Goal: Task Accomplishment & Management: Manage account settings

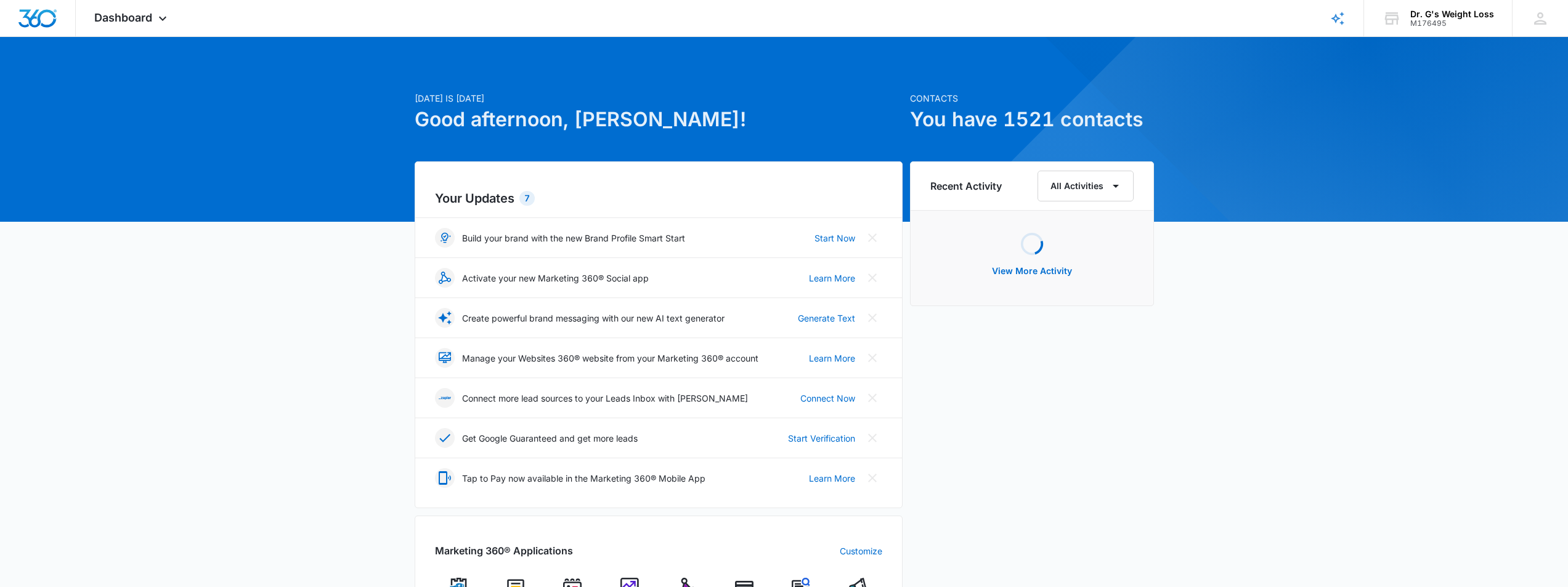
click at [224, 311] on div "Today is Friday, October 3rd Good afternoon, Alie! Contacts You have 1521 conta…" at bounding box center [784, 574] width 1568 height 1043
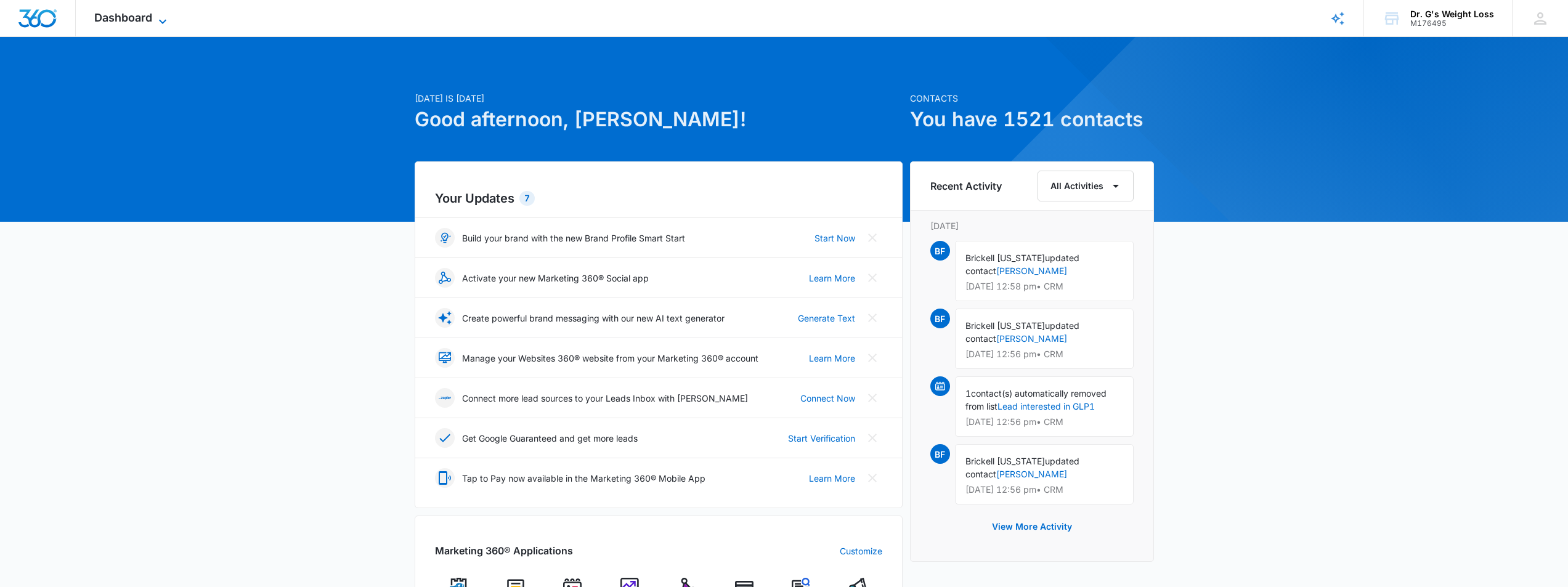
click at [148, 16] on span "Dashboard" at bounding box center [122, 18] width 58 height 13
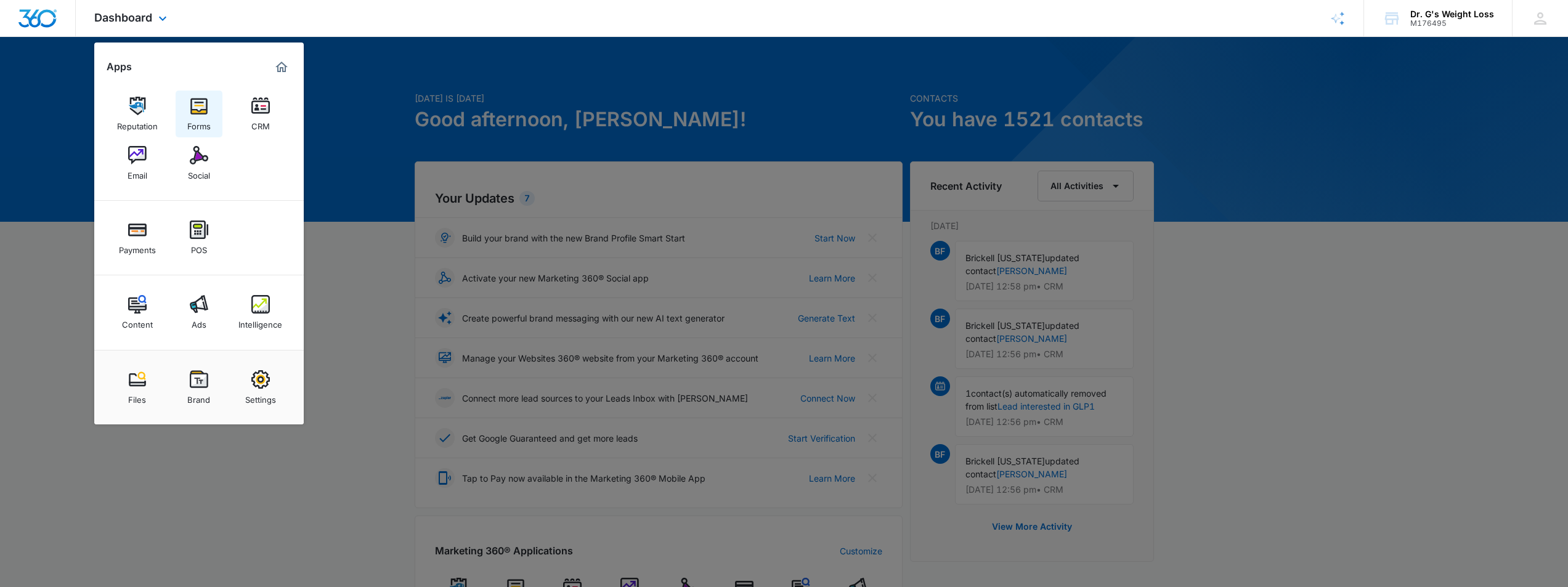
click at [199, 109] on img at bounding box center [199, 106] width 19 height 19
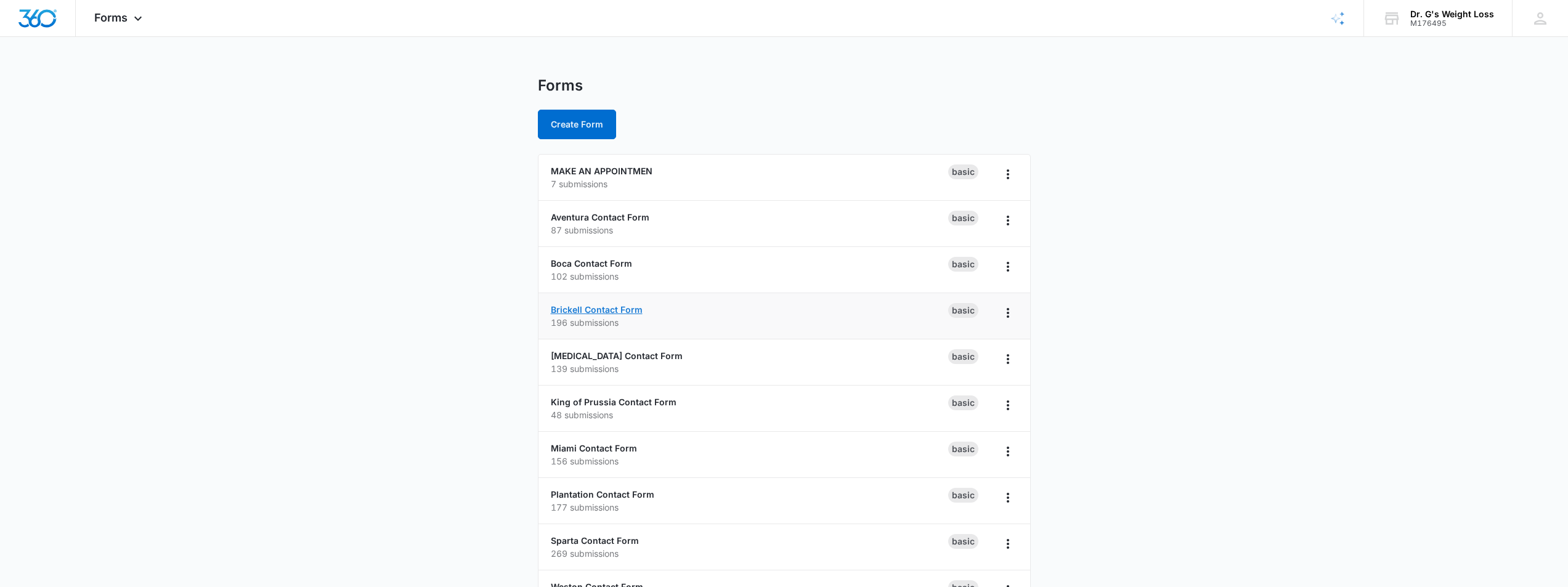
click at [605, 308] on link "Brickell Contact Form" at bounding box center [596, 309] width 91 height 11
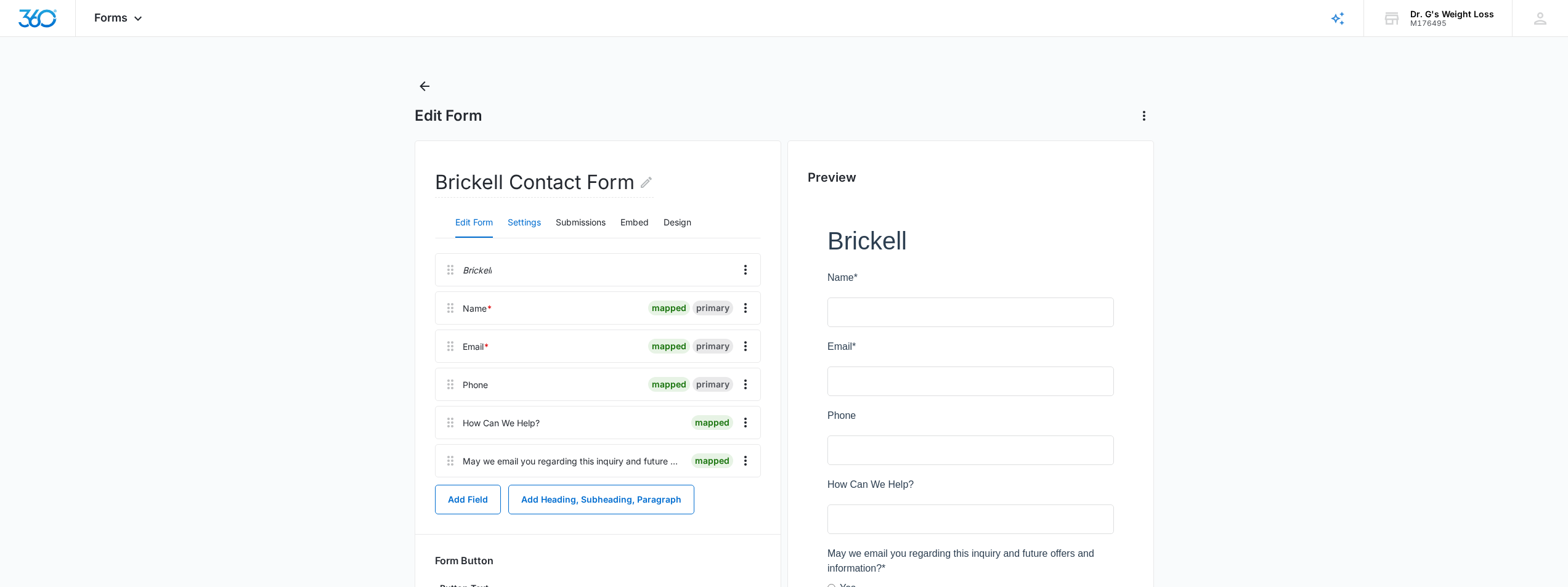
click at [517, 223] on button "Settings" at bounding box center [524, 223] width 34 height 29
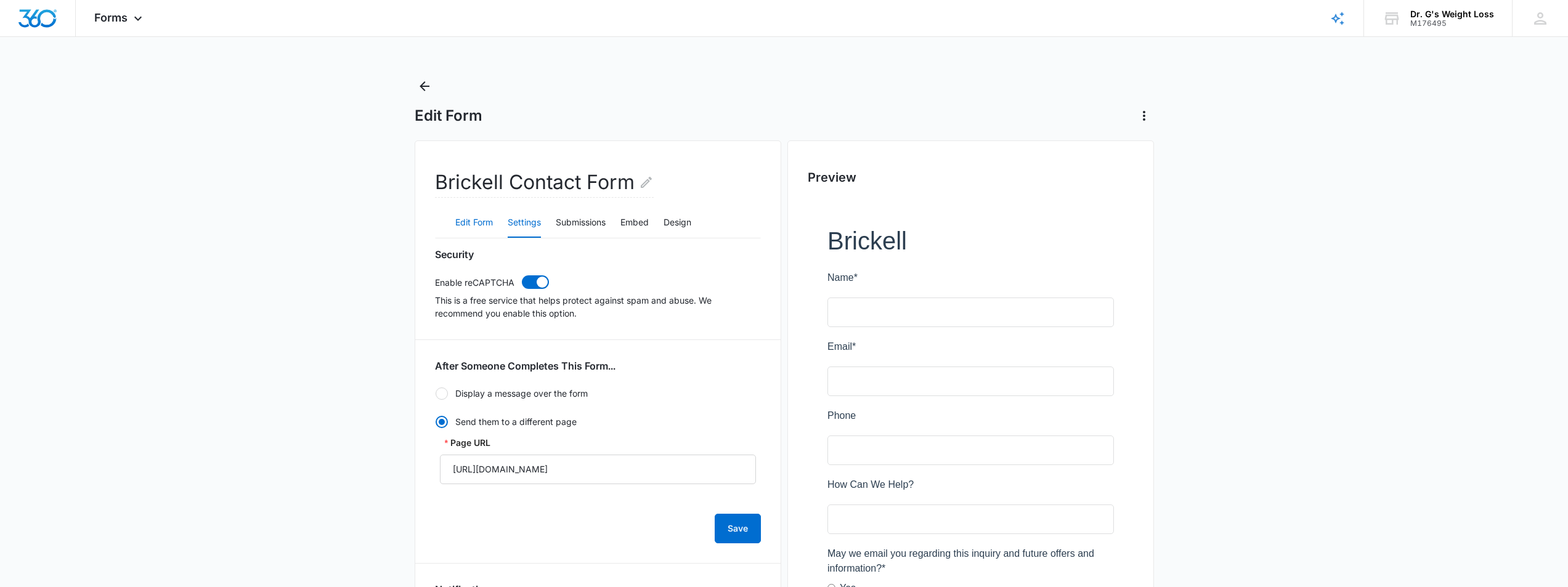
click at [470, 223] on button "Edit Form" at bounding box center [474, 223] width 37 height 29
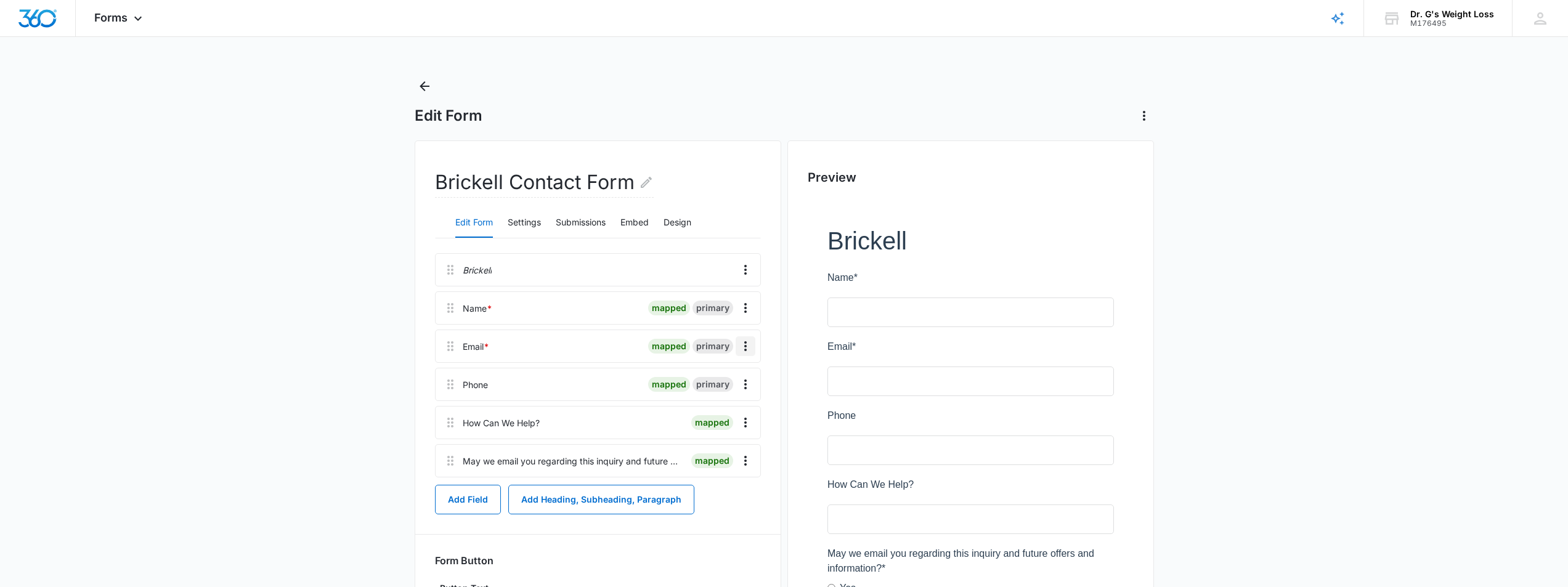
click at [747, 346] on icon "Overflow Menu" at bounding box center [745, 346] width 15 height 15
click at [725, 379] on div "Edit" at bounding box center [711, 380] width 26 height 9
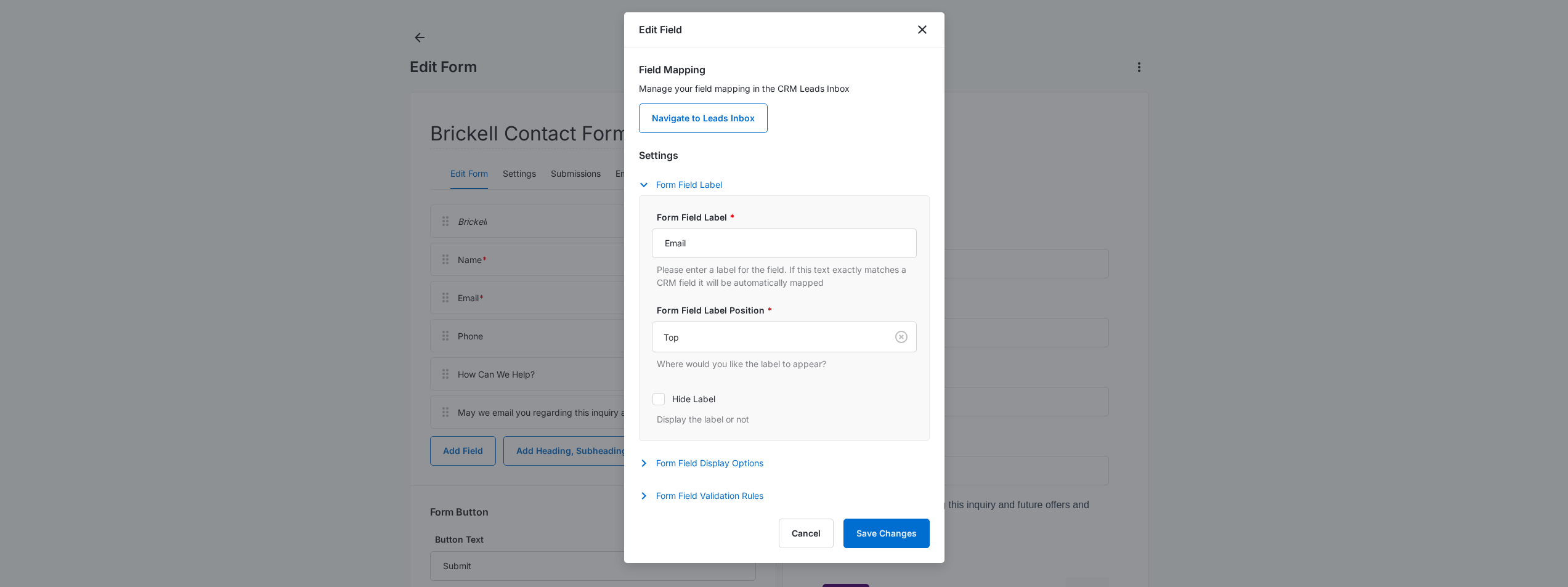
scroll to position [153, 0]
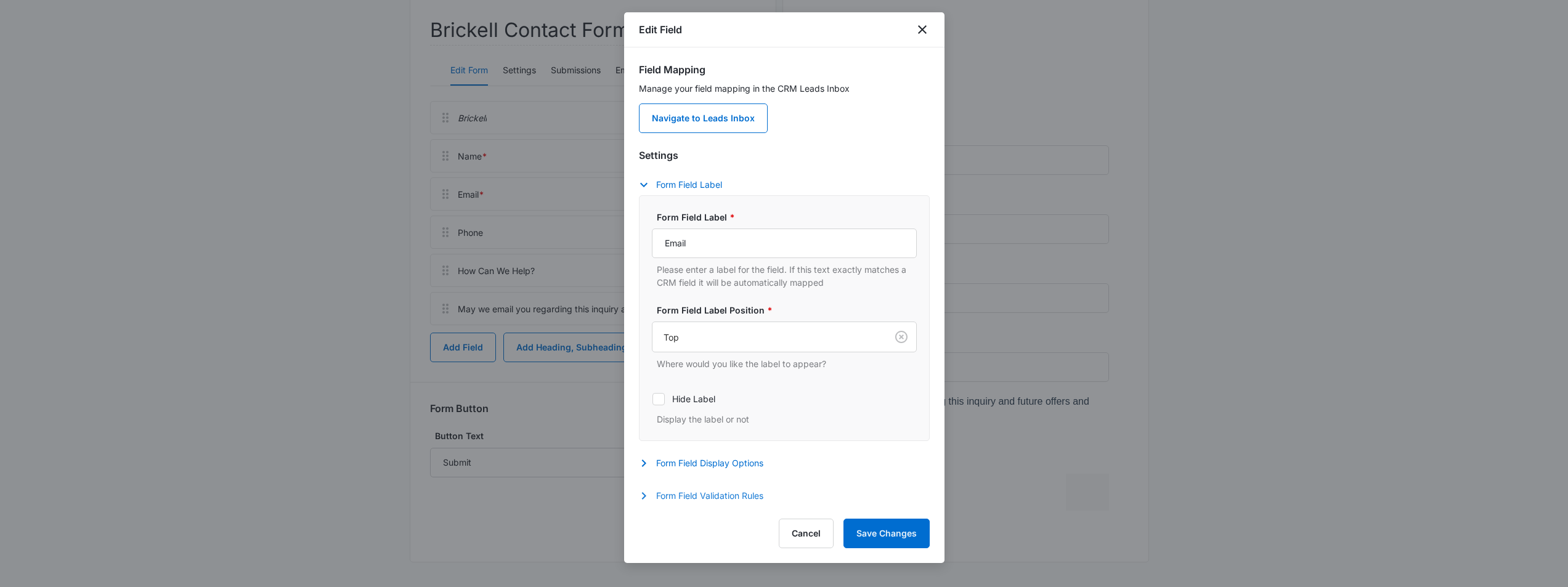
click at [722, 497] on button "Form Field Validation Rules" at bounding box center [707, 496] width 137 height 15
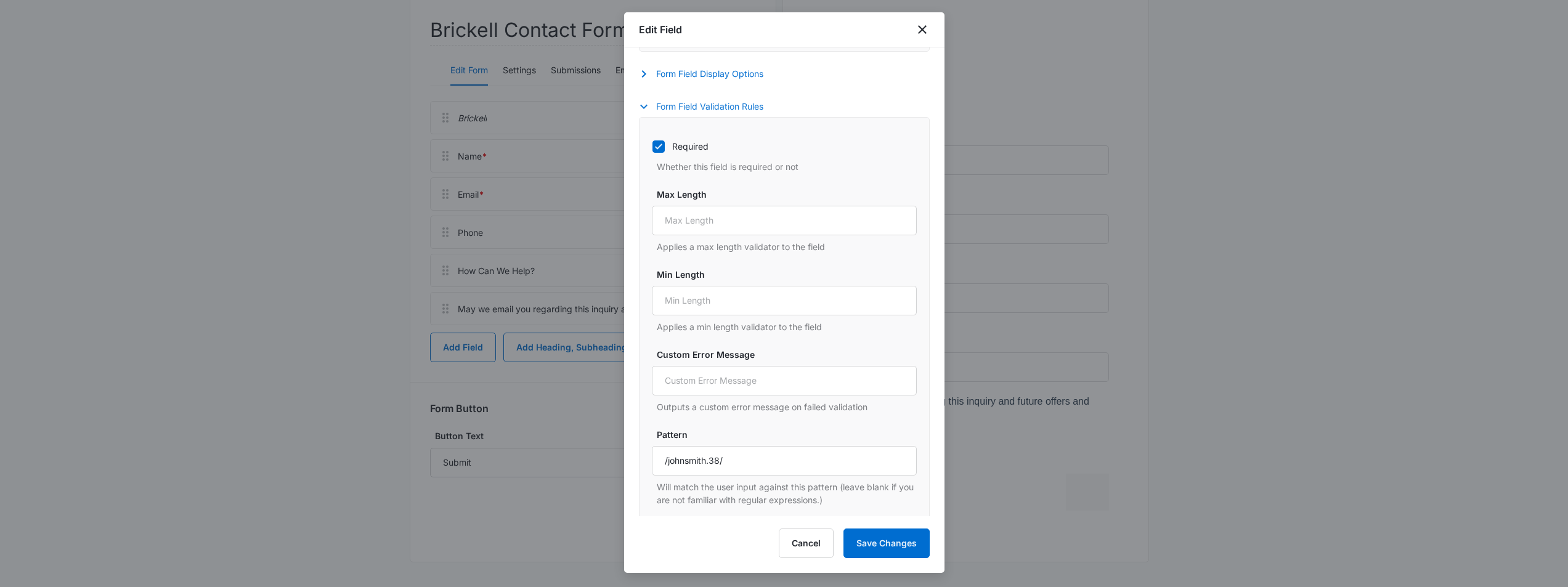
scroll to position [395, 0]
drag, startPoint x: 749, startPoint y: 456, endPoint x: 638, endPoint y: 456, distance: 111.0
click at [638, 456] on div "Field Mapping Manage your field mapping in the CRM Leads Inbox Navigate to Lead…" at bounding box center [784, 281] width 320 height 469
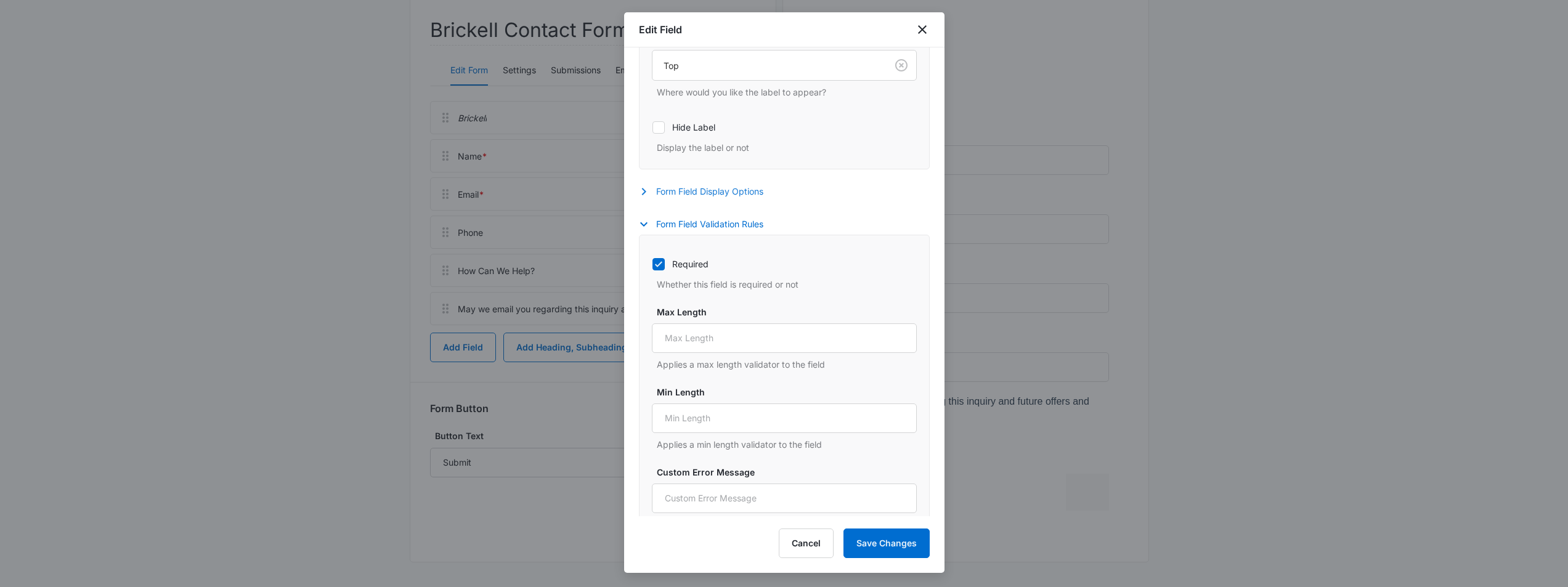
click at [638, 189] on icon "button" at bounding box center [643, 192] width 15 height 15
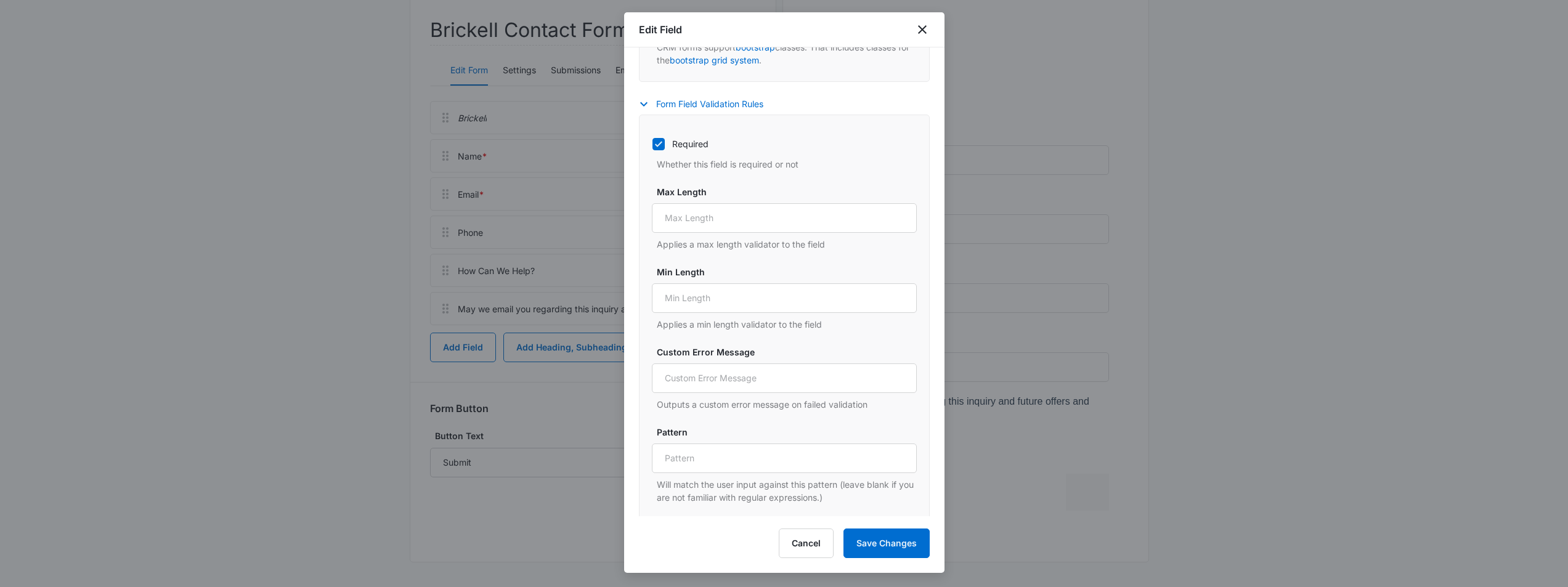
scroll to position [699, 0]
click at [914, 330] on div "Required Whether this field is required or not Max Length Applies a max length …" at bounding box center [784, 314] width 291 height 404
click at [914, 345] on div "Required Whether this field is required or not Max Length Applies a max length …" at bounding box center [784, 314] width 291 height 404
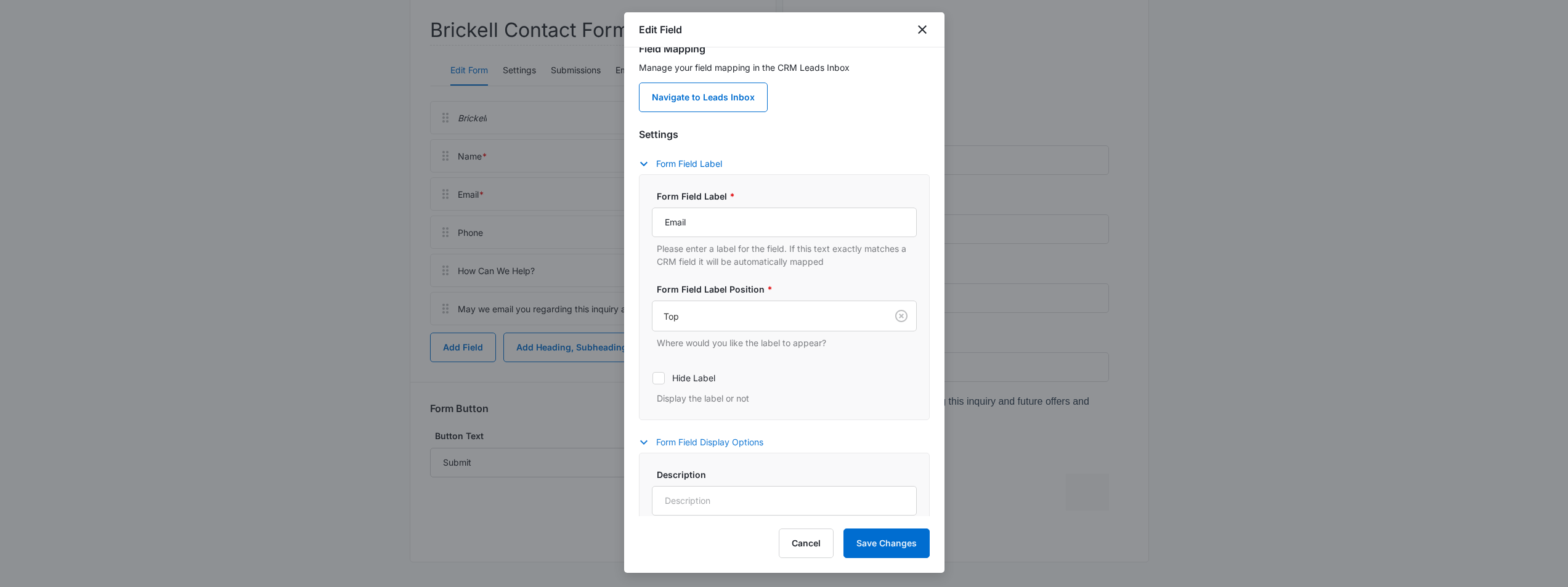
scroll to position [0, 0]
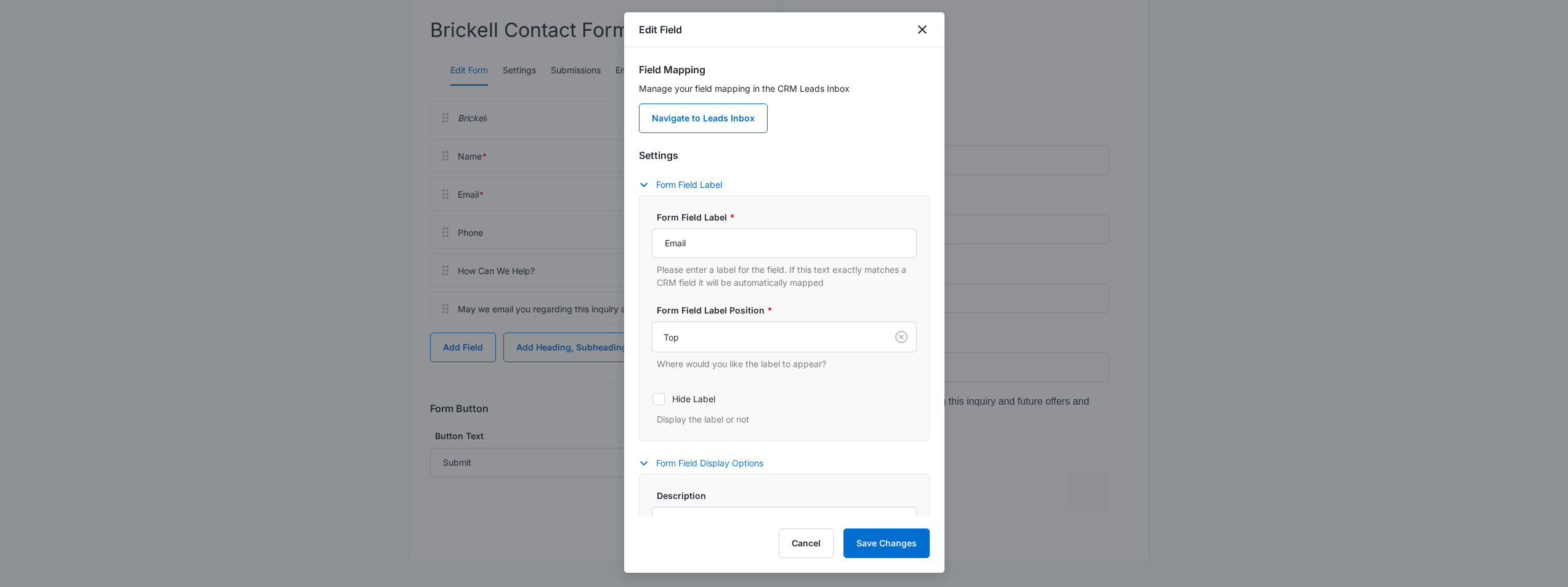
click at [874, 129] on div "Manage your field mapping in the CRM Leads Inbox Navigate to Leads Inbox" at bounding box center [784, 107] width 291 height 51
click at [922, 31] on icon "close" at bounding box center [921, 29] width 15 height 15
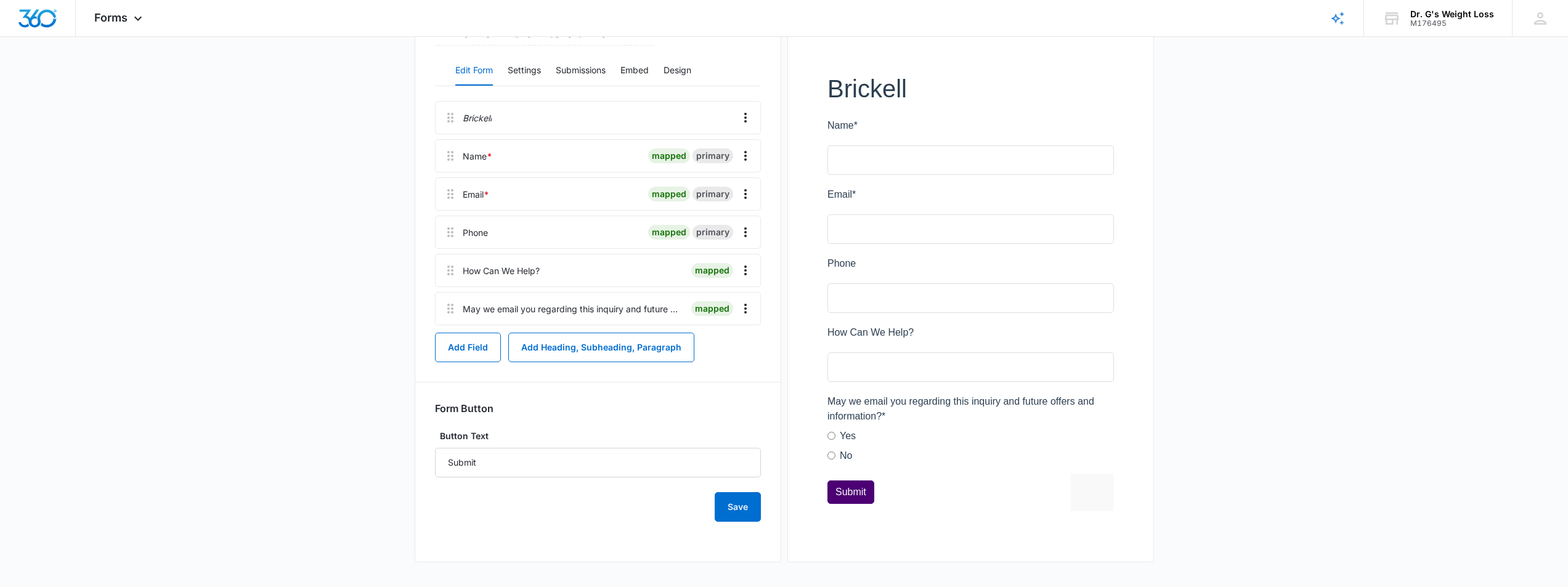
click at [368, 279] on main "Edit Form Brickell Contact Form Edit Form Settings Submissions Embed Design Bri…" at bounding box center [784, 255] width 1568 height 662
click at [747, 232] on icon "Overflow Menu" at bounding box center [745, 231] width 15 height 15
click at [709, 268] on div "Edit" at bounding box center [711, 267] width 26 height 9
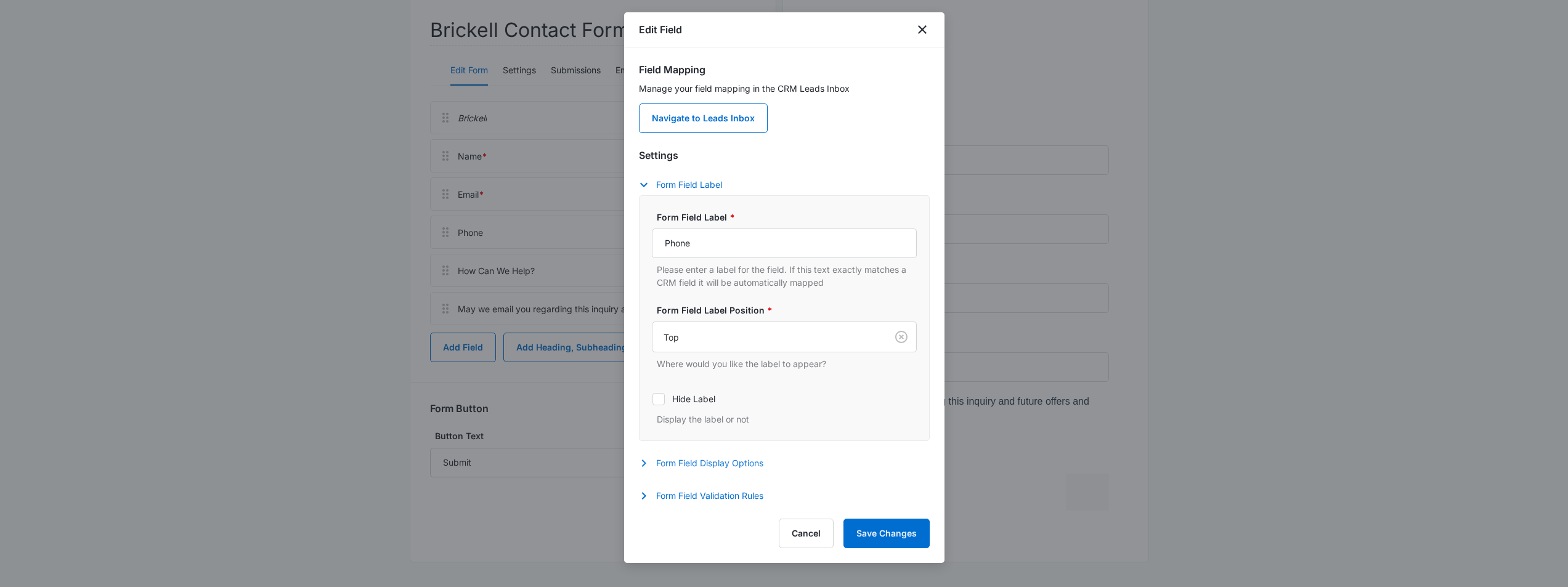
click at [647, 462] on icon "button" at bounding box center [643, 463] width 15 height 15
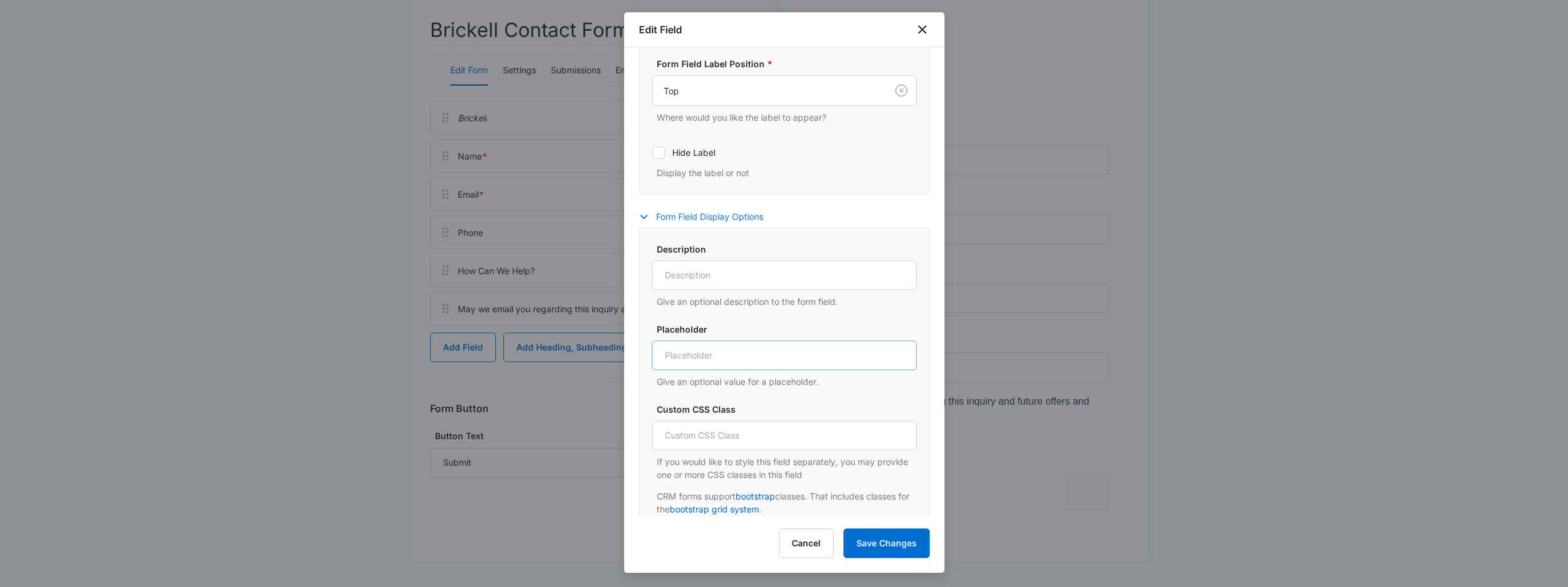
scroll to position [294, 0]
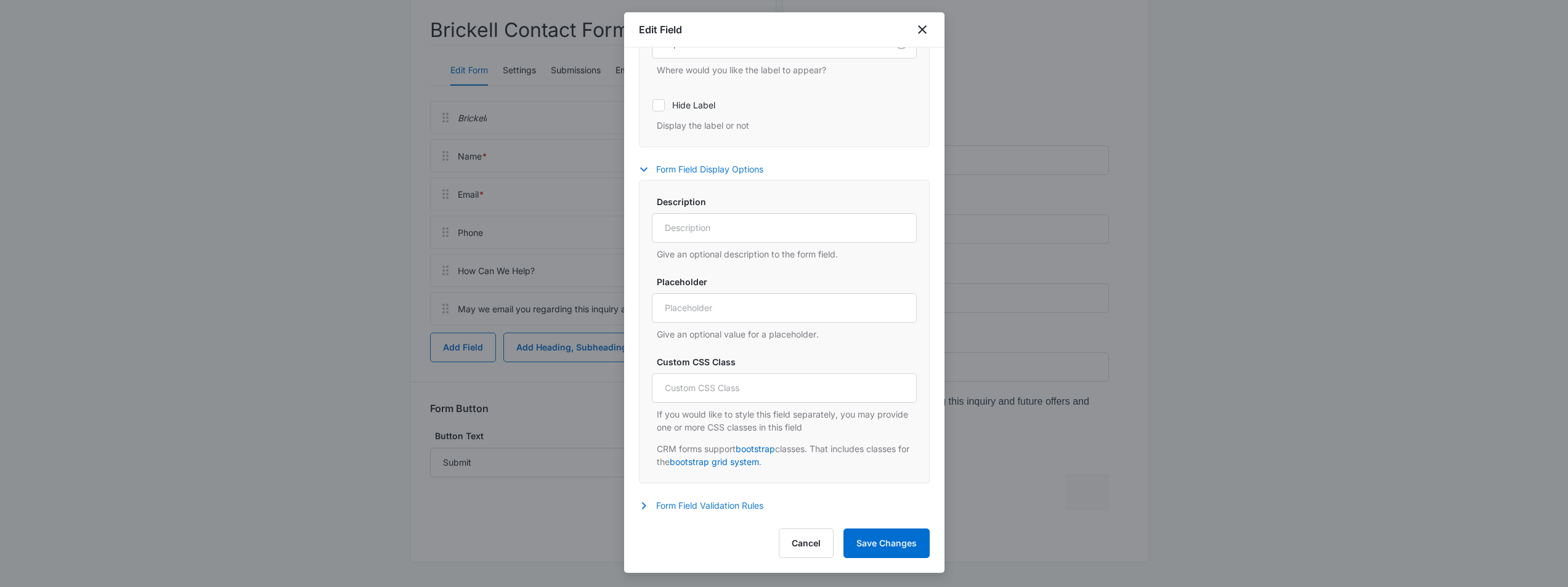
click at [642, 504] on icon "button" at bounding box center [643, 505] width 4 height 7
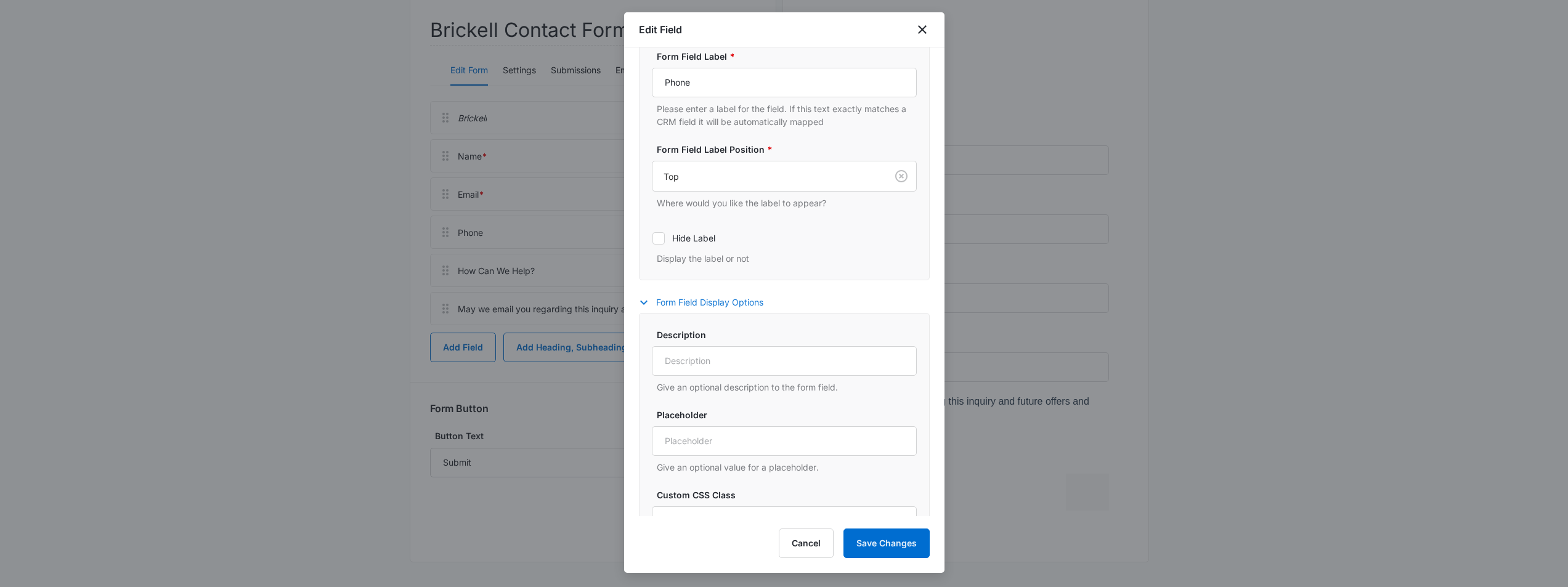
scroll to position [21, 0]
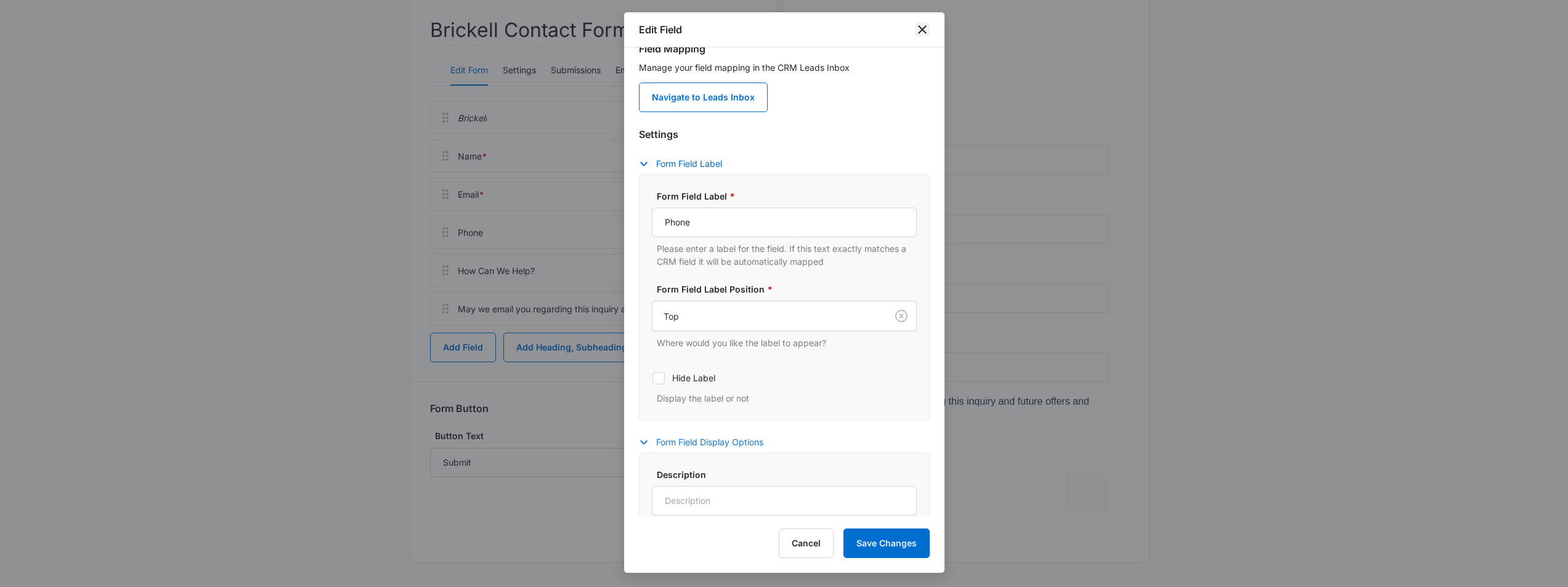
click at [919, 31] on icon "close" at bounding box center [921, 29] width 15 height 15
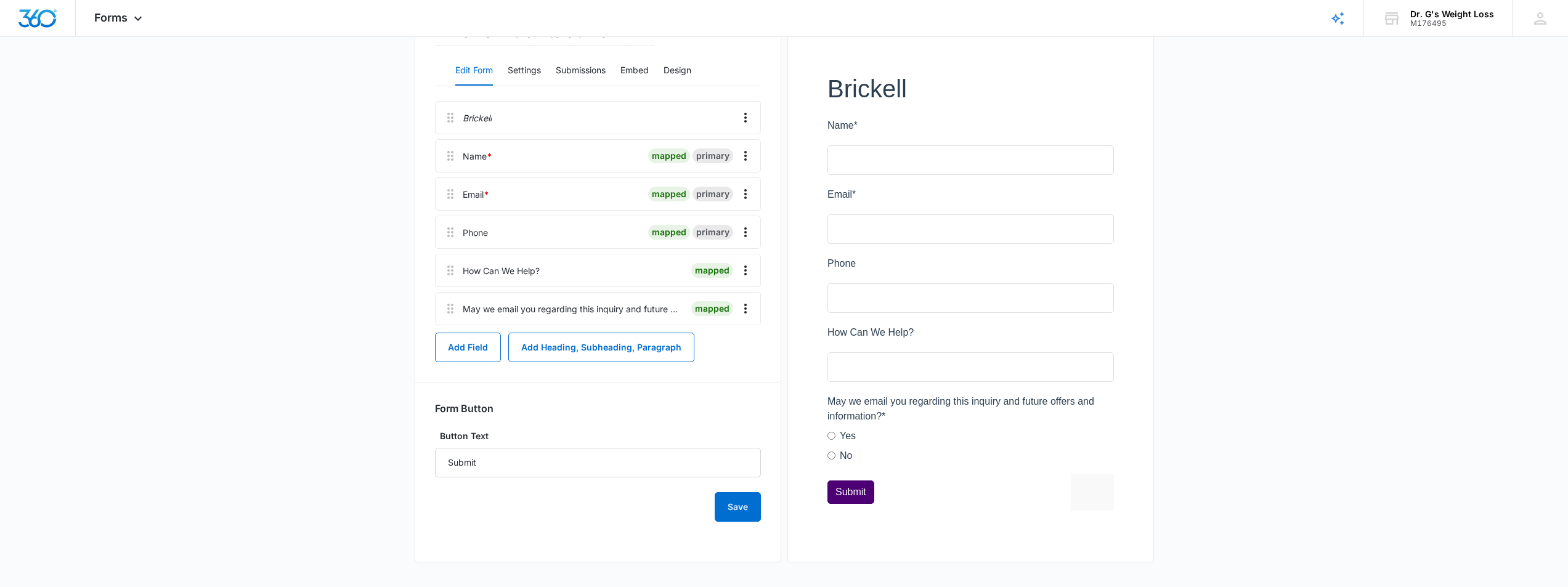
click at [1245, 295] on main "Edit Form Brickell Contact Form Edit Form Settings Submissions Embed Design Bri…" at bounding box center [784, 255] width 1568 height 662
click at [1243, 295] on main "Edit Form Brickell Contact Form Edit Form Settings Submissions Embed Design Bri…" at bounding box center [784, 255] width 1568 height 662
click at [311, 288] on main "Edit Form Brickell Contact Form Edit Form Settings Submissions Embed Design Bri…" at bounding box center [784, 255] width 1568 height 662
click at [221, 369] on main "Edit Form Brickell Contact Form Edit Form Settings Submissions Embed Design Bri…" at bounding box center [784, 255] width 1568 height 662
click at [464, 352] on button "Add Field" at bounding box center [467, 347] width 66 height 29
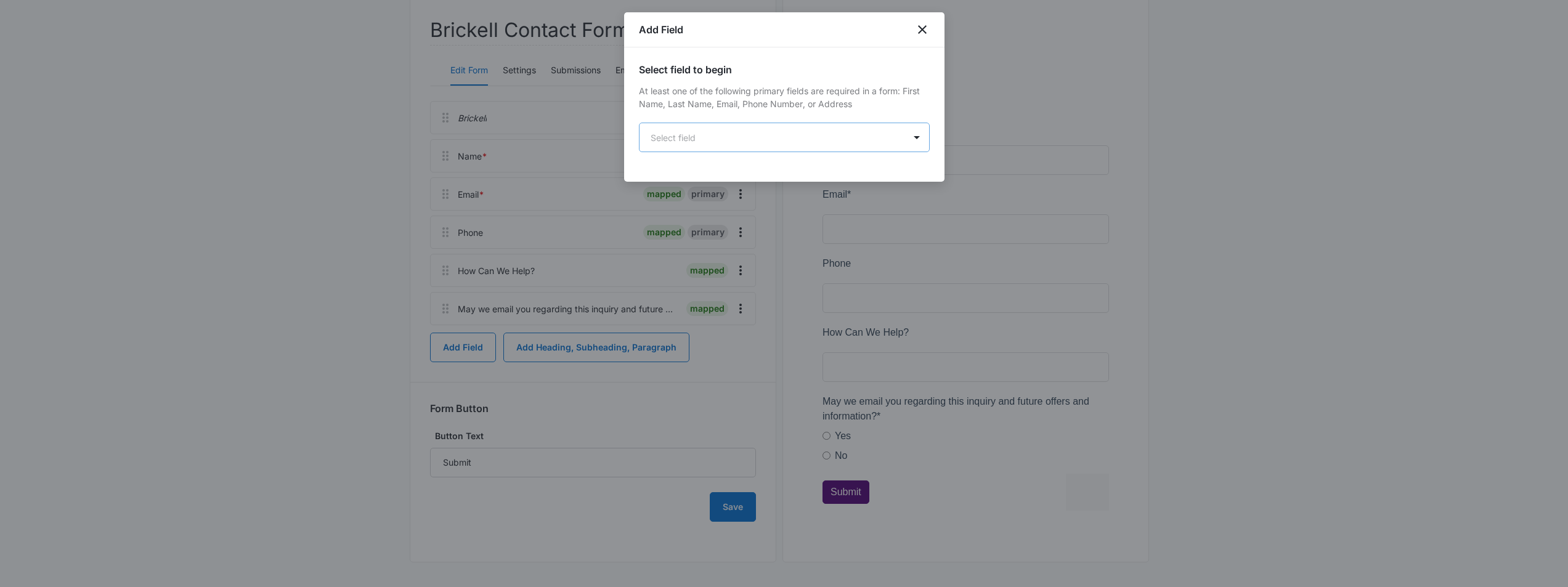
click at [781, 137] on body "Forms Apps Reputation Forms CRM Email Social Payments POS Content Ads Intellige…" at bounding box center [784, 216] width 1568 height 739
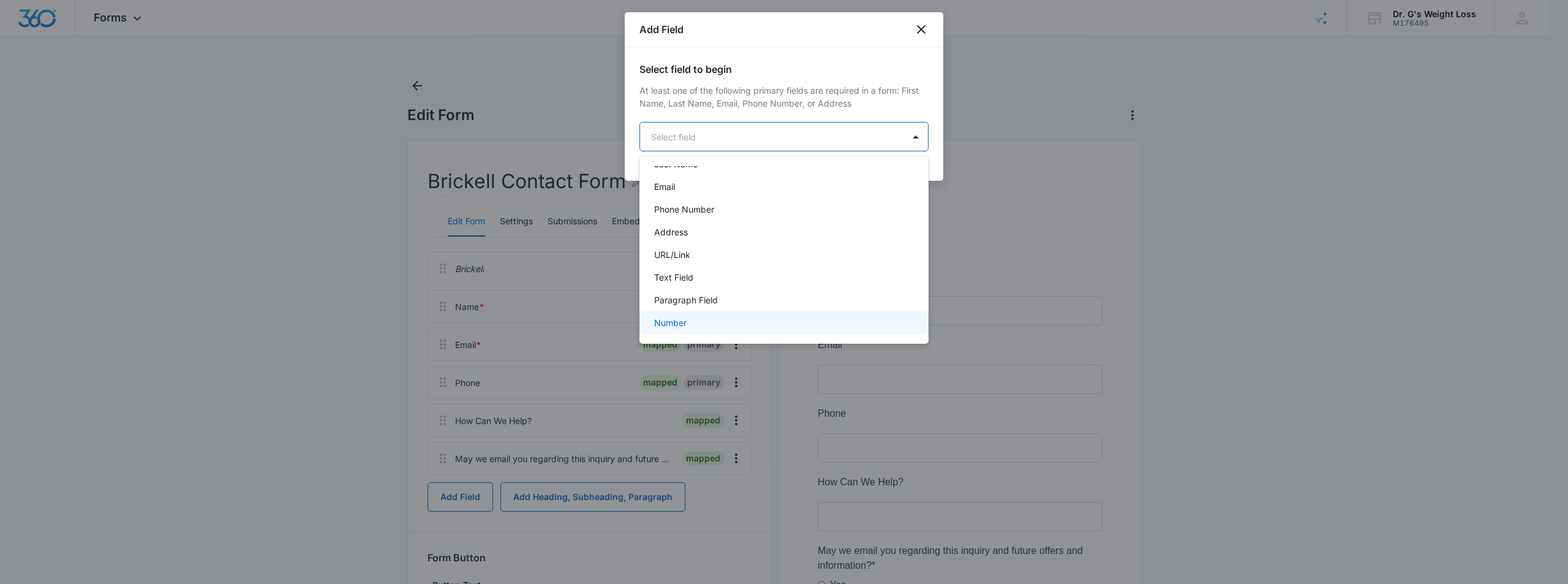
scroll to position [123, 0]
click at [769, 237] on div "Text Field" at bounding box center [783, 232] width 258 height 13
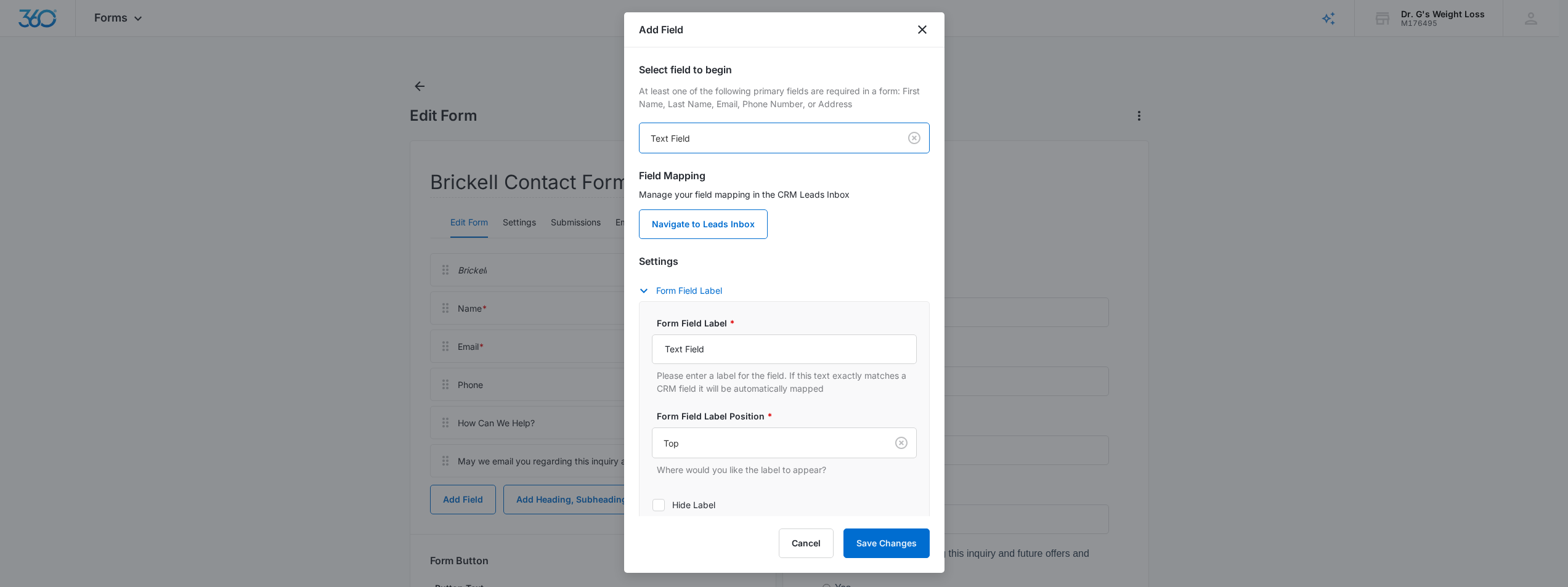
click at [817, 141] on body "Forms Apps Reputation Forms CRM Email Social Payments POS Content Ads Intellige…" at bounding box center [784, 369] width 1568 height 739
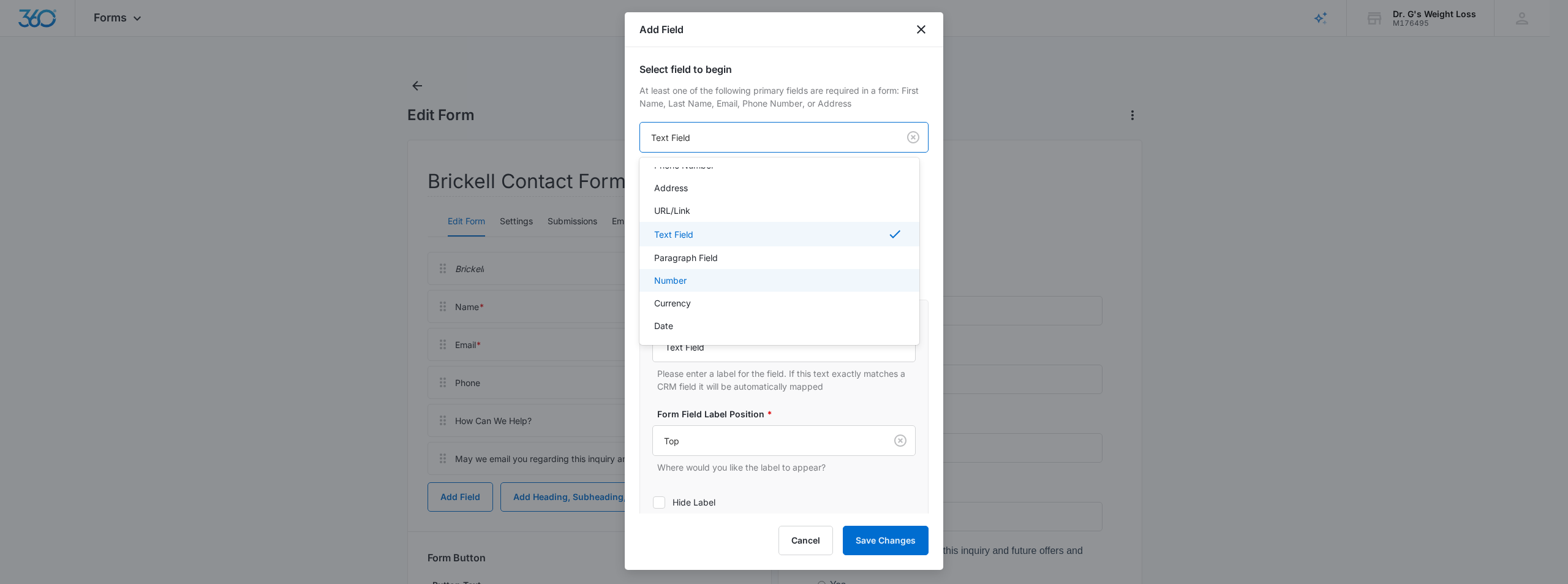
click at [691, 278] on div "Number" at bounding box center [778, 280] width 248 height 13
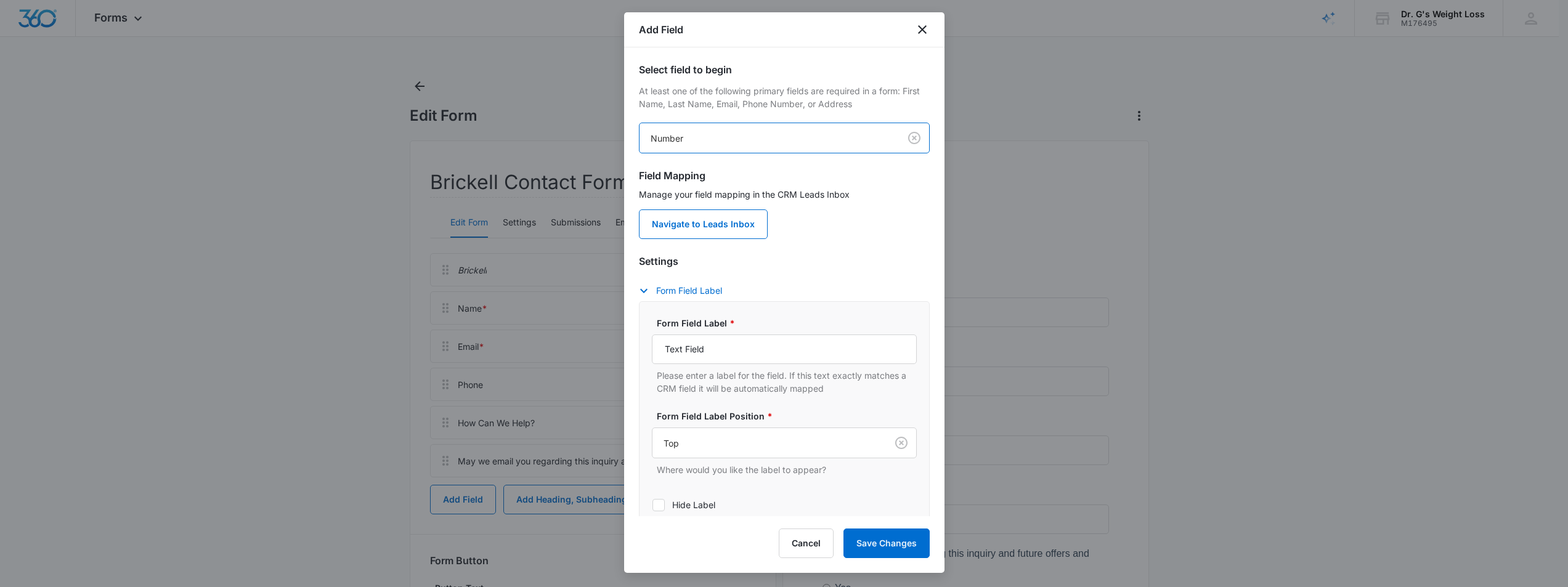
click at [882, 253] on form "Settings Form Field Label Form Field Label * Text Field Please enter a label fo…" at bounding box center [784, 425] width 291 height 373
click at [866, 249] on form "Settings Form Field Label Form Field Label * Text Field Please enter a label fo…" at bounding box center [784, 425] width 291 height 373
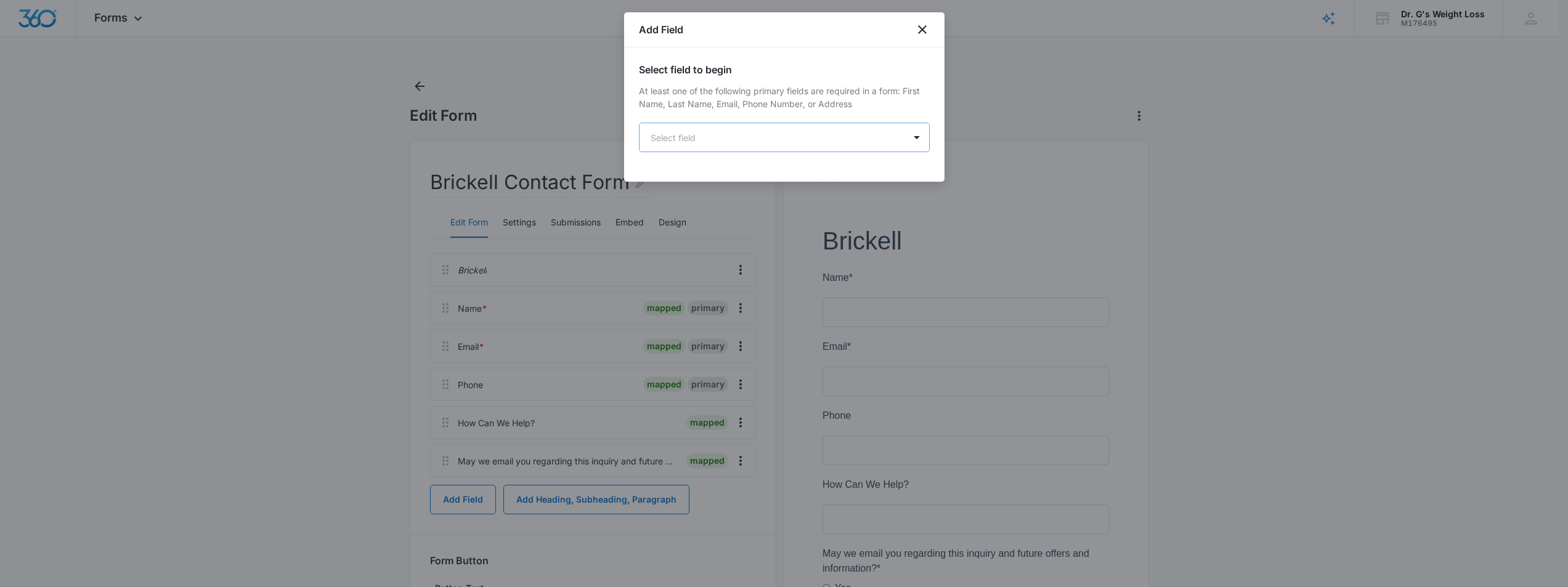
click at [775, 136] on body "Forms Apps Reputation Forms CRM Email Social Payments POS Content Ads Intellige…" at bounding box center [784, 369] width 1568 height 739
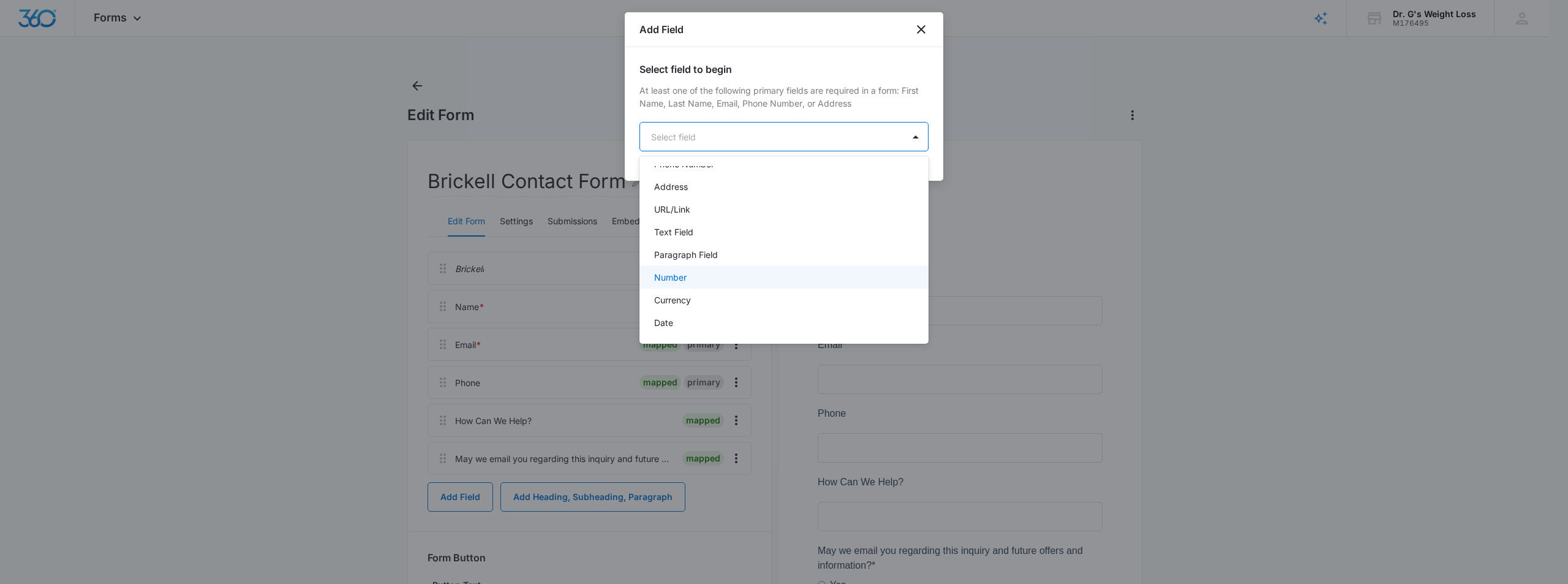
click at [750, 278] on div "Number" at bounding box center [783, 277] width 258 height 13
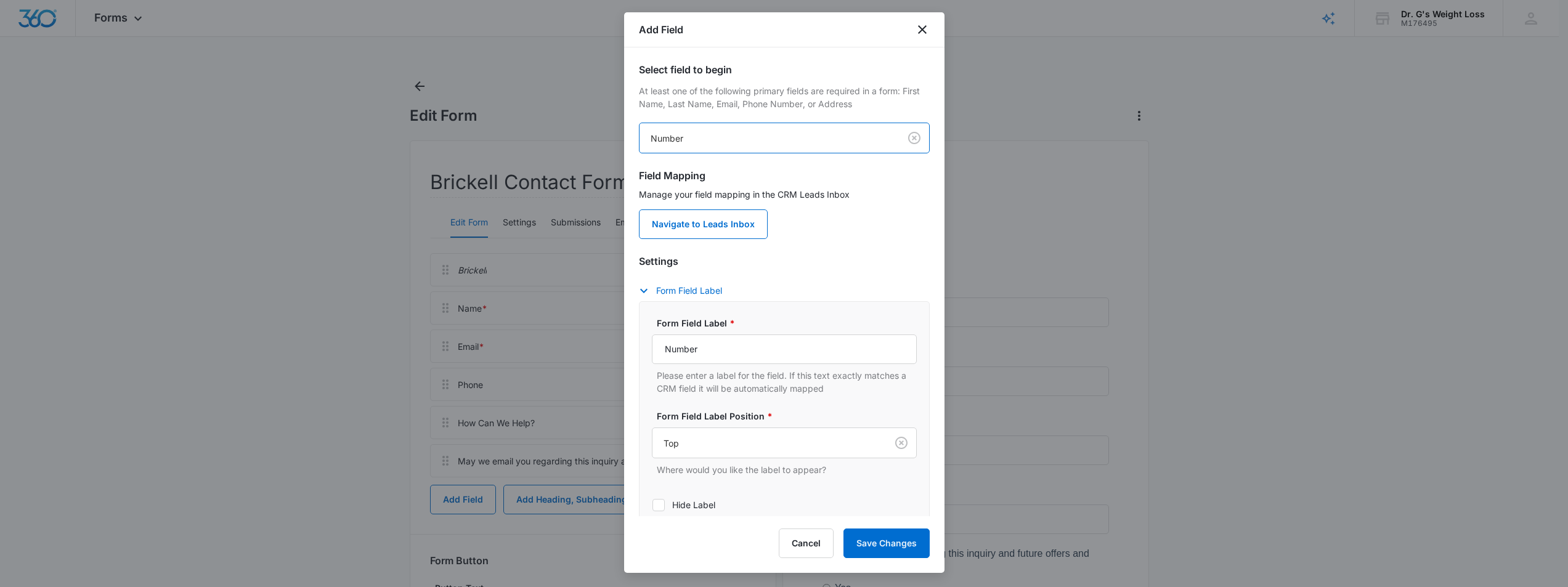
click at [818, 264] on h3 "Settings" at bounding box center [784, 261] width 291 height 15
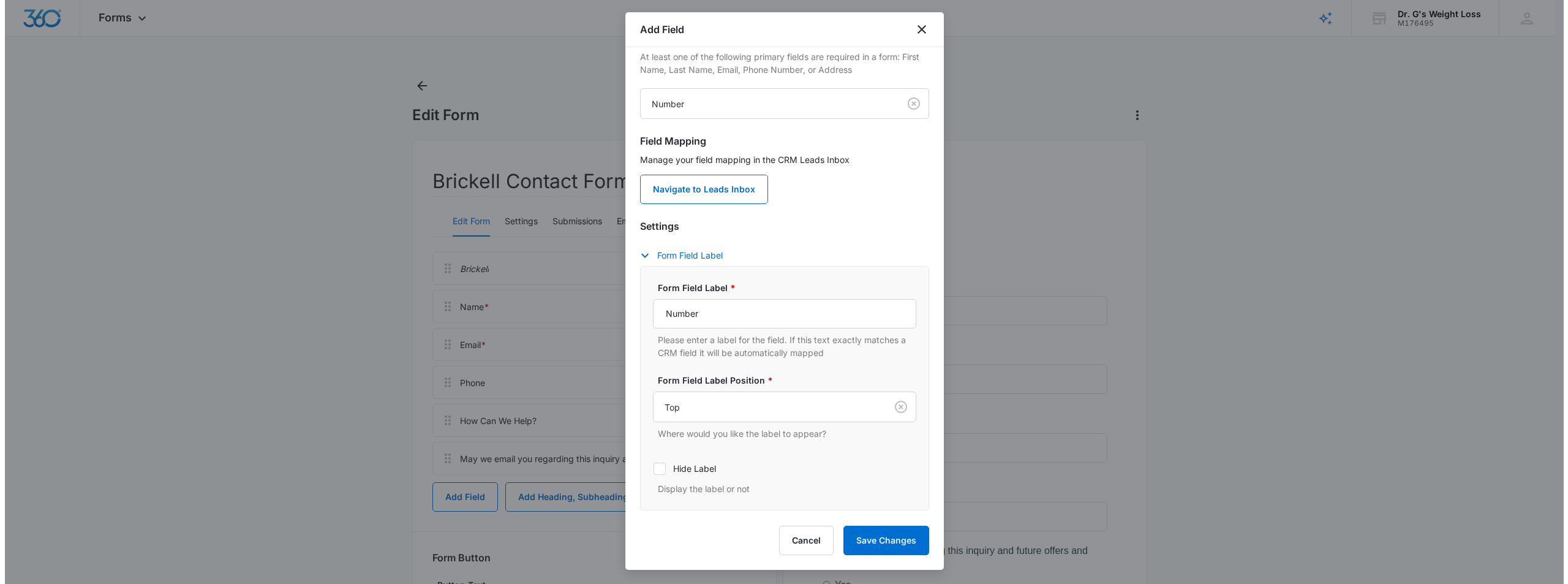
scroll to position [61, 0]
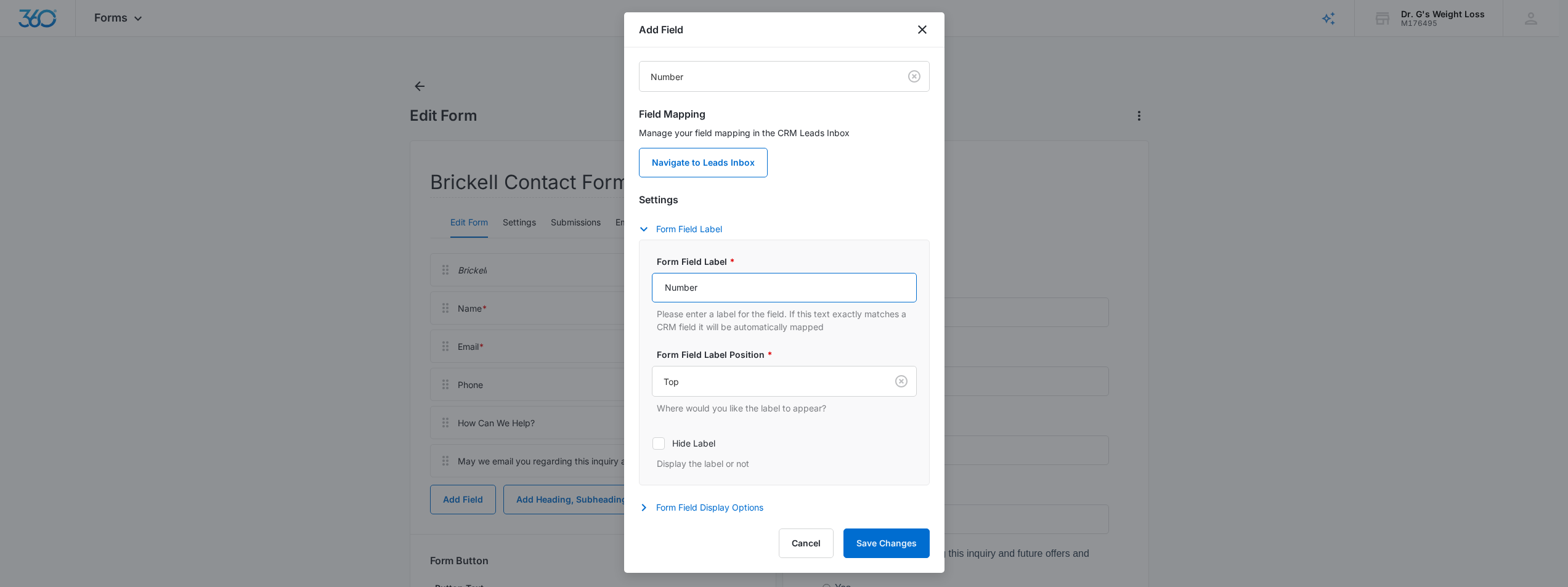
drag, startPoint x: 720, startPoint y: 287, endPoint x: 610, endPoint y: 287, distance: 110.0
click at [610, 287] on body "Forms Apps Reputation Forms CRM Email Social Payments POS Content Ads Intellige…" at bounding box center [784, 369] width 1568 height 739
paste input "write a number between (1 and 9)"
drag, startPoint x: 670, startPoint y: 288, endPoint x: 660, endPoint y: 289, distance: 10.0
click at [660, 289] on input "write a number between (1 and 9)" at bounding box center [784, 287] width 265 height 29
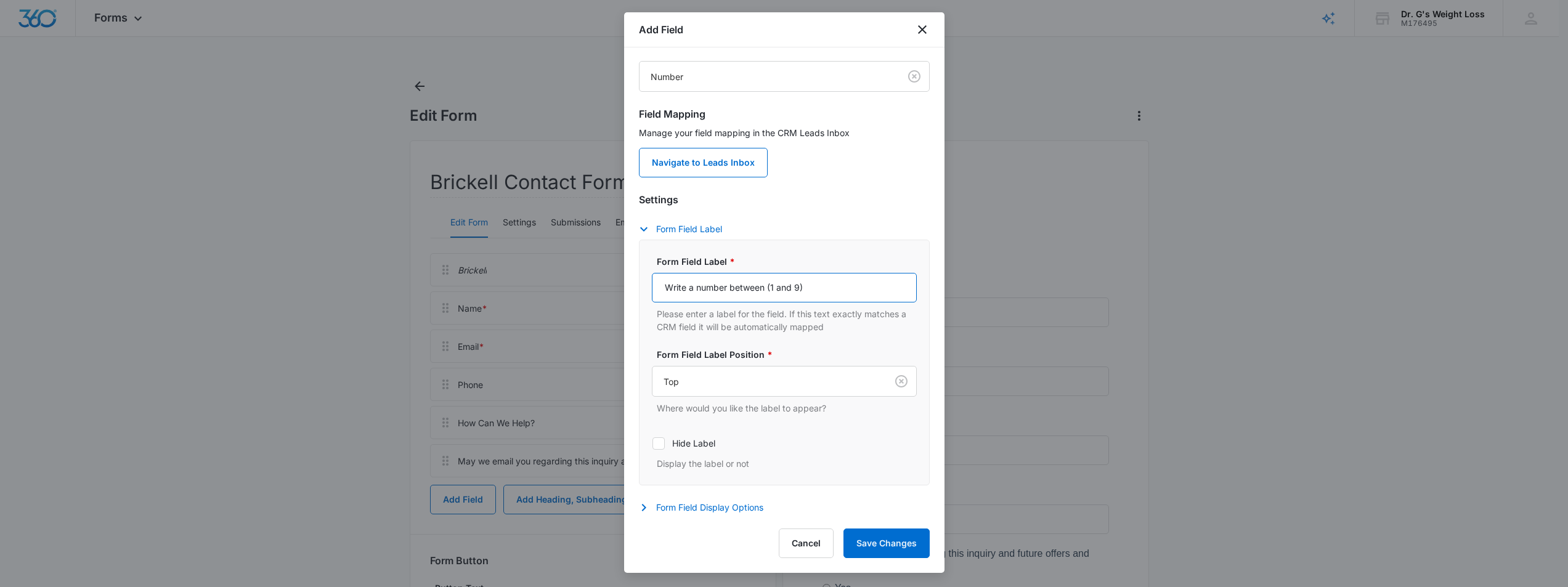
click at [832, 286] on input "Write a number between (1 and 9)" at bounding box center [784, 287] width 265 height 29
click at [833, 285] on input "Write a number between (1 and 9)" at bounding box center [784, 287] width 265 height 29
click at [858, 283] on input "Write a number between (1 and 9)" at bounding box center [784, 287] width 265 height 29
type input "Write a number between (1 and 9)"
click at [1348, 165] on div at bounding box center [784, 294] width 1568 height 587
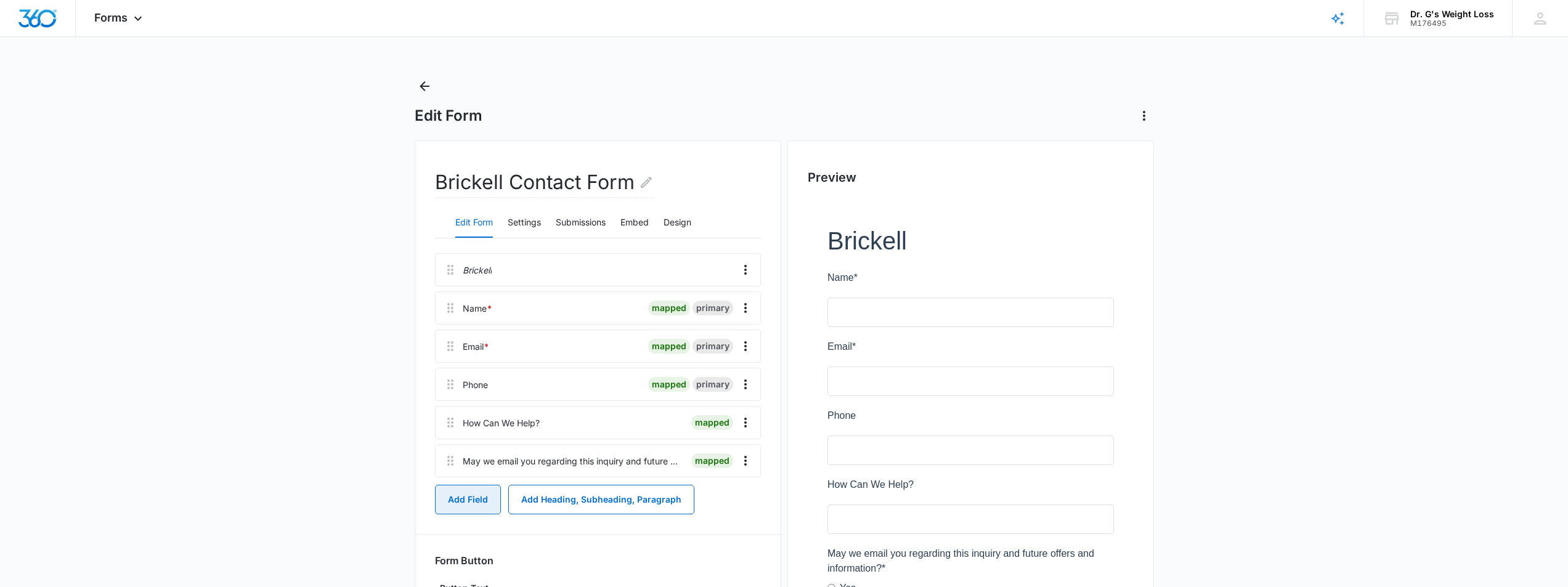
click at [474, 499] on button "Add Field" at bounding box center [467, 499] width 66 height 29
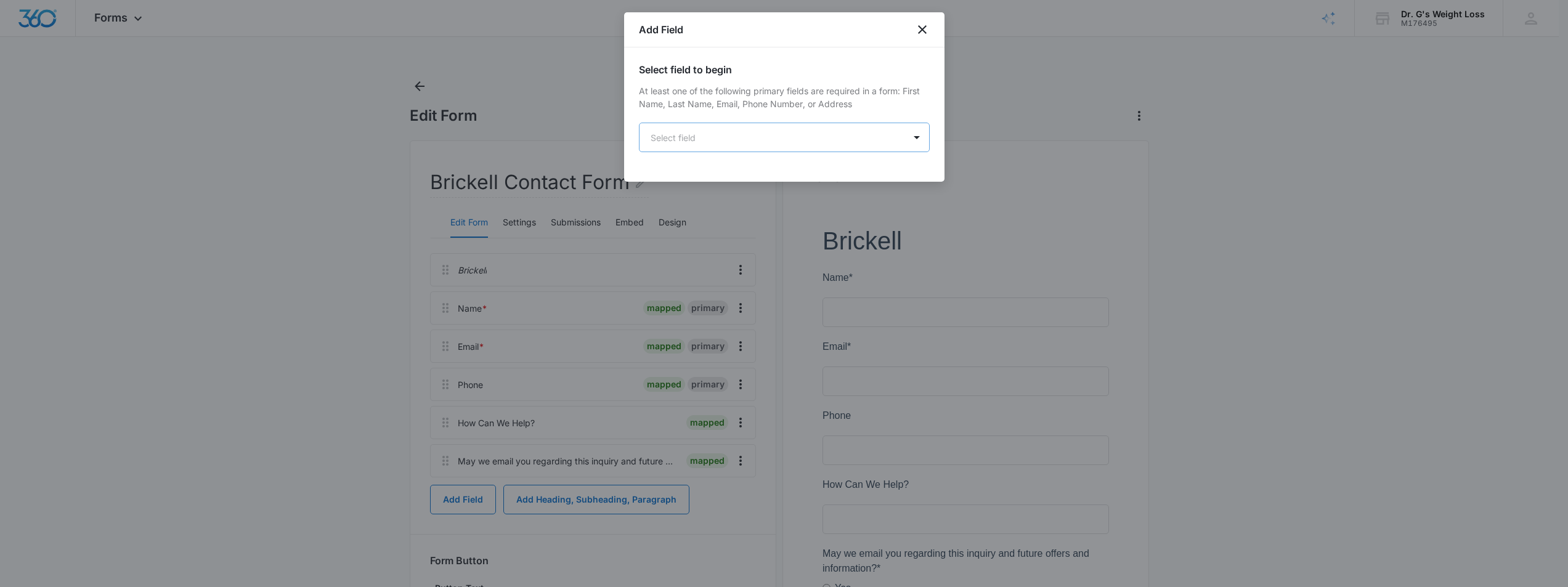
click at [761, 138] on body "Forms Apps Reputation Forms CRM Email Social Payments POS Content Ads Intellige…" at bounding box center [784, 369] width 1568 height 739
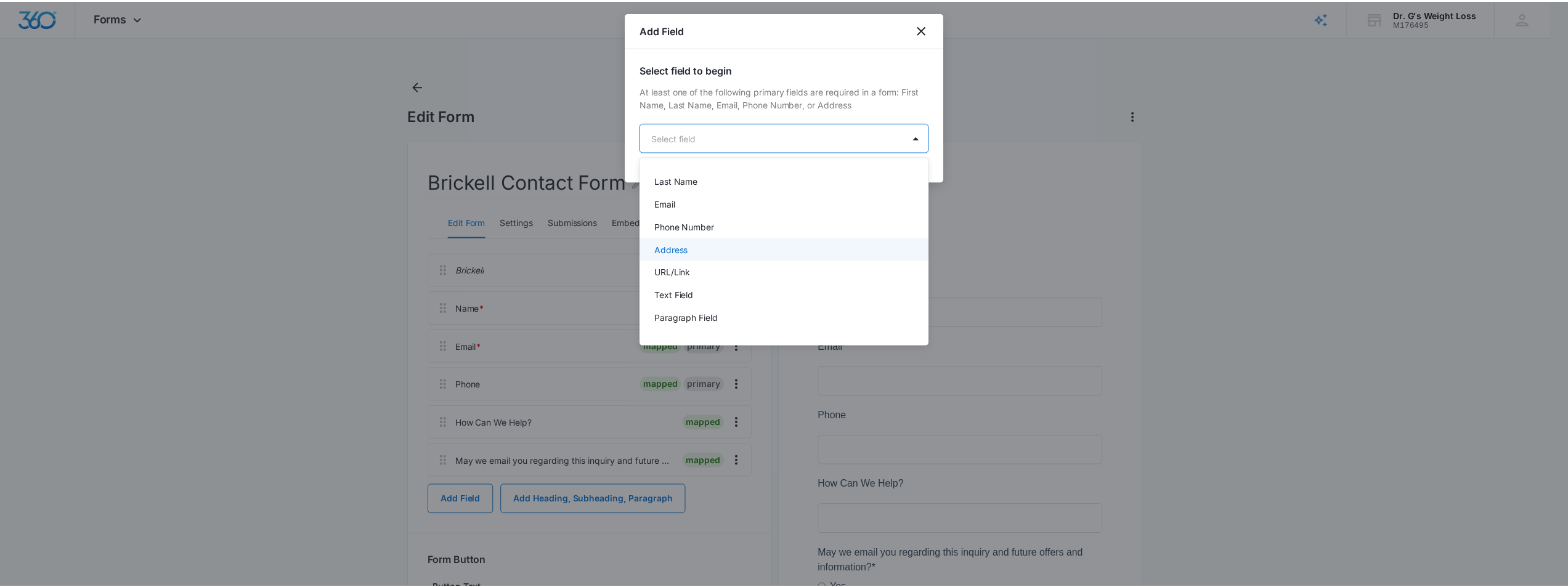
scroll to position [123, 0]
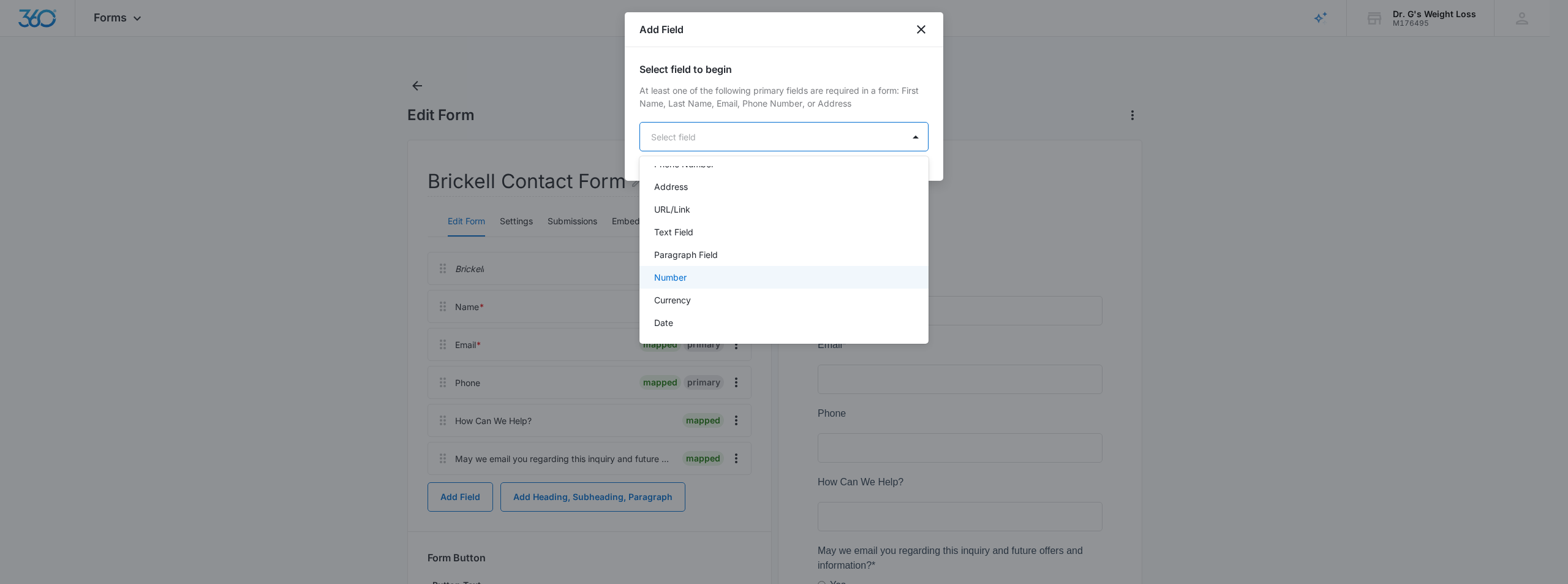
click at [687, 273] on div "Number" at bounding box center [783, 277] width 258 height 13
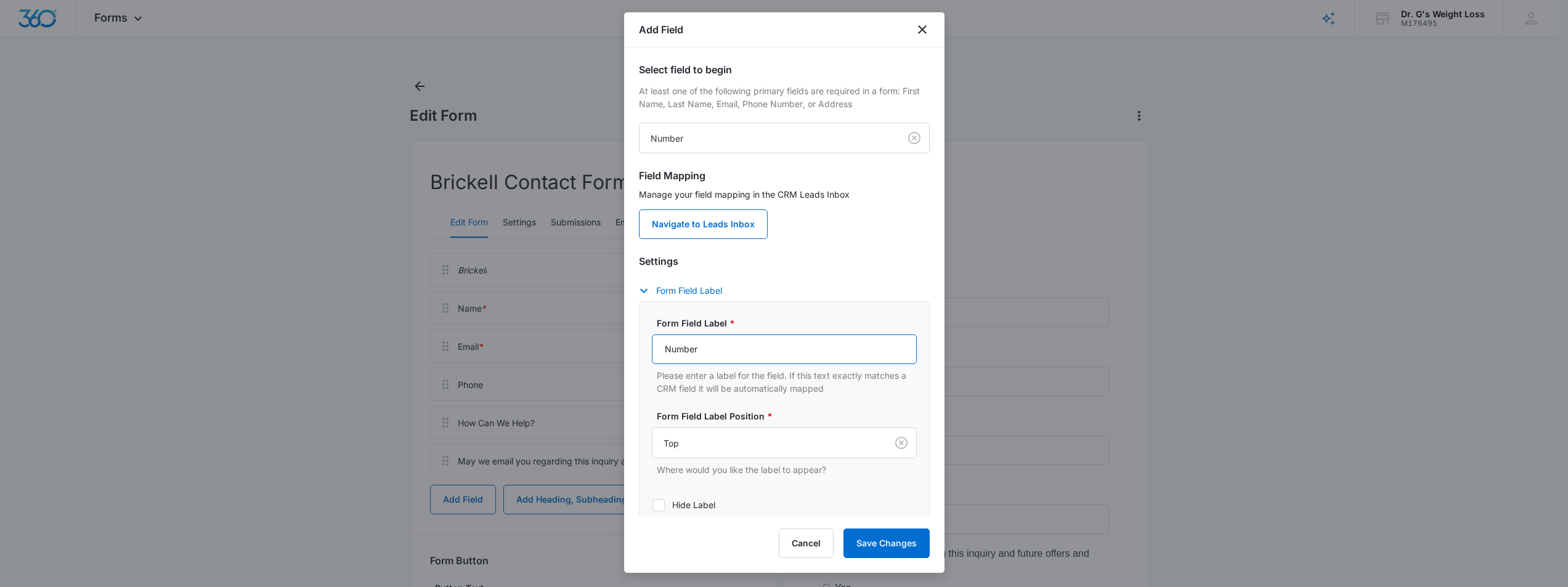
drag, startPoint x: 716, startPoint y: 354, endPoint x: 620, endPoint y: 346, distance: 96.3
click at [620, 346] on body "Forms Apps Reputation Forms CRM Email Social Payments POS Content Ads Intellige…" at bounding box center [784, 369] width 1568 height 739
paste input ""Antispam" writes a number between (1 and 9)"
type input ""Antispam" writes a number between (1 and 9)"
click at [894, 392] on p "Please enter a label for the field. If this text exactly matches a CRM field it…" at bounding box center [786, 381] width 260 height 26
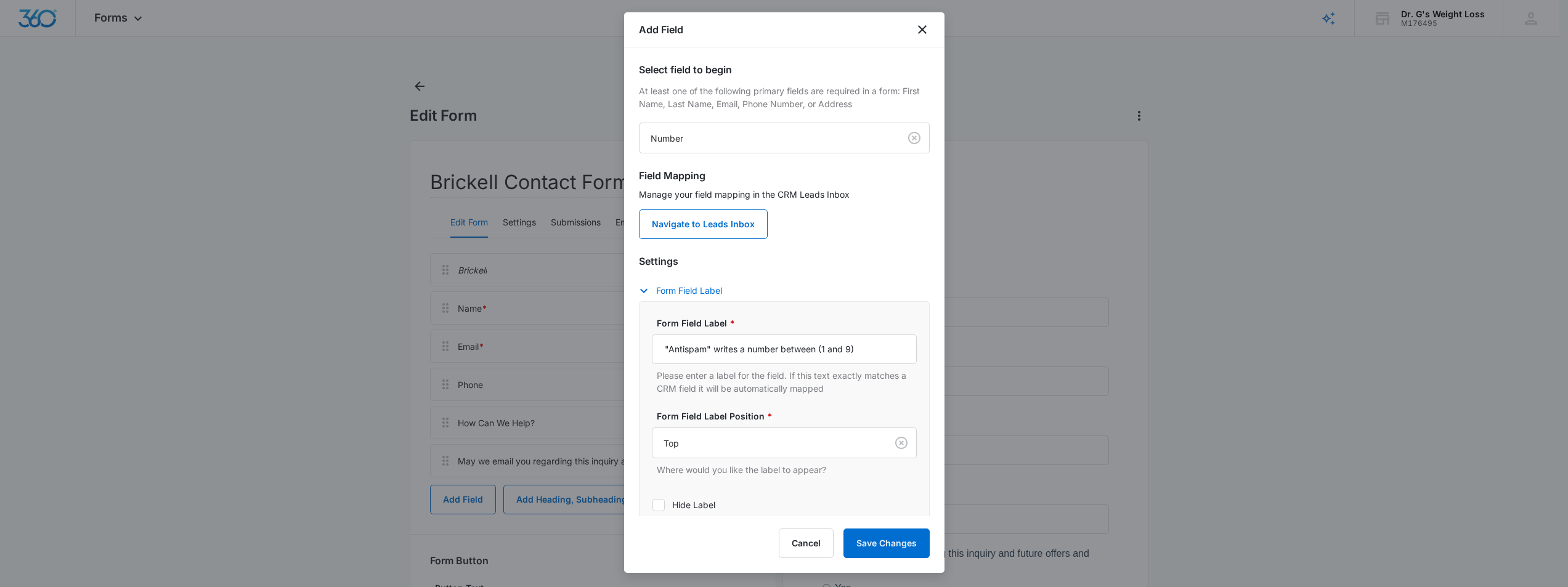
click at [879, 388] on p "Please enter a label for the field. If this text exactly matches a CRM field it…" at bounding box center [786, 381] width 260 height 26
click at [877, 386] on p "Please enter a label for the field. If this text exactly matches a CRM field it…" at bounding box center [786, 381] width 260 height 26
click at [862, 385] on p "Please enter a label for the field. If this text exactly matches a CRM field it…" at bounding box center [786, 381] width 260 height 26
click at [866, 384] on p "Please enter a label for the field. If this text exactly matches a CRM field it…" at bounding box center [786, 381] width 260 height 26
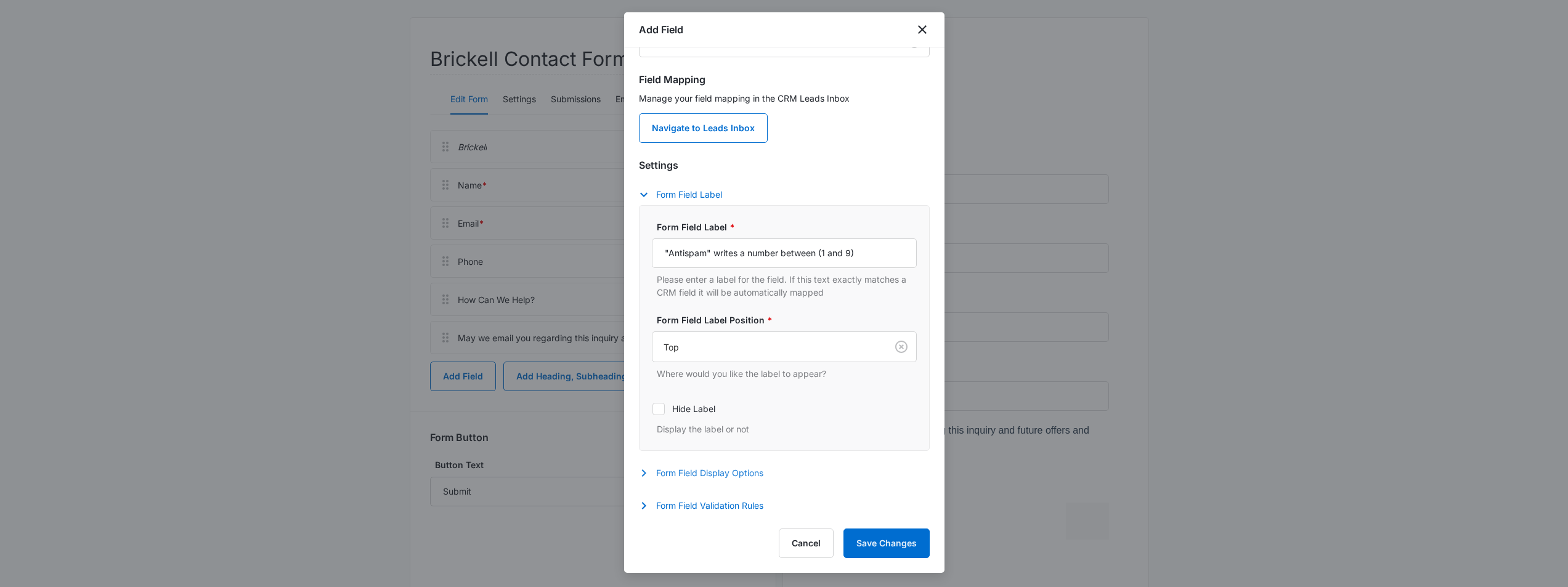
click at [741, 469] on button "Form Field Display Options" at bounding box center [707, 473] width 137 height 15
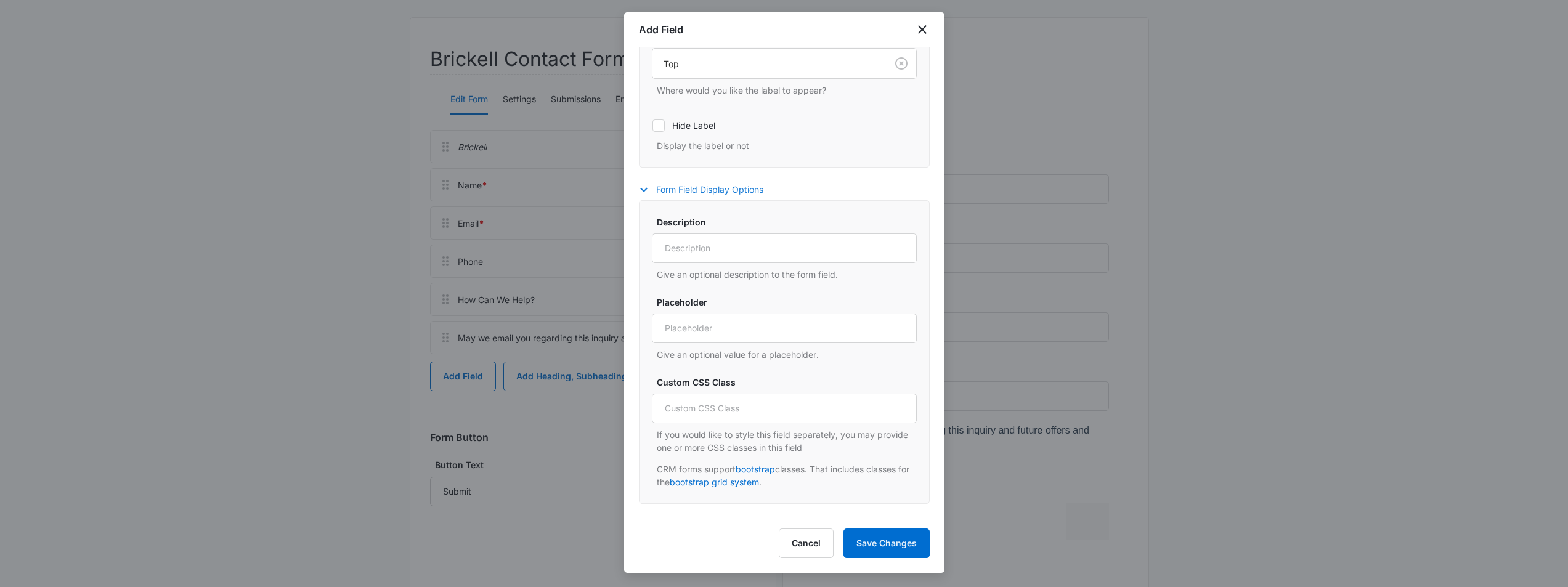
scroll to position [400, 0]
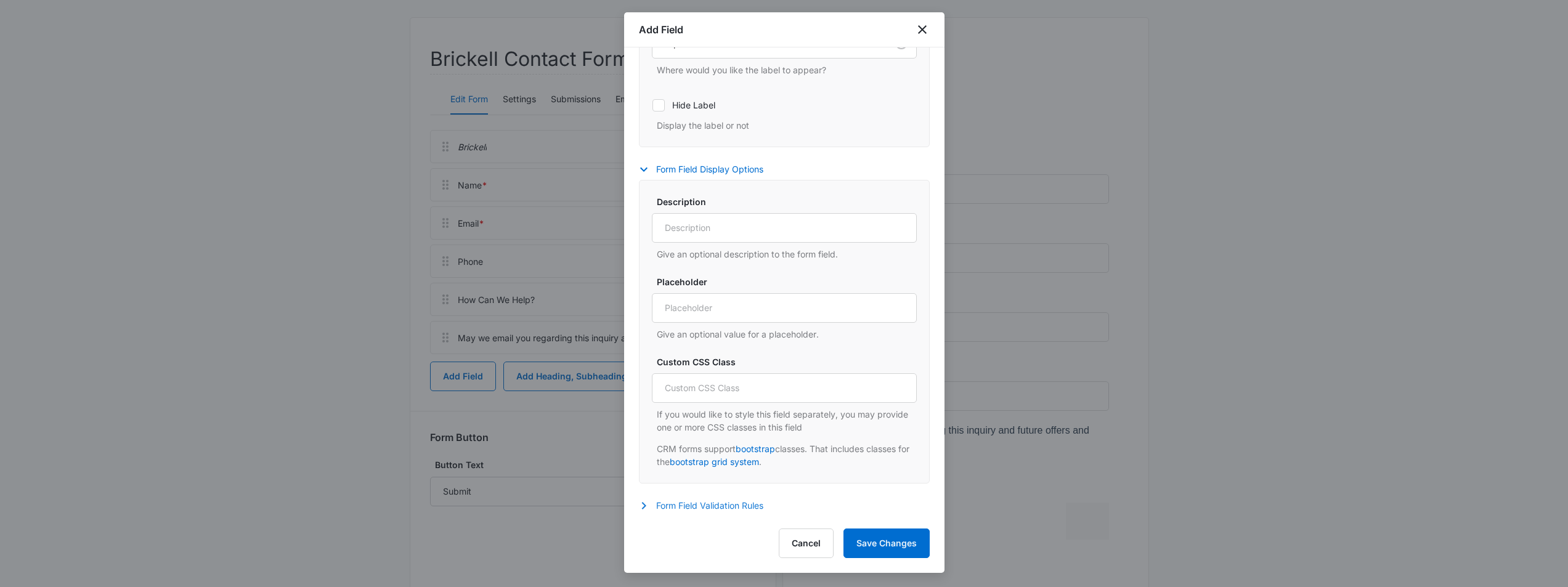
click at [659, 501] on button "Form Field Validation Rules" at bounding box center [707, 505] width 137 height 15
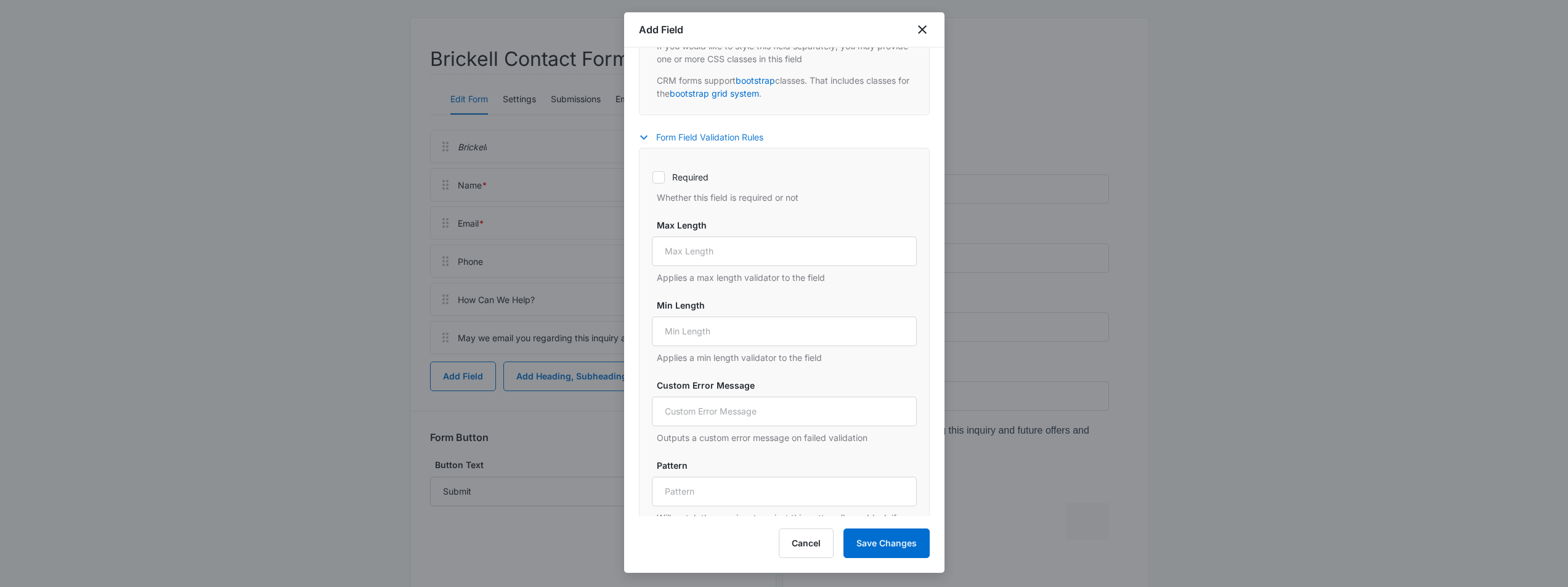
scroll to position [769, 0]
click at [754, 247] on input "Max Length" at bounding box center [784, 249] width 265 height 29
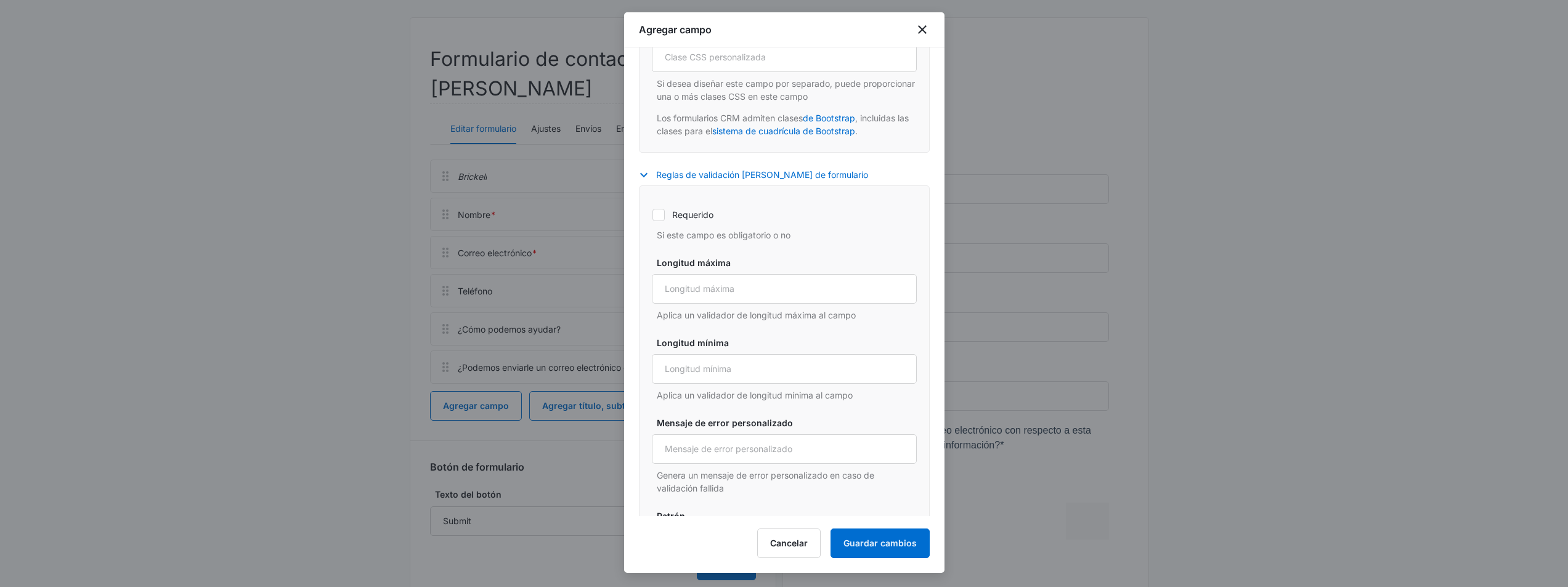
scroll to position [821, 0]
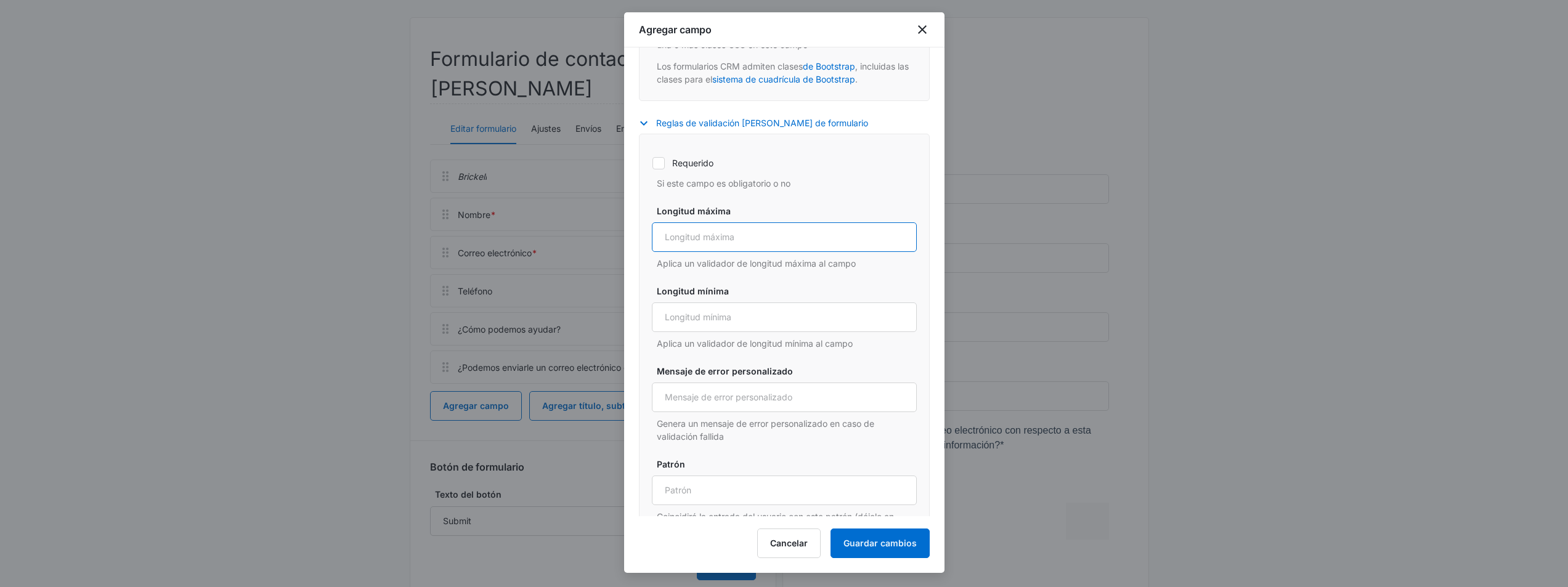
click at [731, 249] on input "Longitud máxima" at bounding box center [784, 237] width 265 height 29
type input "1"
click at [731, 332] on input "Longitud mínima" at bounding box center [784, 317] width 265 height 29
type input "1"
click at [870, 364] on div "Requerido Si este campo es obligatorio o no Longitud máxima 1 Aplica un validad…" at bounding box center [784, 348] width 265 height 400
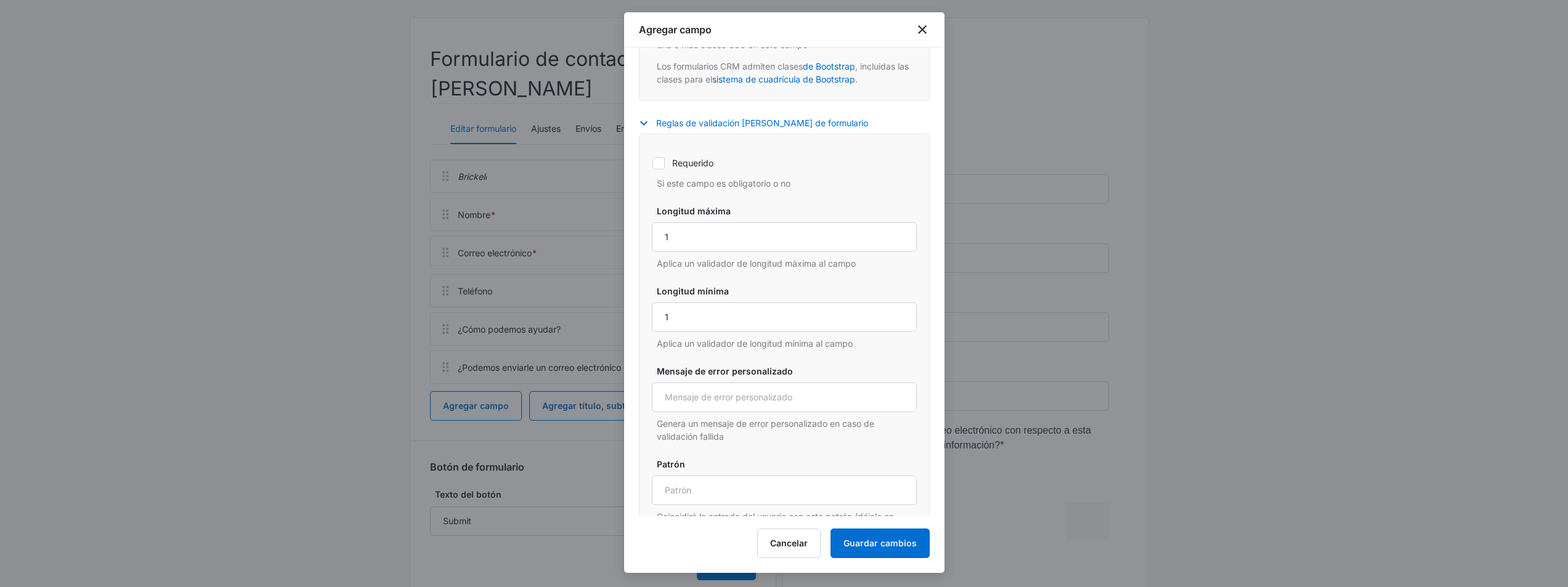
click at [854, 374] on div "Requerido Si este campo es obligatorio o no Longitud máxima 1 Aplica un validad…" at bounding box center [784, 348] width 265 height 400
click at [761, 407] on input "Mensaje de error personalizado" at bounding box center [784, 396] width 265 height 29
paste input ""Antispam" writes a number between (1 and 9)"
drag, startPoint x: 713, startPoint y: 408, endPoint x: 631, endPoint y: 408, distance: 82.0
click at [631, 408] on div "Seleccione el campo para comenzar Se requiere al menos uno de los siguientes ca…" at bounding box center [784, 281] width 320 height 469
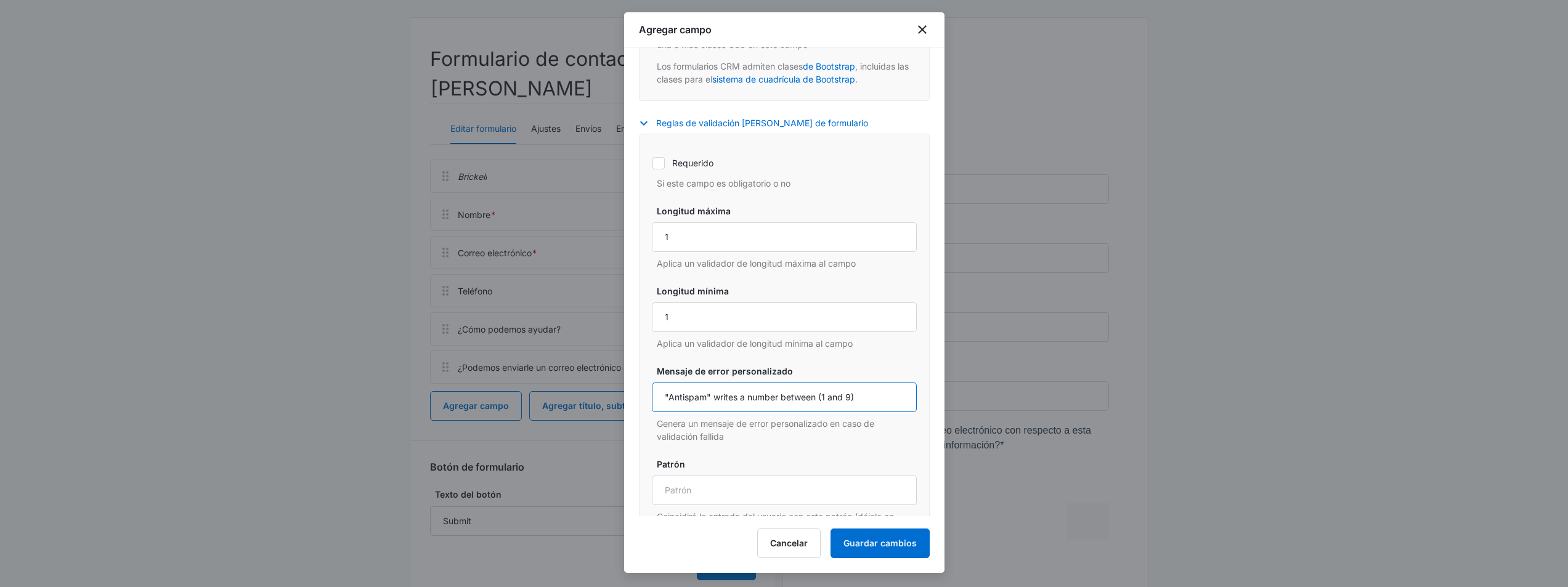
type input "writes a number between (1 and 9)"
click at [851, 412] on input "writes a number between (1 and 9)" at bounding box center [784, 396] width 265 height 29
click at [665, 411] on input "writes a number between (1 and 9)" at bounding box center [784, 396] width 265 height 29
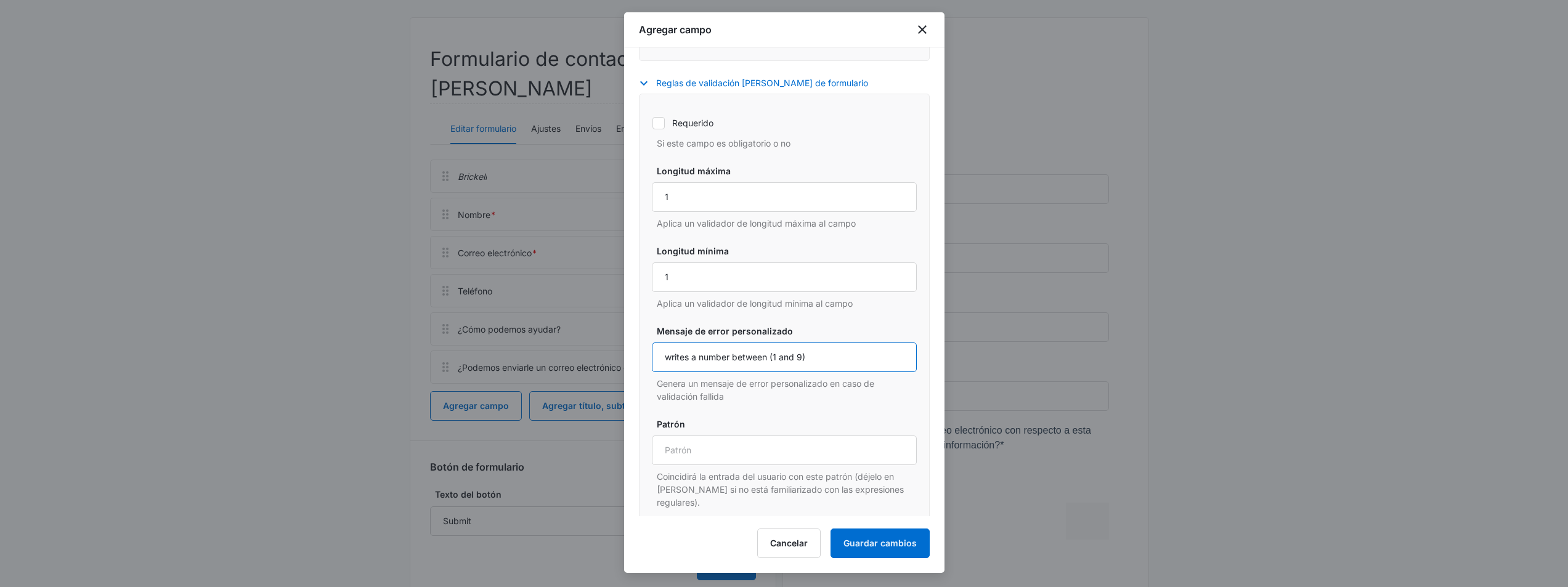
scroll to position [882, 0]
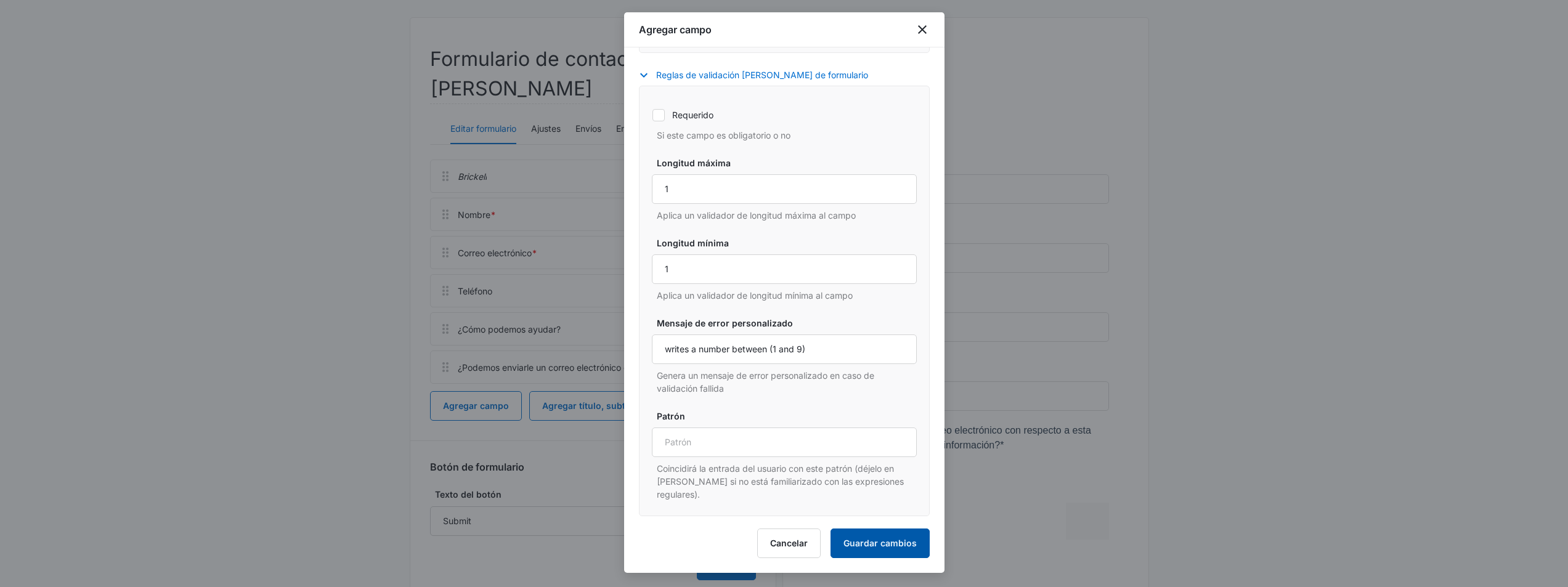
click at [885, 551] on button "Guardar cambios" at bounding box center [880, 543] width 99 height 29
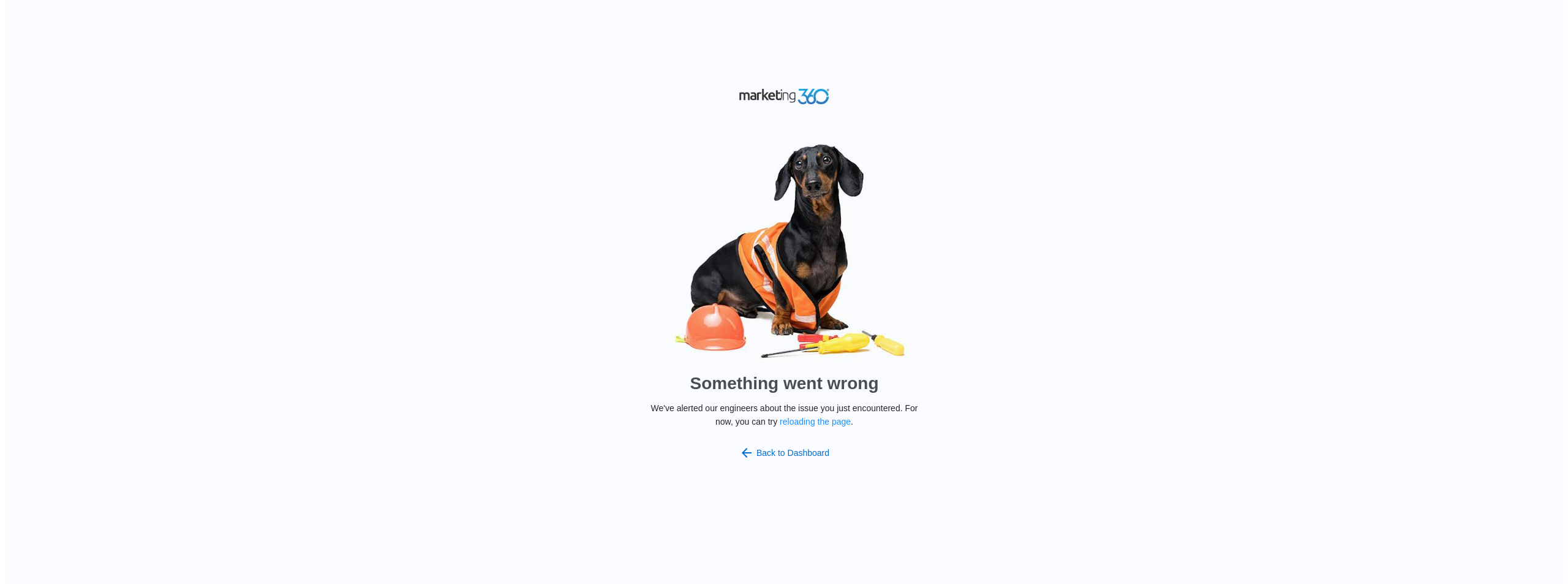
scroll to position [0, 0]
click at [810, 453] on font "Volver al panel de control" at bounding box center [792, 453] width 96 height 10
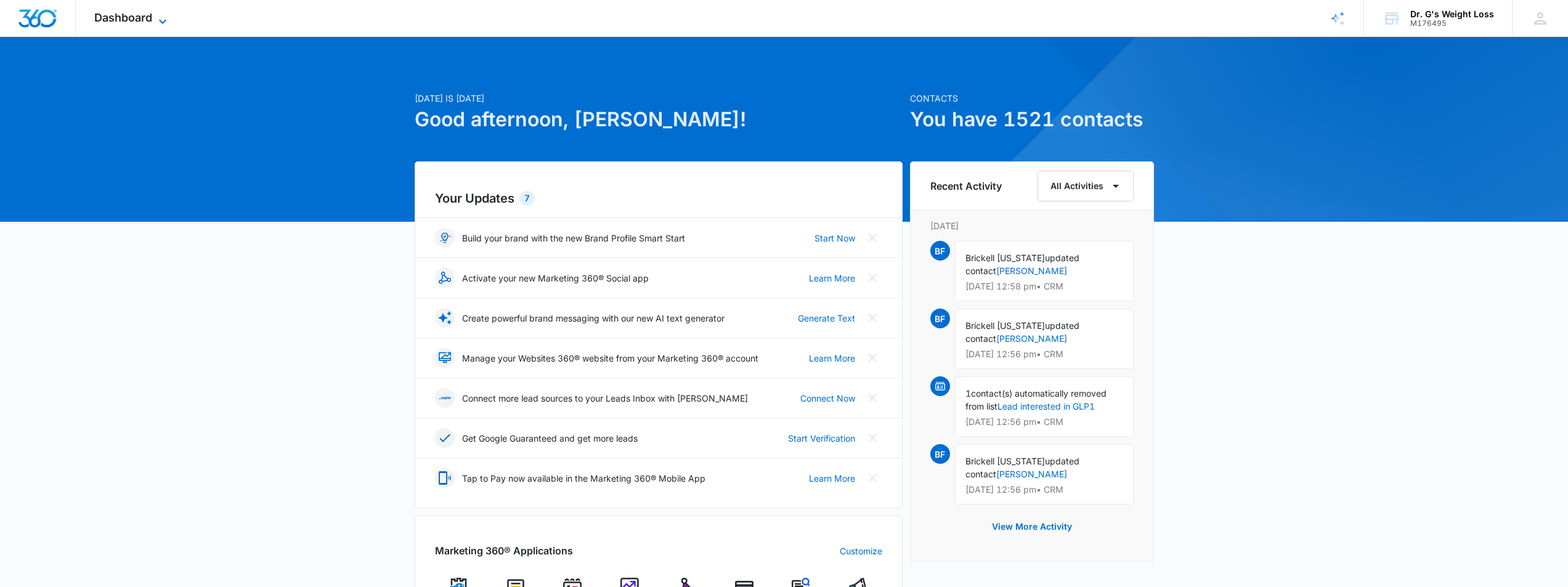
click at [136, 20] on span "Dashboard" at bounding box center [122, 18] width 58 height 13
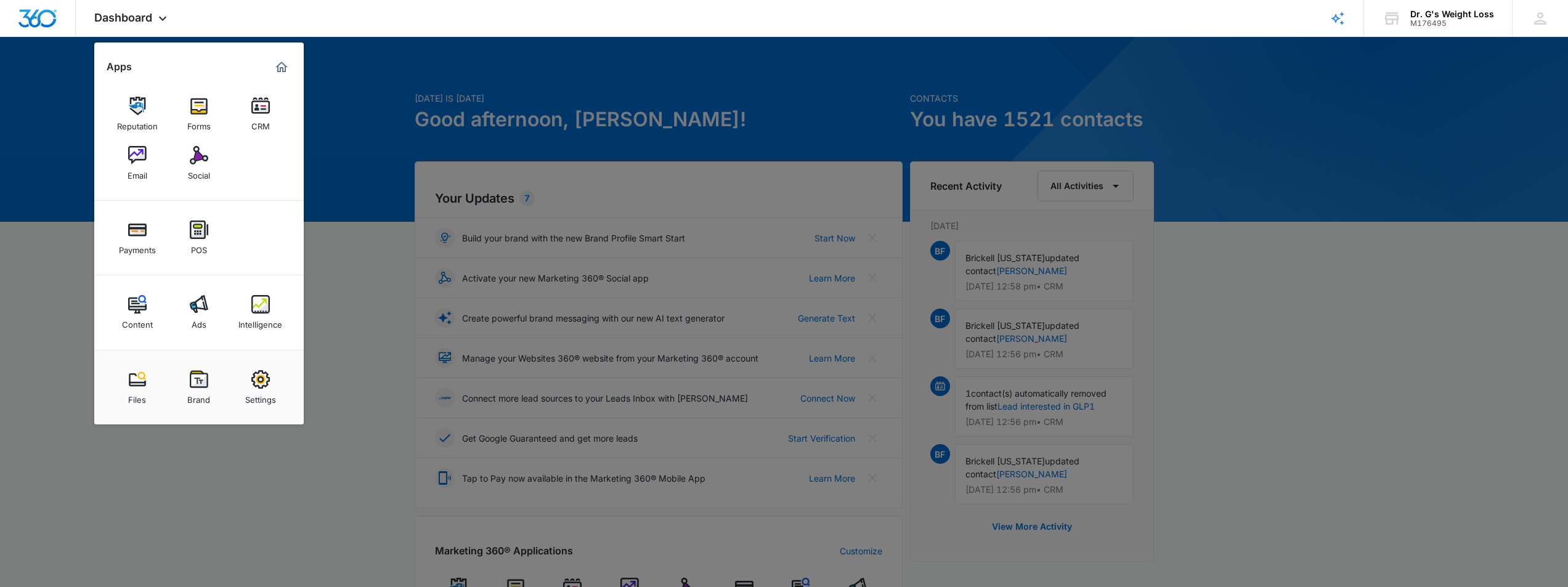
click at [207, 112] on img at bounding box center [199, 106] width 19 height 19
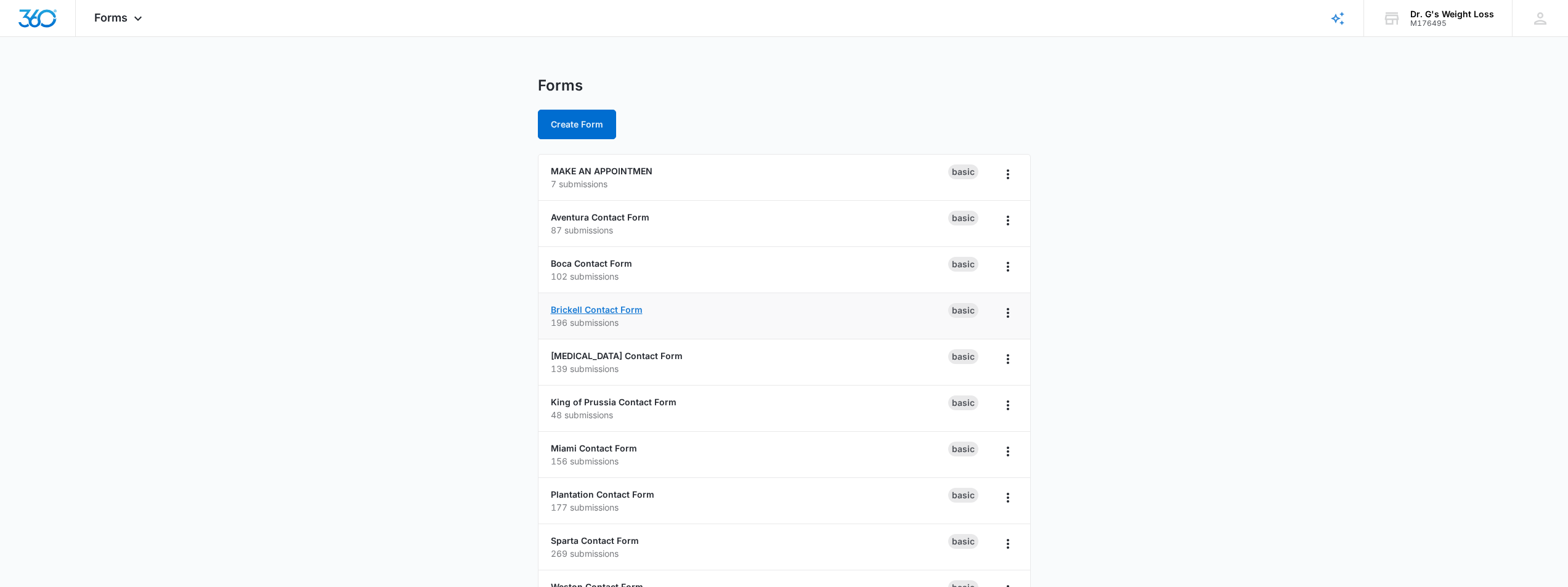
click at [611, 311] on link "Brickell Contact Form" at bounding box center [596, 309] width 91 height 11
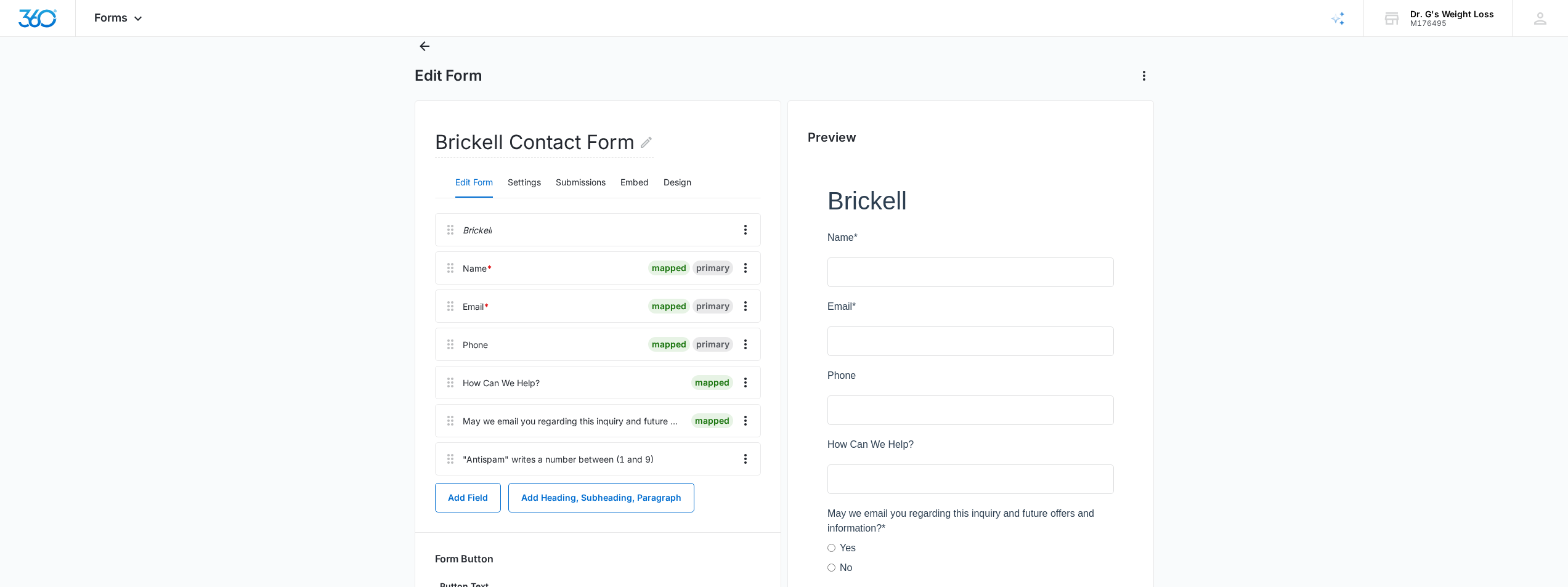
scroll to position [61, 0]
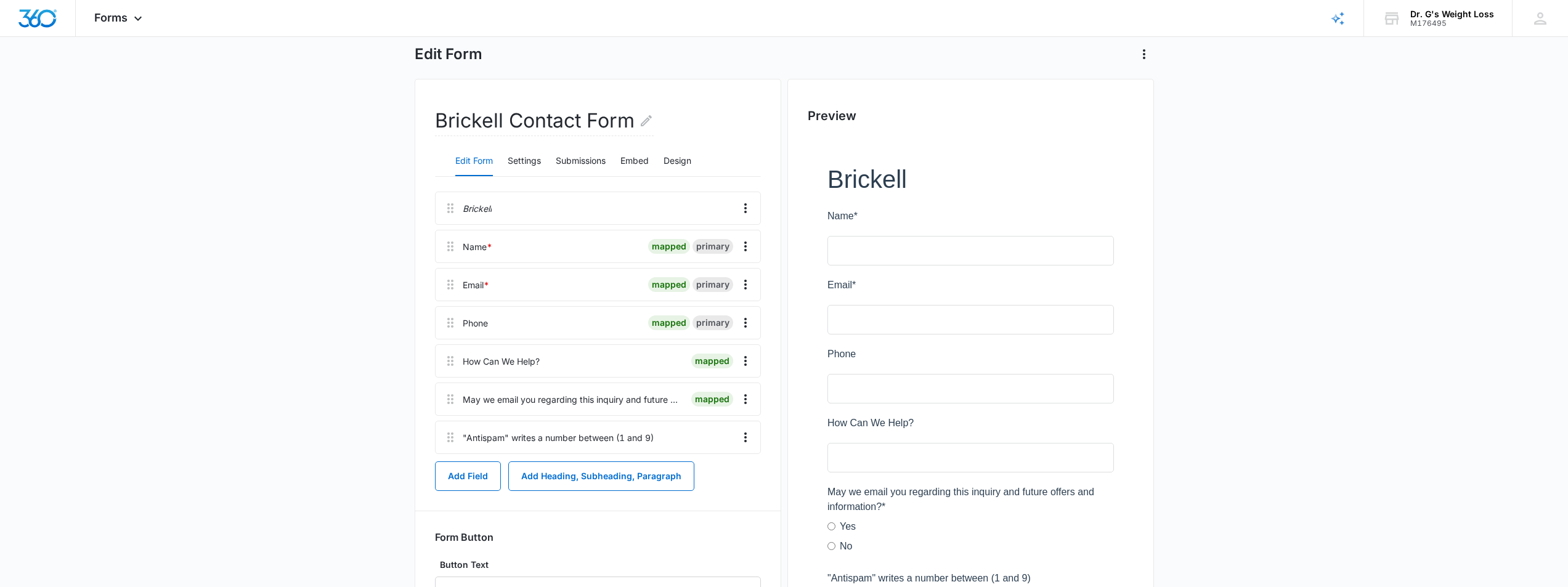
click at [706, 438] on div at bounding box center [694, 437] width 72 height 32
click at [744, 438] on icon "Overflow Menu" at bounding box center [745, 437] width 3 height 10
click at [708, 474] on div "Edit" at bounding box center [711, 472] width 26 height 9
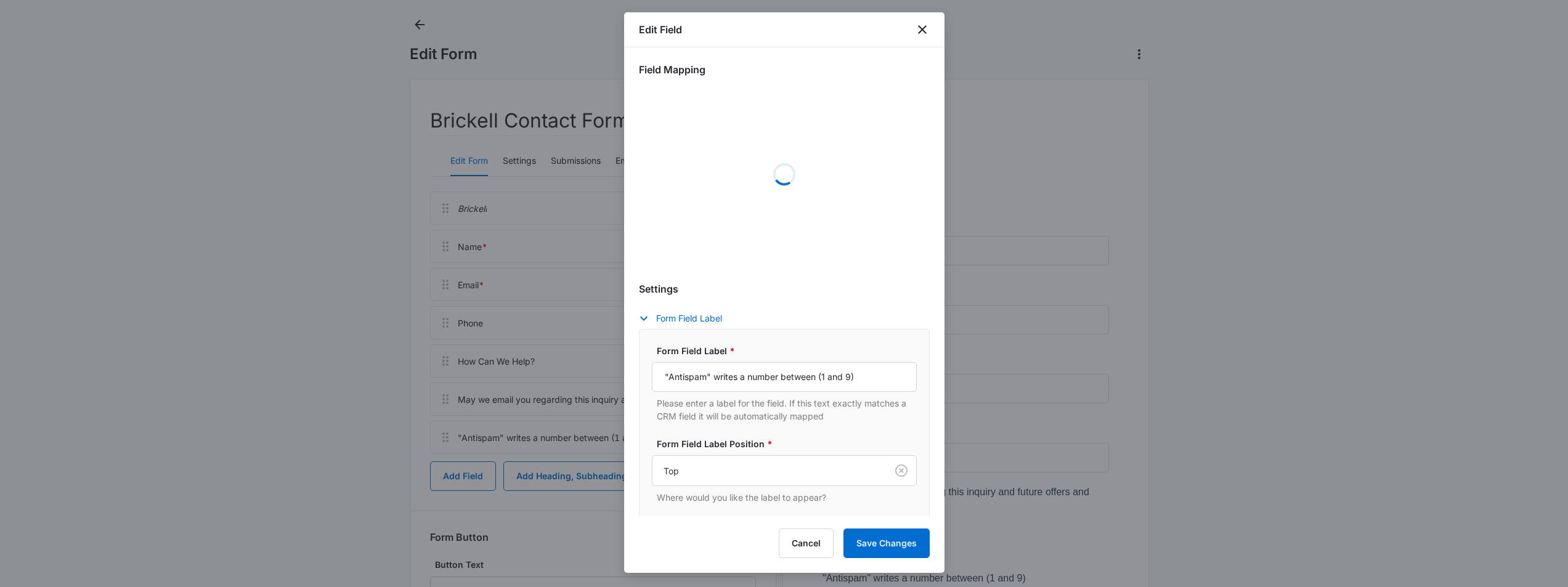
scroll to position [0, 0]
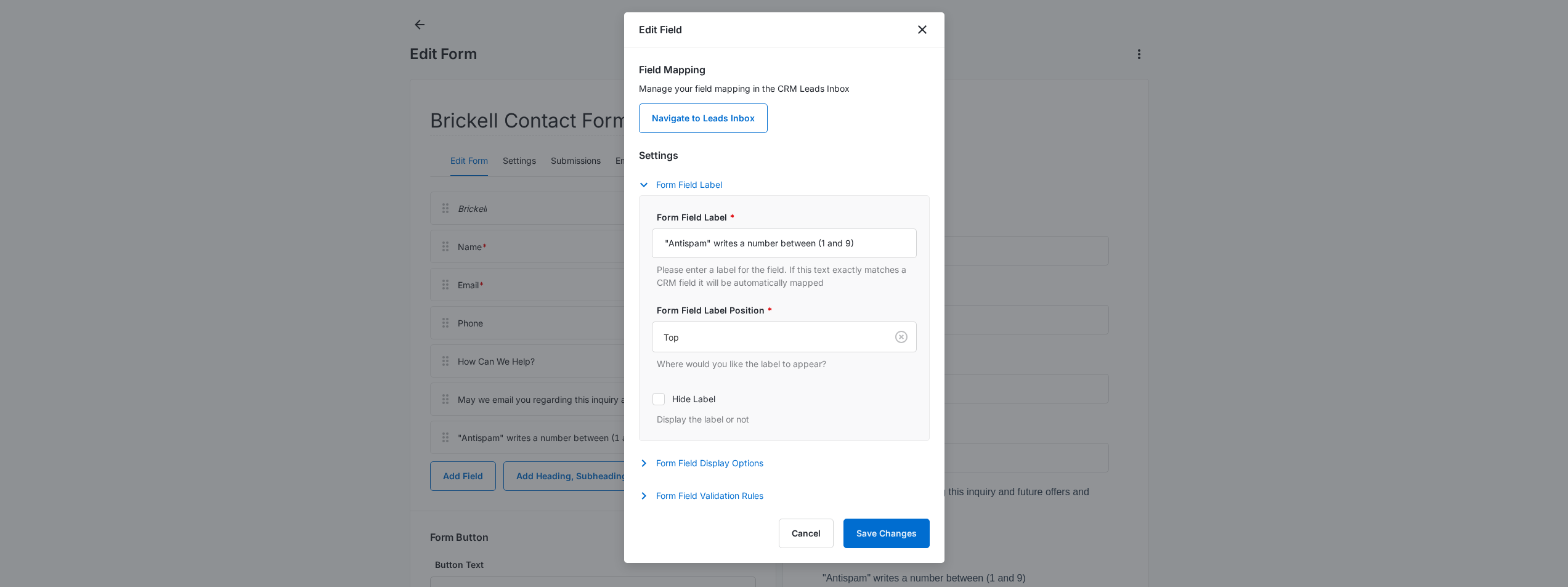
click at [834, 392] on div "Hide Label Display the label or not" at bounding box center [784, 405] width 265 height 41
click at [751, 496] on button "Form Field Validation Rules" at bounding box center [707, 496] width 137 height 15
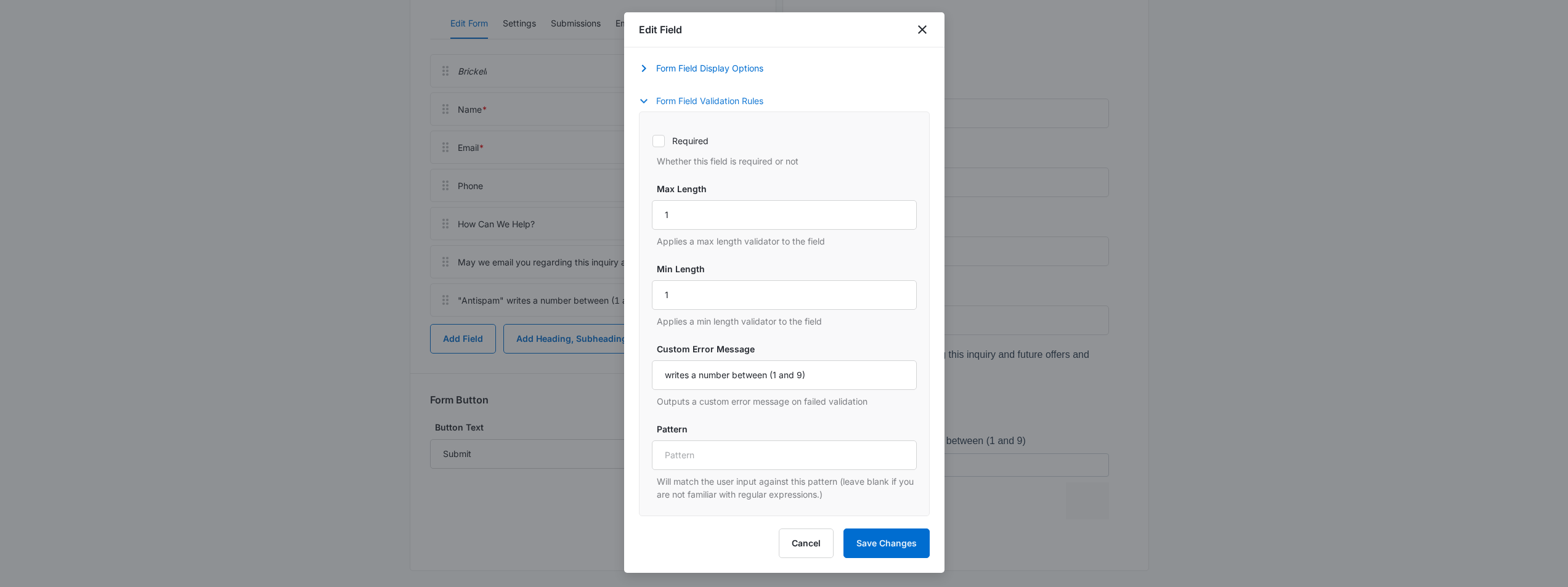
scroll to position [207, 0]
click at [805, 547] on button "Cancel" at bounding box center [806, 543] width 55 height 29
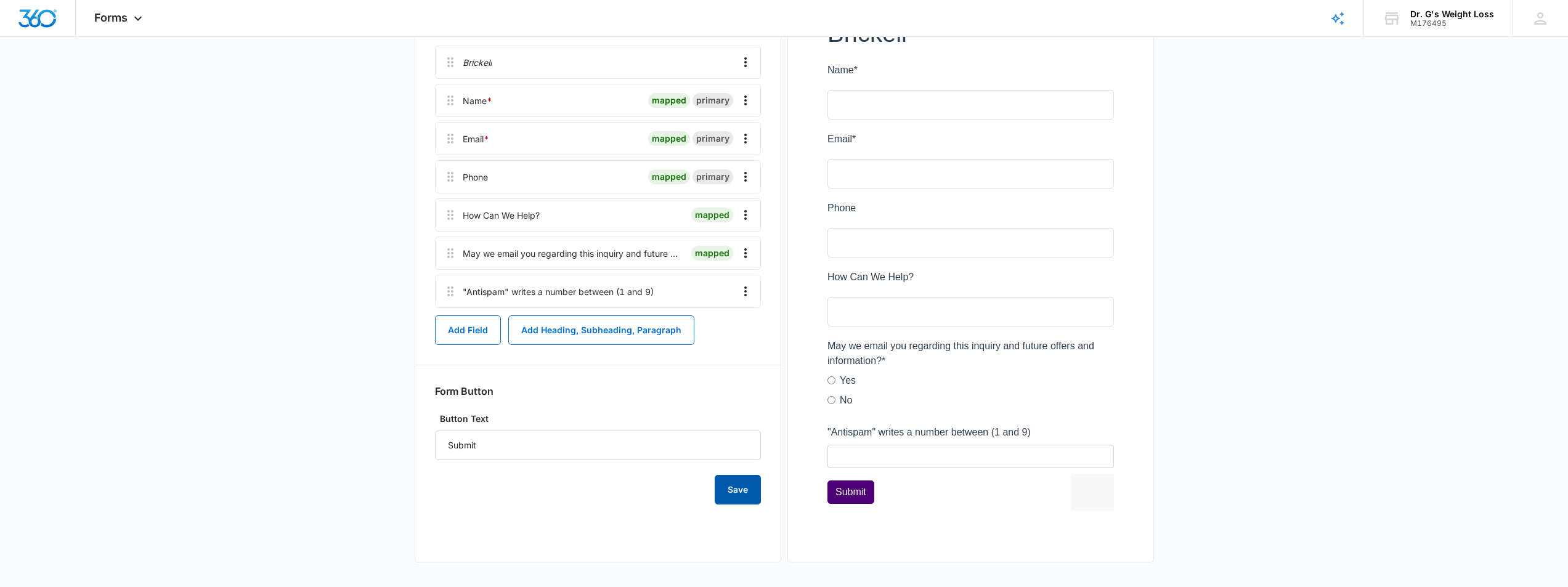
click at [737, 492] on button "Save" at bounding box center [738, 489] width 46 height 29
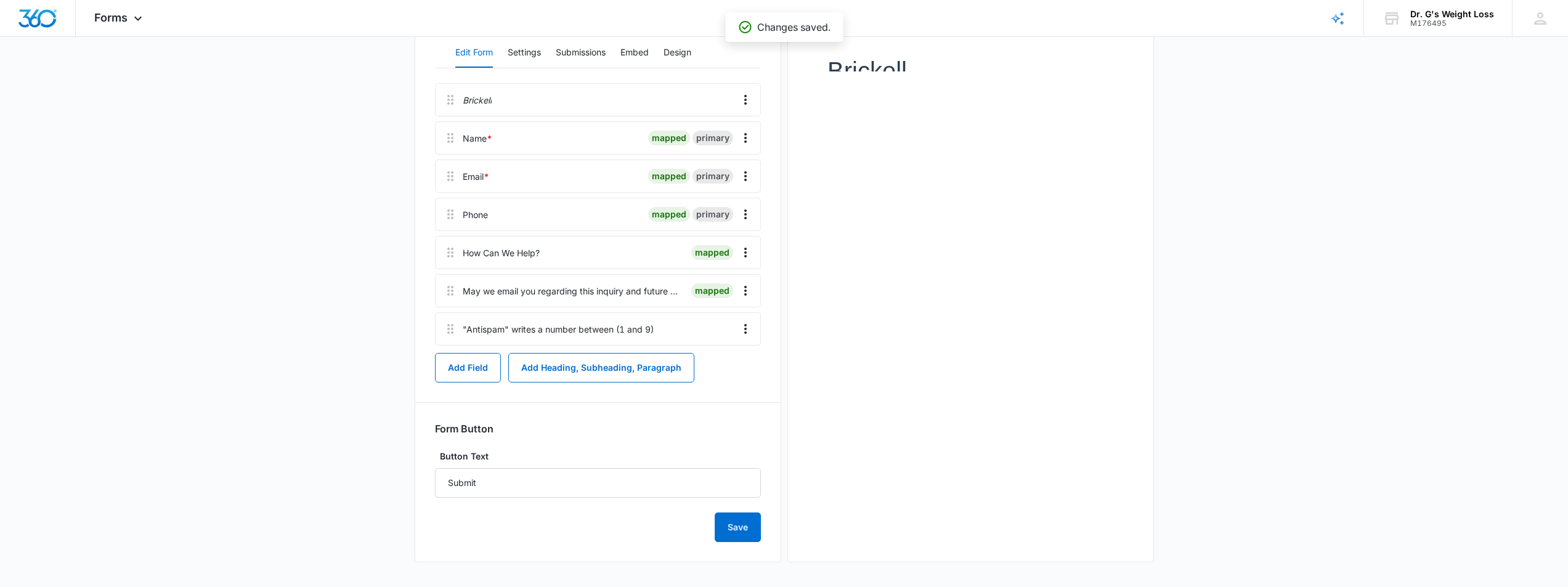
click at [1281, 398] on main "Edit Form Brickell Contact Form Edit Form Settings Submissions Embed Design Bri…" at bounding box center [784, 246] width 1568 height 680
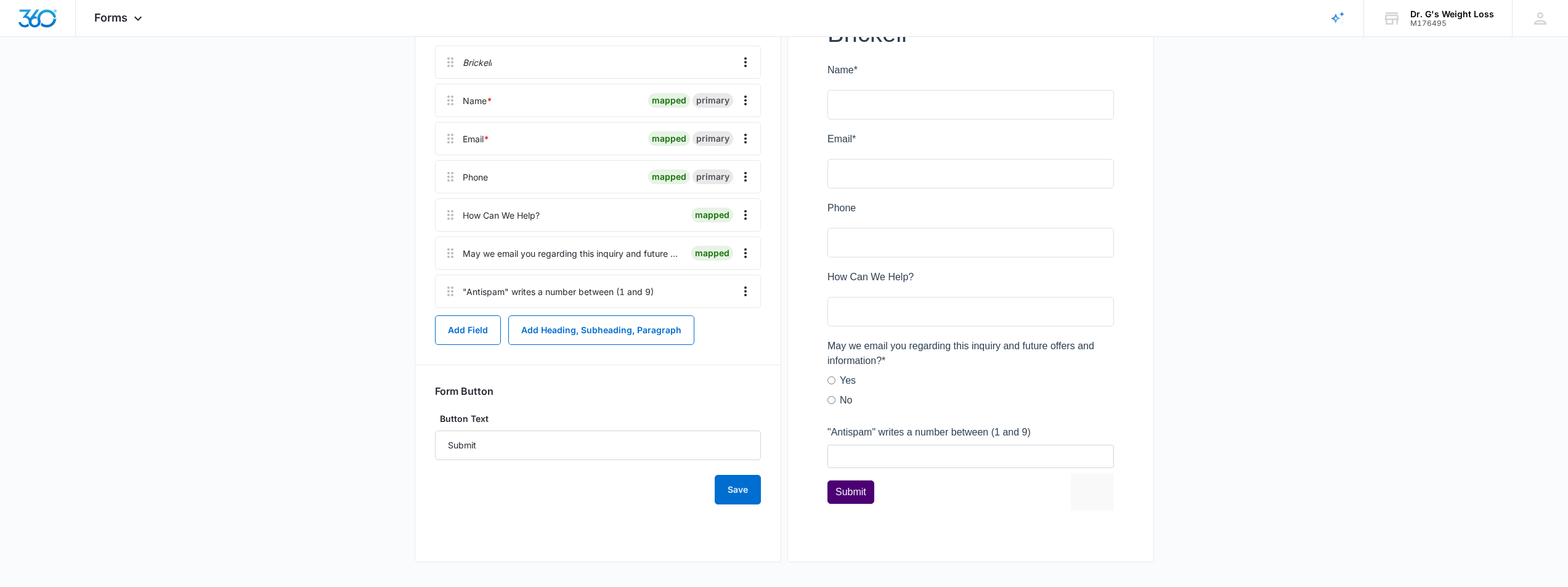
click at [1281, 398] on main "Edit Form Brickell Contact Form Edit Form Settings Submissions Embed Design Bri…" at bounding box center [784, 228] width 1568 height 718
click at [652, 255] on div "May we email you regarding this inquiry and future offers and information? *" at bounding box center [572, 253] width 219 height 13
click at [746, 256] on icon "Overflow Menu" at bounding box center [745, 253] width 3 height 10
click at [711, 287] on div "Edit" at bounding box center [711, 287] width 26 height 9
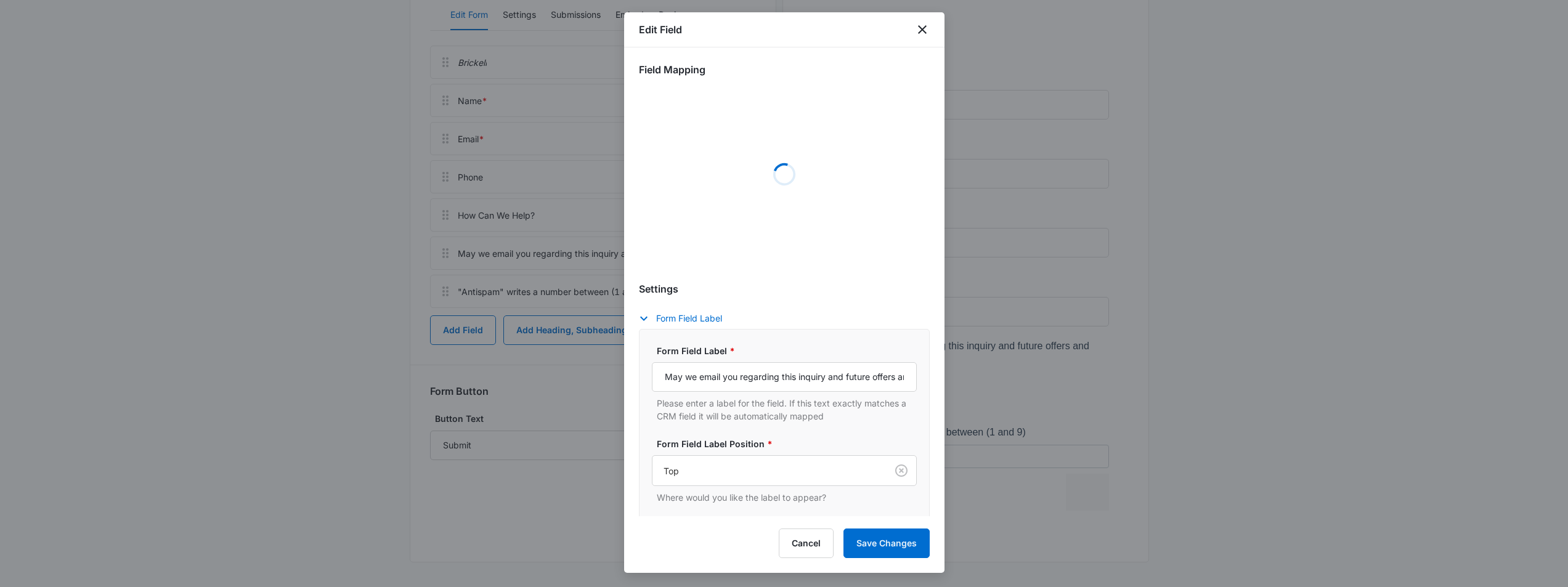
select select "365"
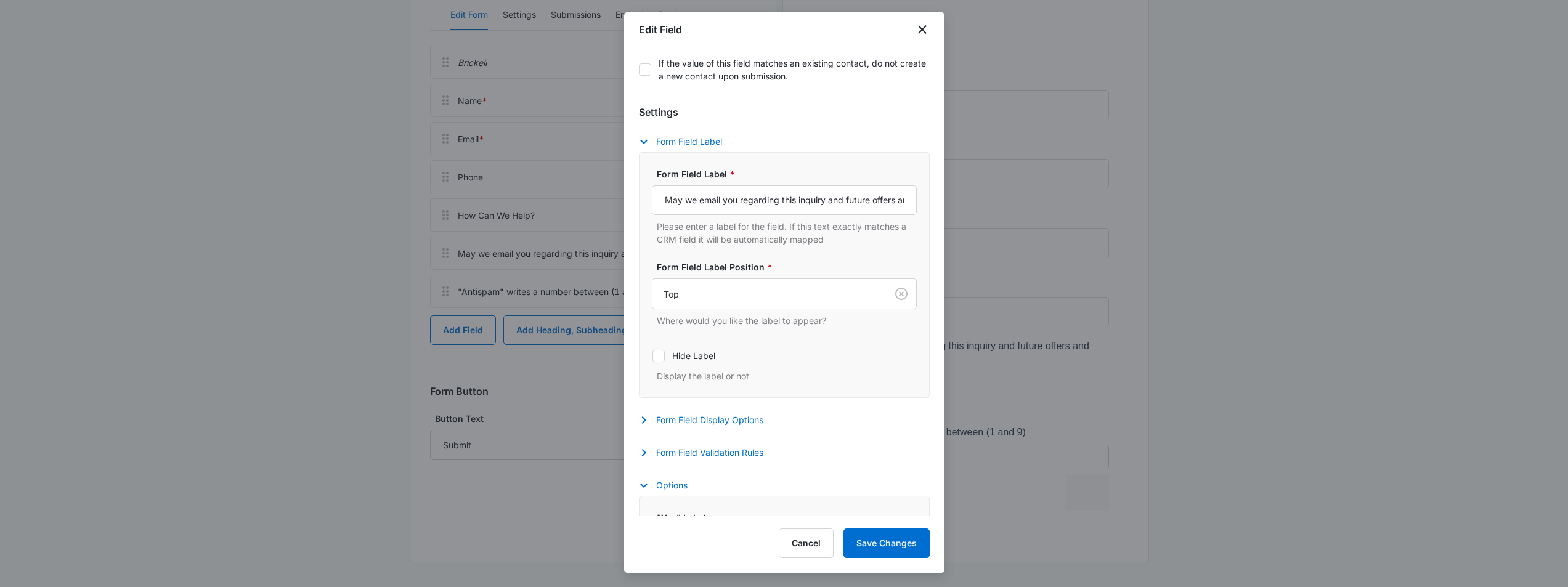
scroll to position [0, 0]
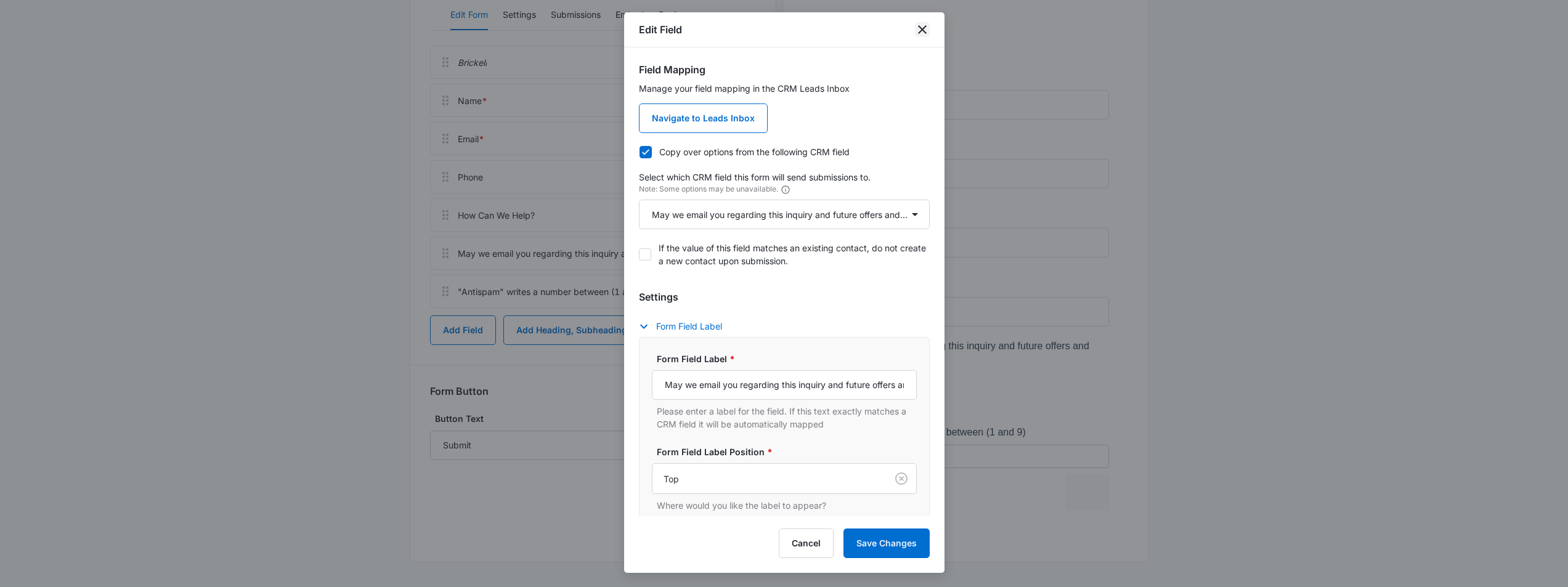
drag, startPoint x: 922, startPoint y: 27, endPoint x: 920, endPoint y: 37, distance: 10.2
click at [922, 27] on icon "close" at bounding box center [921, 29] width 15 height 15
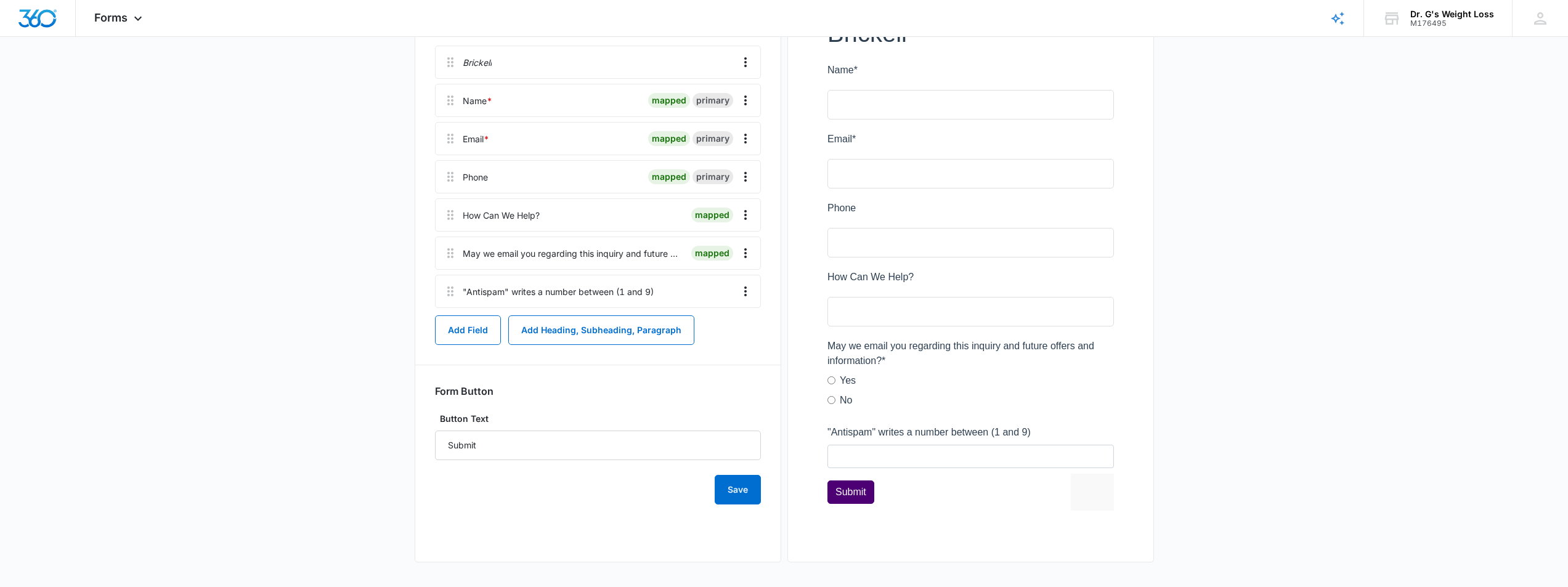
click at [1283, 316] on main "Edit Form Brickell Contact Form Edit Form Settings Submissions Embed Design Bri…" at bounding box center [784, 228] width 1568 height 718
click at [1276, 313] on main "Edit Form Brickell Contact Form Edit Form Settings Submissions Embed Design Bri…" at bounding box center [784, 228] width 1568 height 718
click at [1277, 313] on main "Edit Form Brickell Contact Form Edit Form Settings Submissions Embed Design Bri…" at bounding box center [784, 228] width 1568 height 718
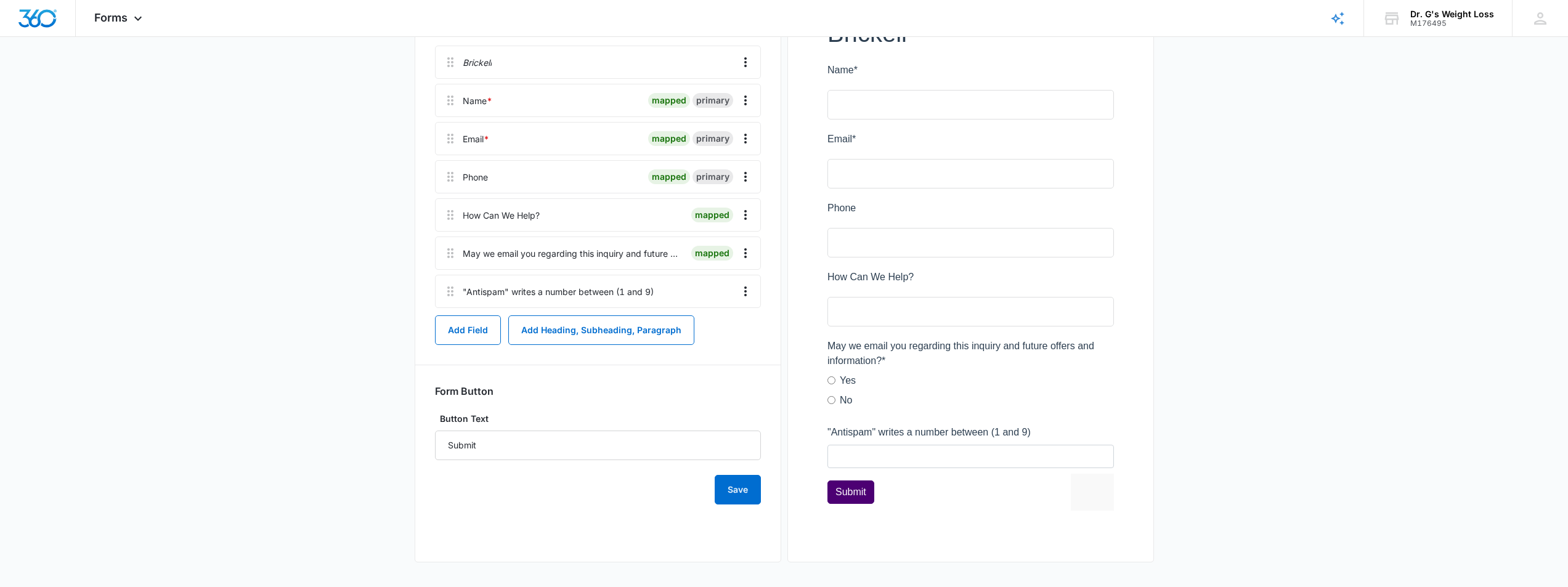
click at [1275, 313] on main "Edit Form Brickell Contact Form Edit Form Settings Submissions Embed Design Bri…" at bounding box center [784, 228] width 1568 height 718
click at [222, 273] on main "Edit Form Brickell Contact Form Edit Form Settings Submissions Embed Design Bri…" at bounding box center [784, 228] width 1568 height 718
click at [220, 269] on main "Edit Form Brickell Contact Form Edit Form Settings Submissions Embed Design Bri…" at bounding box center [784, 228] width 1568 height 718
click at [425, 317] on div "Brickell Contact Form Edit Form Settings Submissions Embed Design Brickell Name…" at bounding box center [597, 247] width 366 height 630
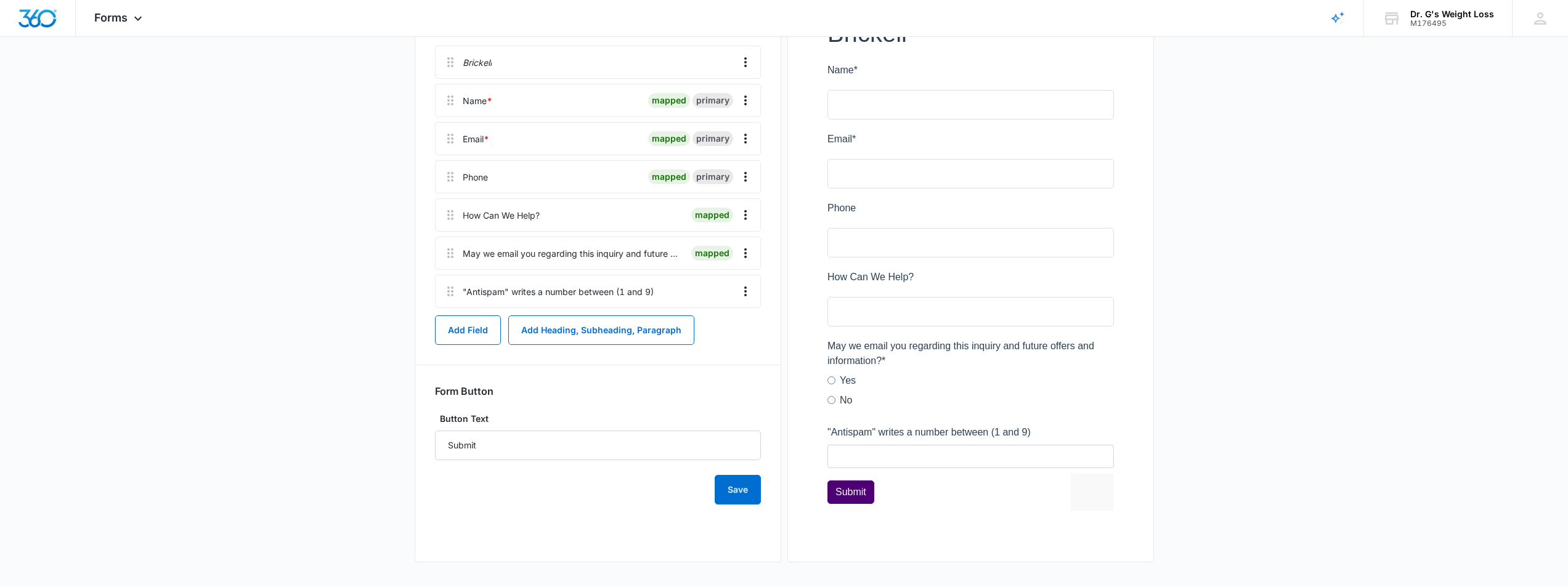
click at [309, 244] on main "Edit Form Brickell Contact Form Edit Form Settings Submissions Embed Design Bri…" at bounding box center [784, 228] width 1568 height 718
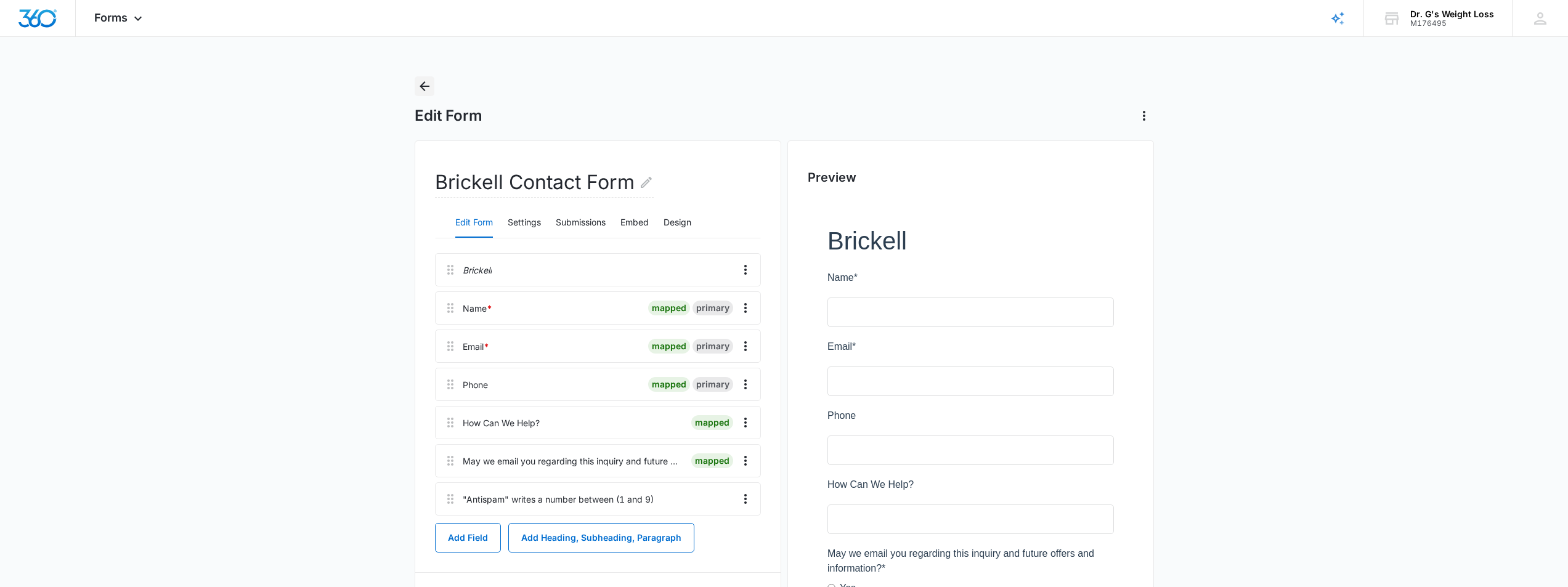
click at [424, 90] on icon "Back" at bounding box center [424, 86] width 10 height 10
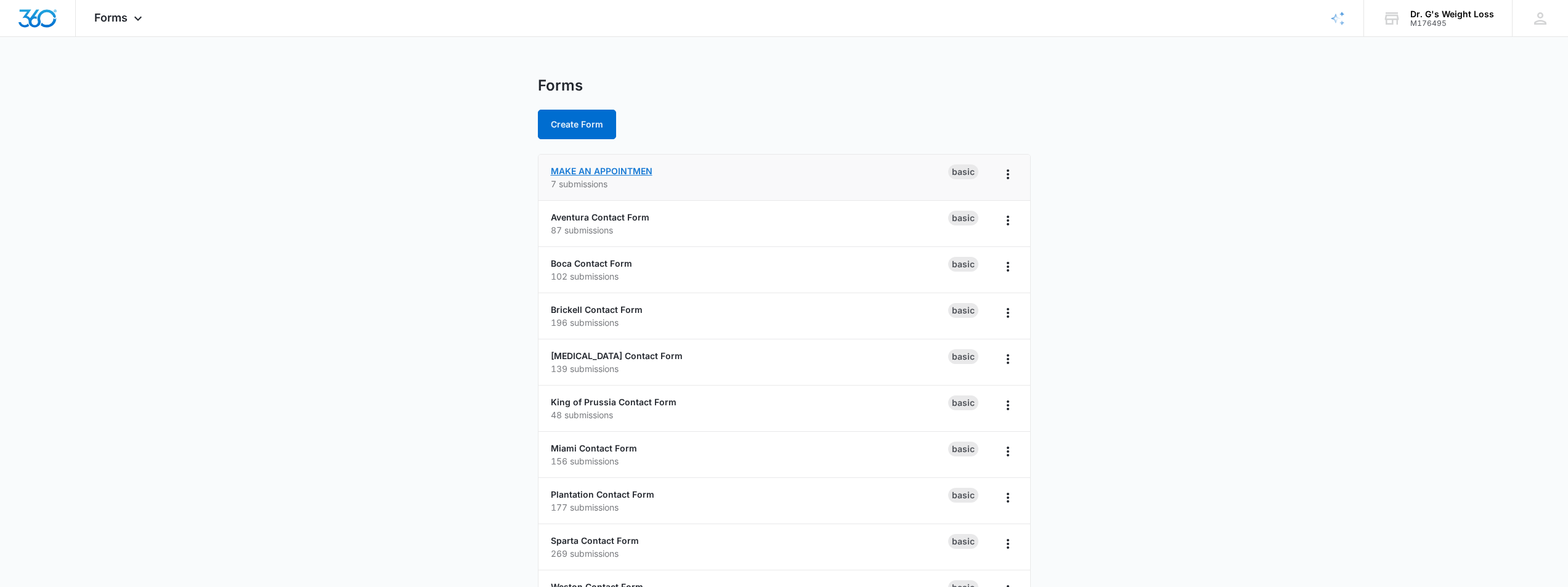
click at [596, 170] on link "MAKE AN APPOINTMEN" at bounding box center [601, 171] width 102 height 11
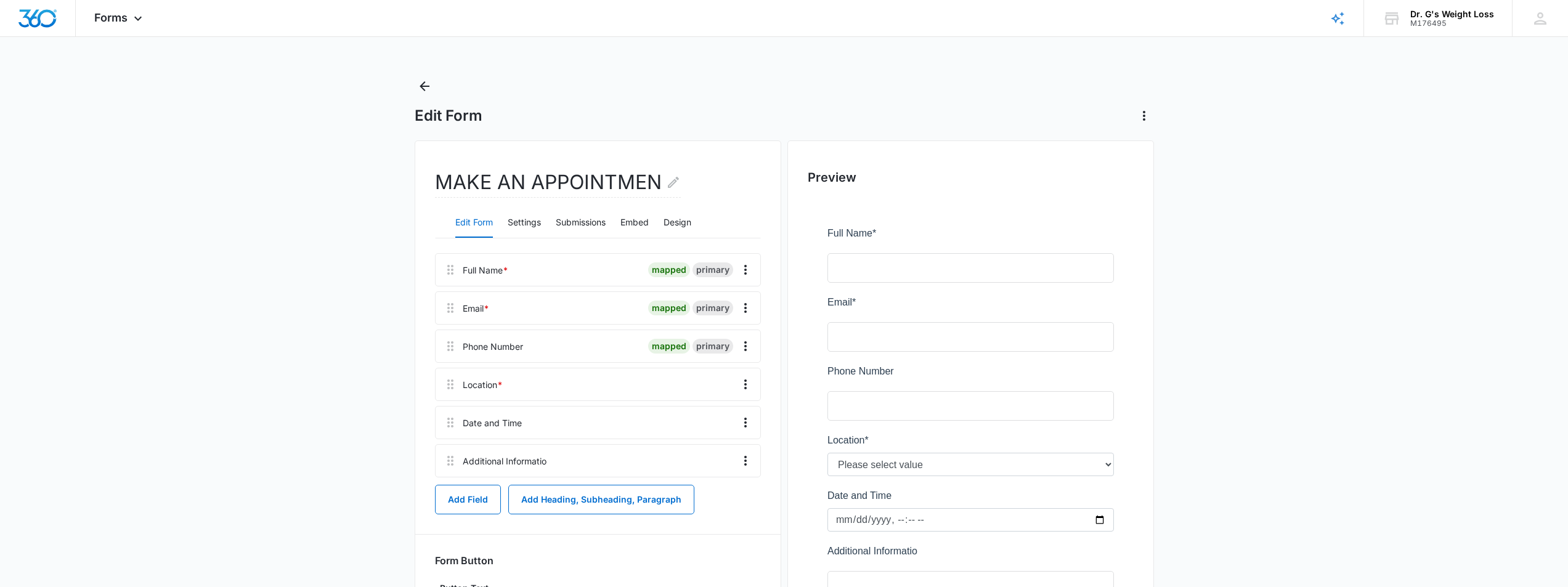
click at [316, 348] on main "Edit Form MAKE AN APPOINTMEN Edit Form Settings Submissions Embed Design Full N…" at bounding box center [784, 397] width 1568 height 643
click at [577, 222] on button "Submissions" at bounding box center [580, 223] width 50 height 29
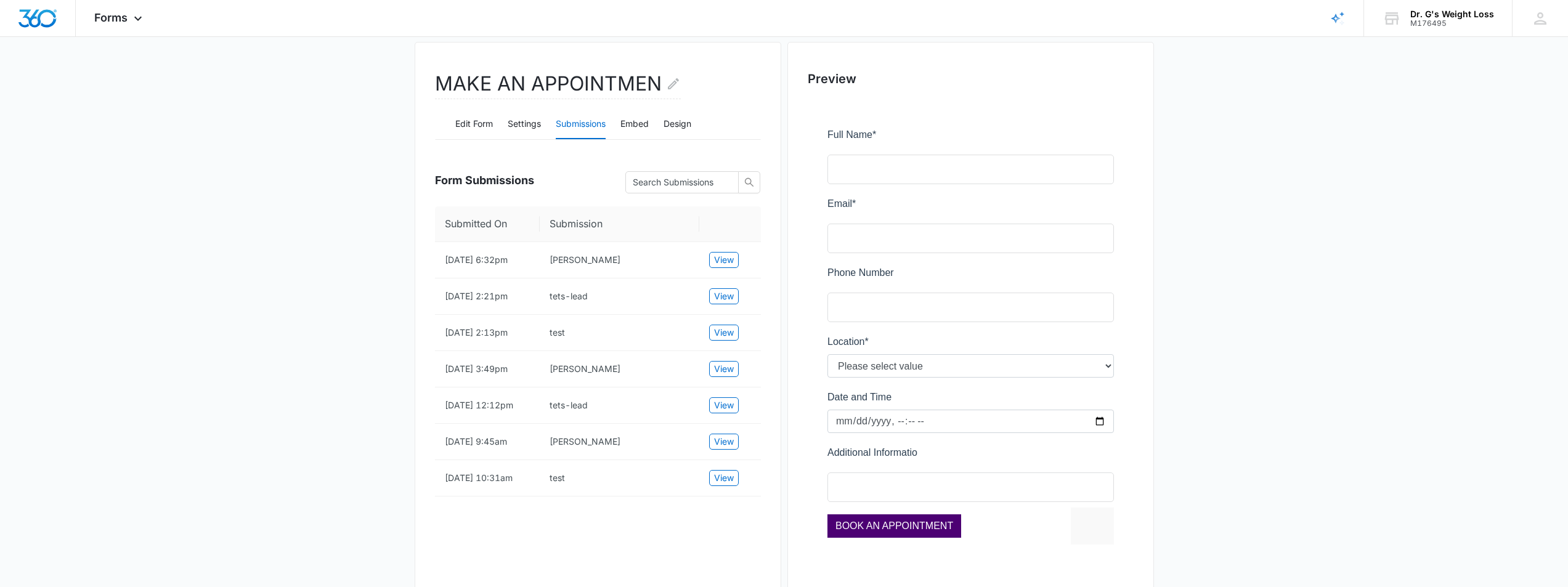
scroll to position [123, 0]
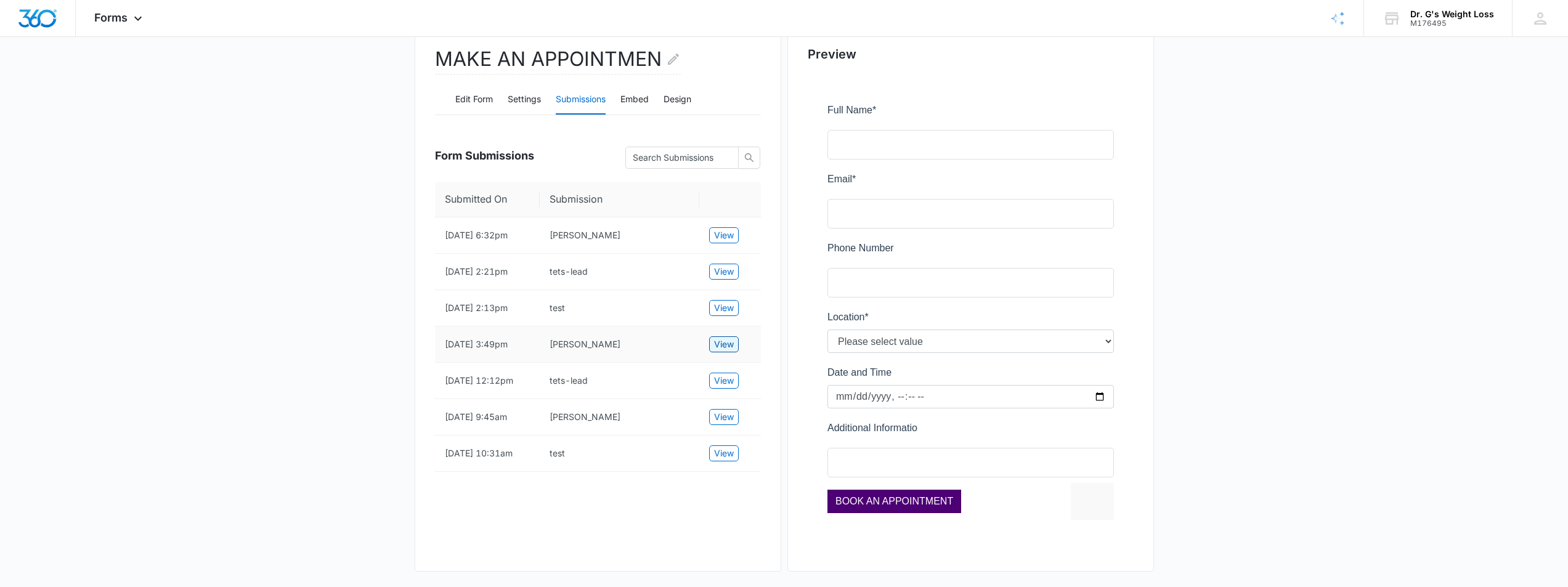
click at [721, 351] on span "View" at bounding box center [724, 344] width 20 height 13
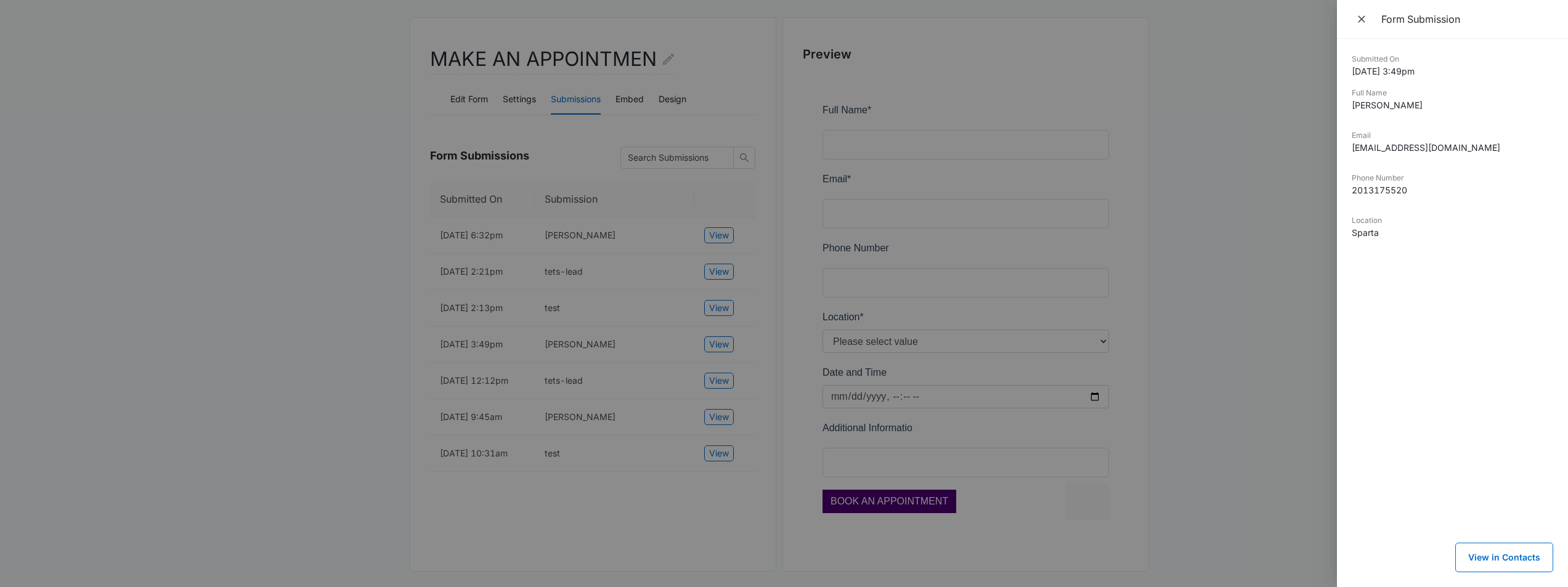
click at [286, 311] on div at bounding box center [784, 294] width 1568 height 587
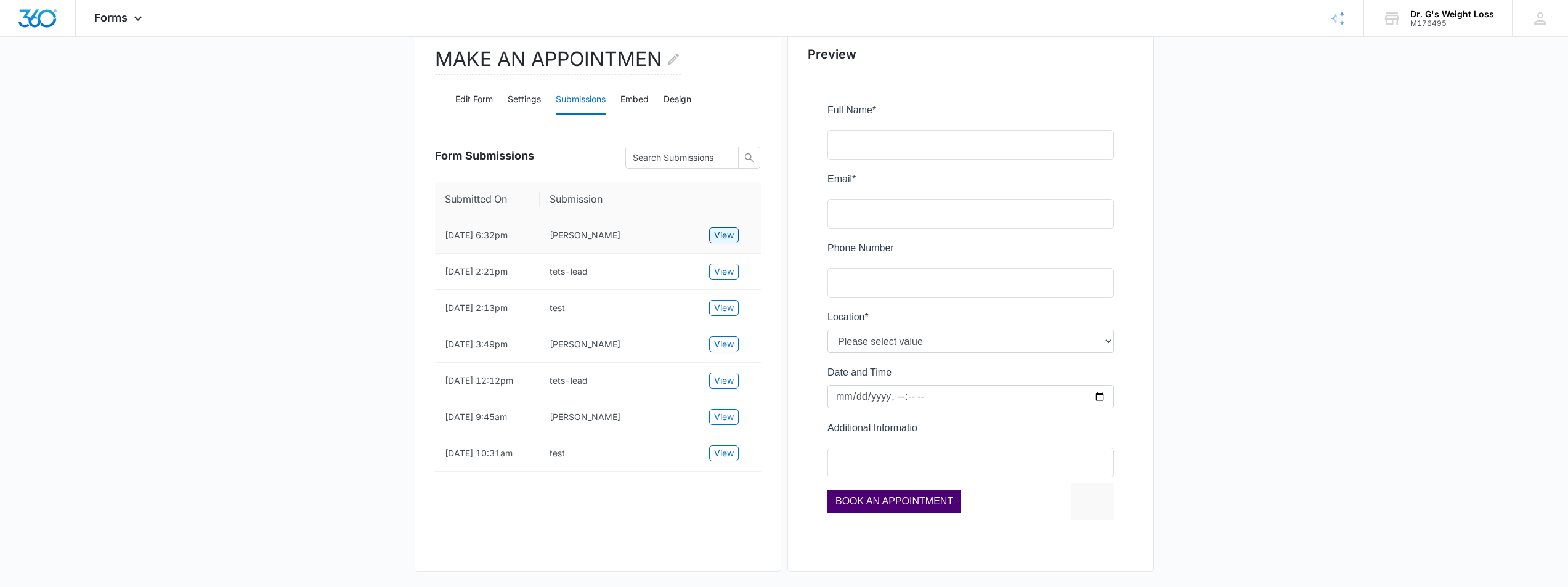
click at [728, 237] on span "View" at bounding box center [724, 235] width 20 height 13
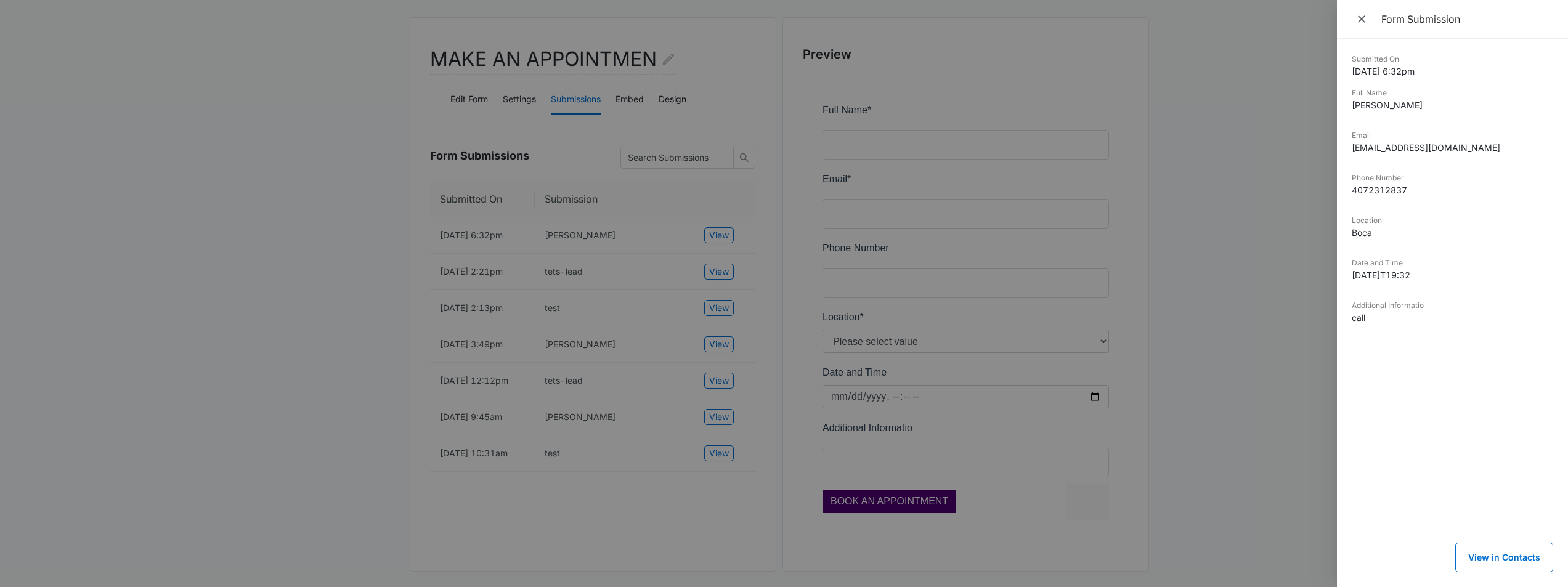
click at [269, 132] on div at bounding box center [784, 294] width 1568 height 587
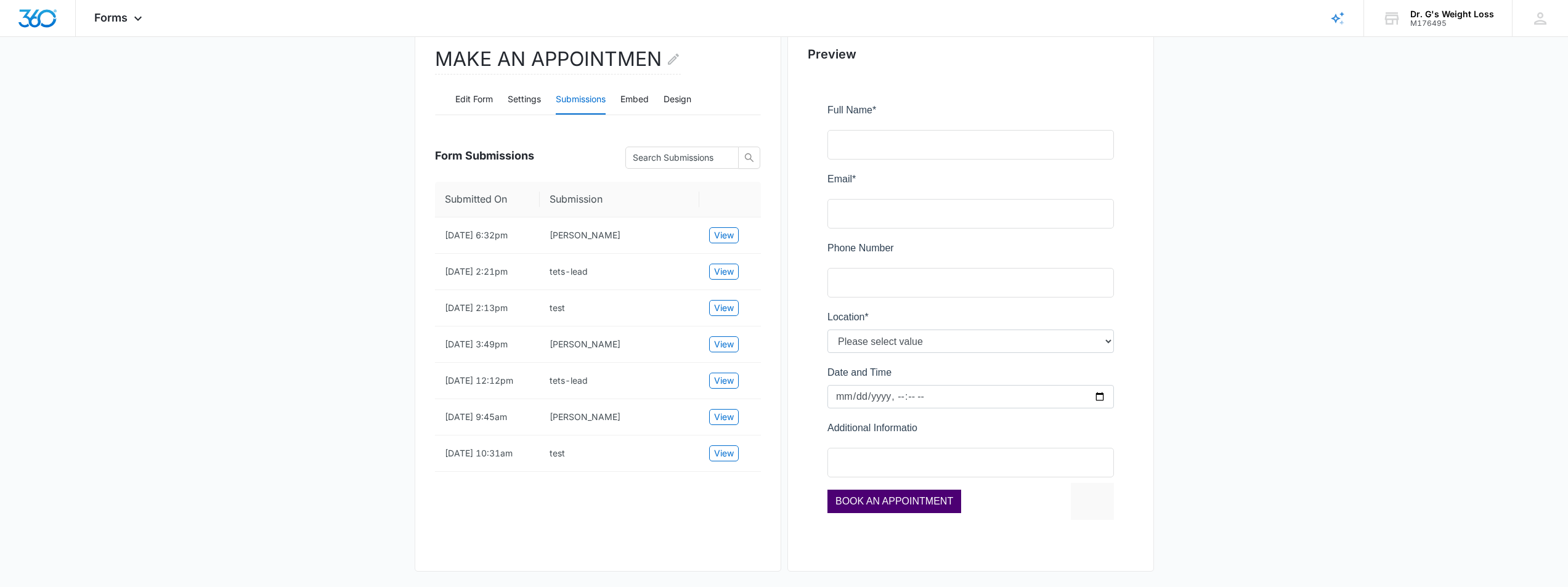
click at [229, 292] on main "Edit Form MAKE AN APPOINTMEN Edit Form Settings Submissions Embed Design Form S…" at bounding box center [784, 274] width 1568 height 643
click at [730, 242] on span "View" at bounding box center [724, 235] width 20 height 13
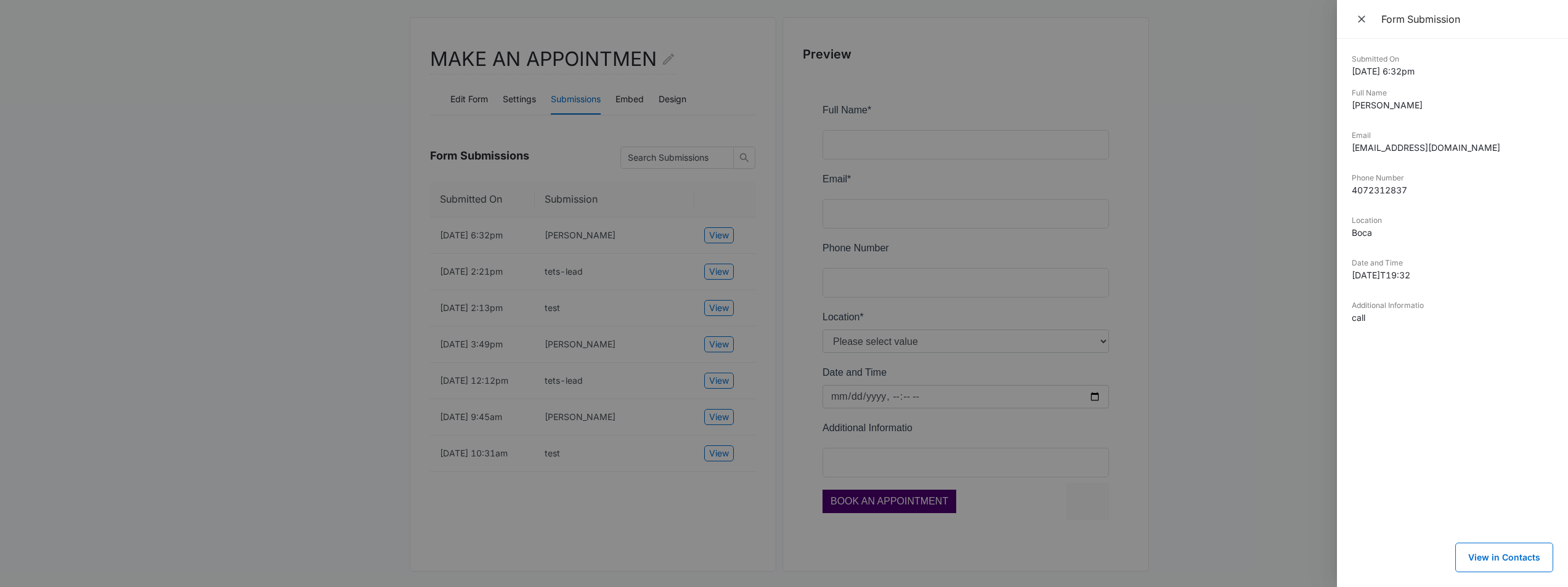
click at [333, 368] on div at bounding box center [784, 294] width 1568 height 587
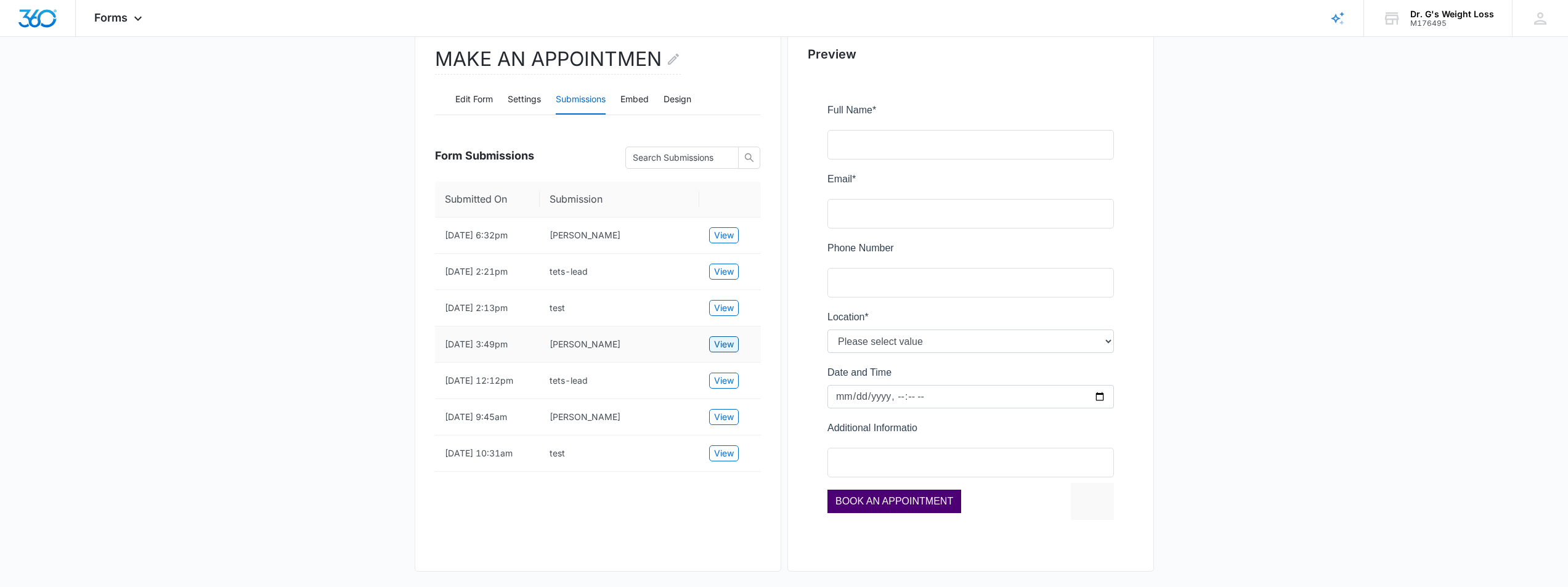
click at [719, 351] on span "View" at bounding box center [724, 344] width 20 height 13
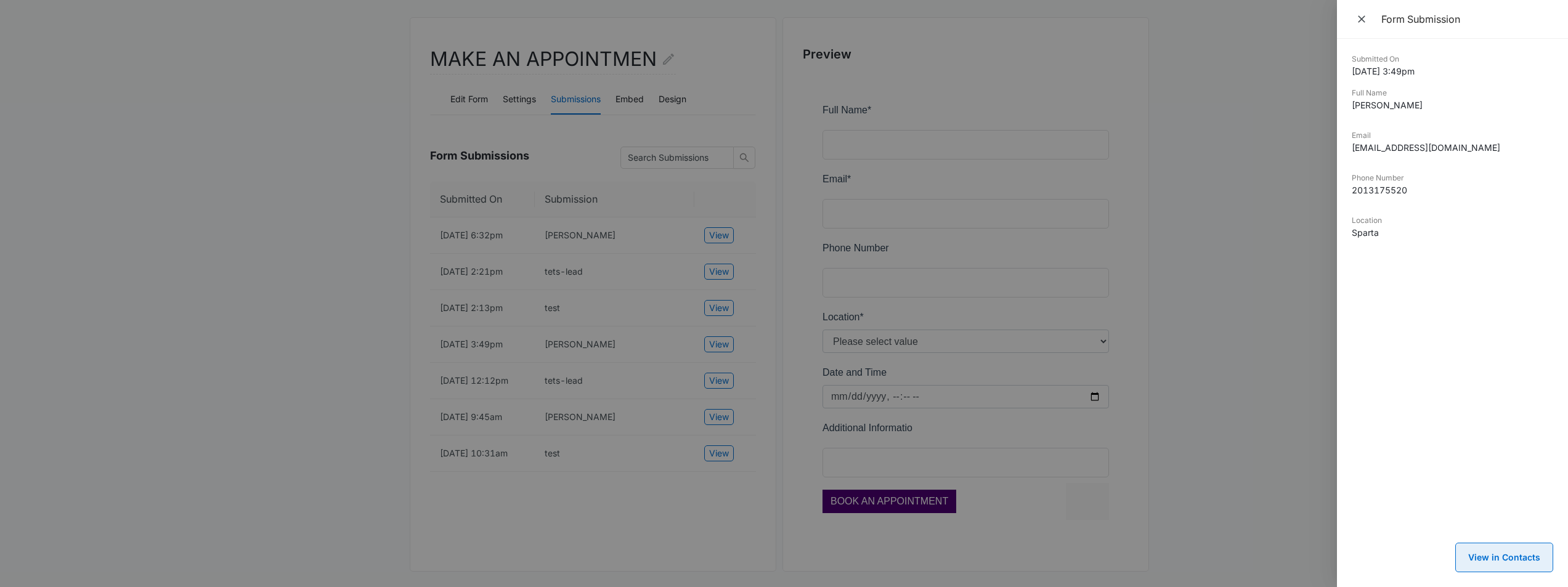
click at [1494, 559] on button "View in Contacts" at bounding box center [1503, 557] width 98 height 29
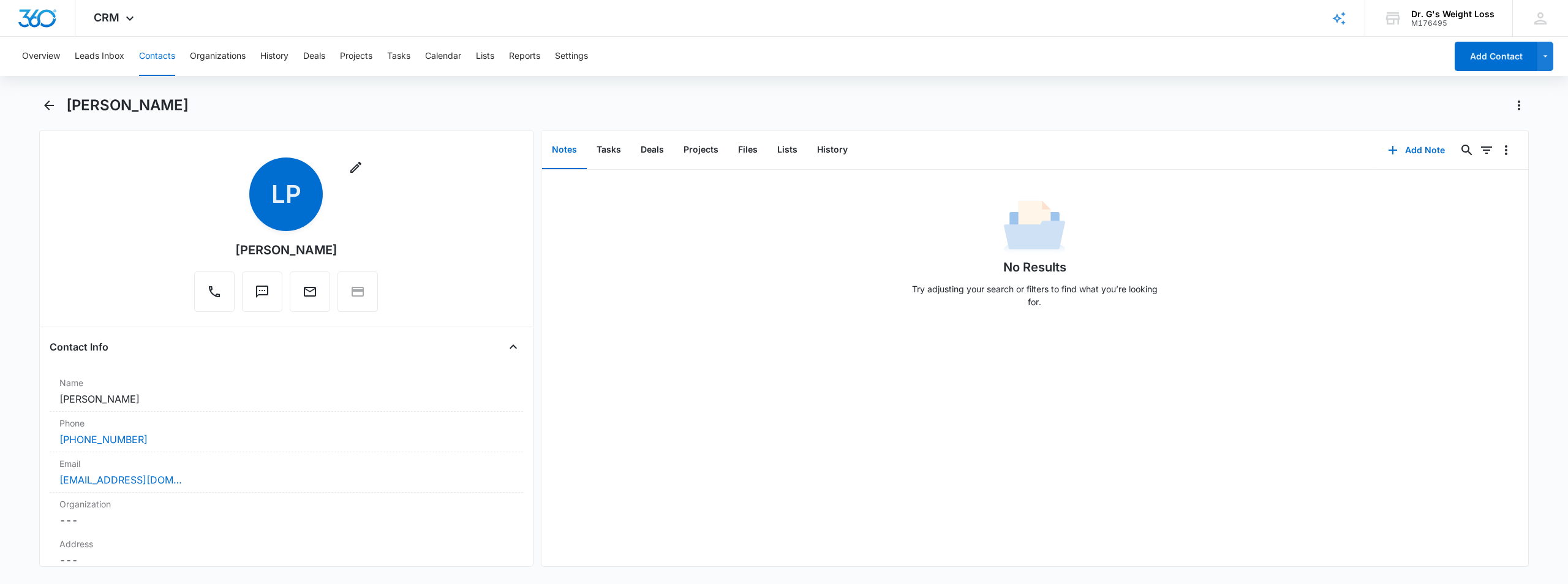
click at [155, 56] on button "Contacts" at bounding box center [157, 56] width 36 height 39
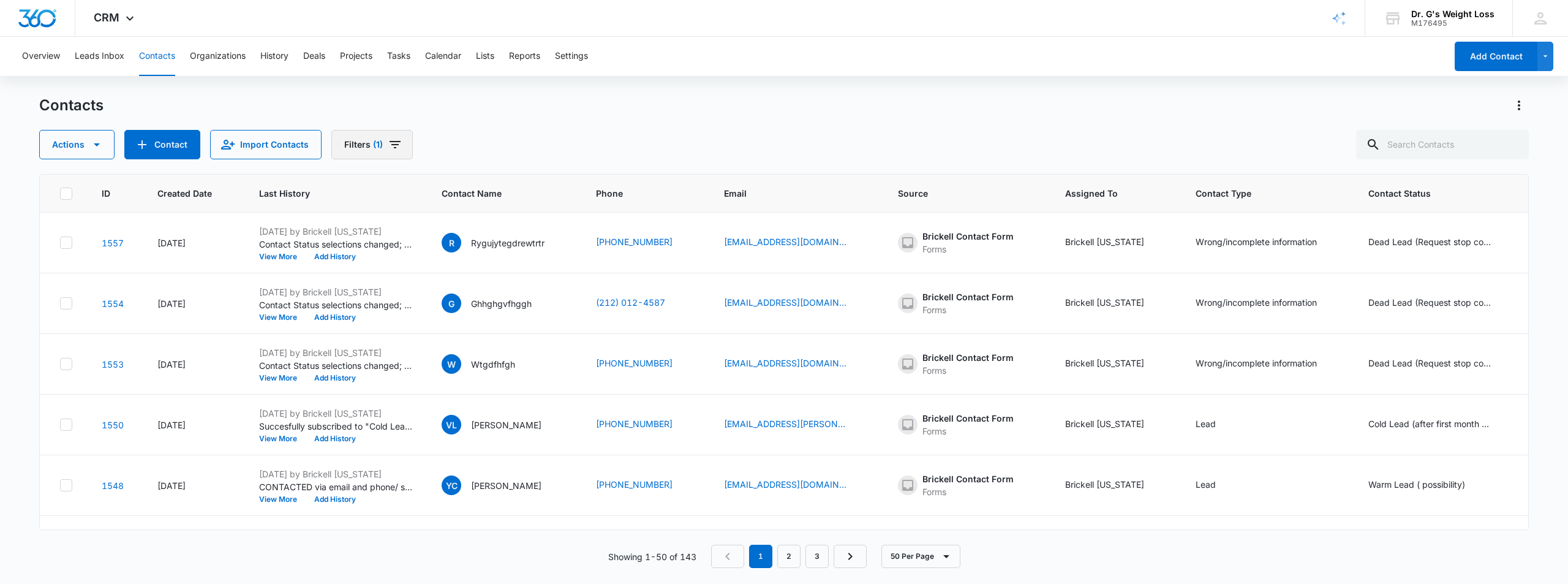
click at [368, 146] on button "Filters (1)" at bounding box center [372, 144] width 81 height 29
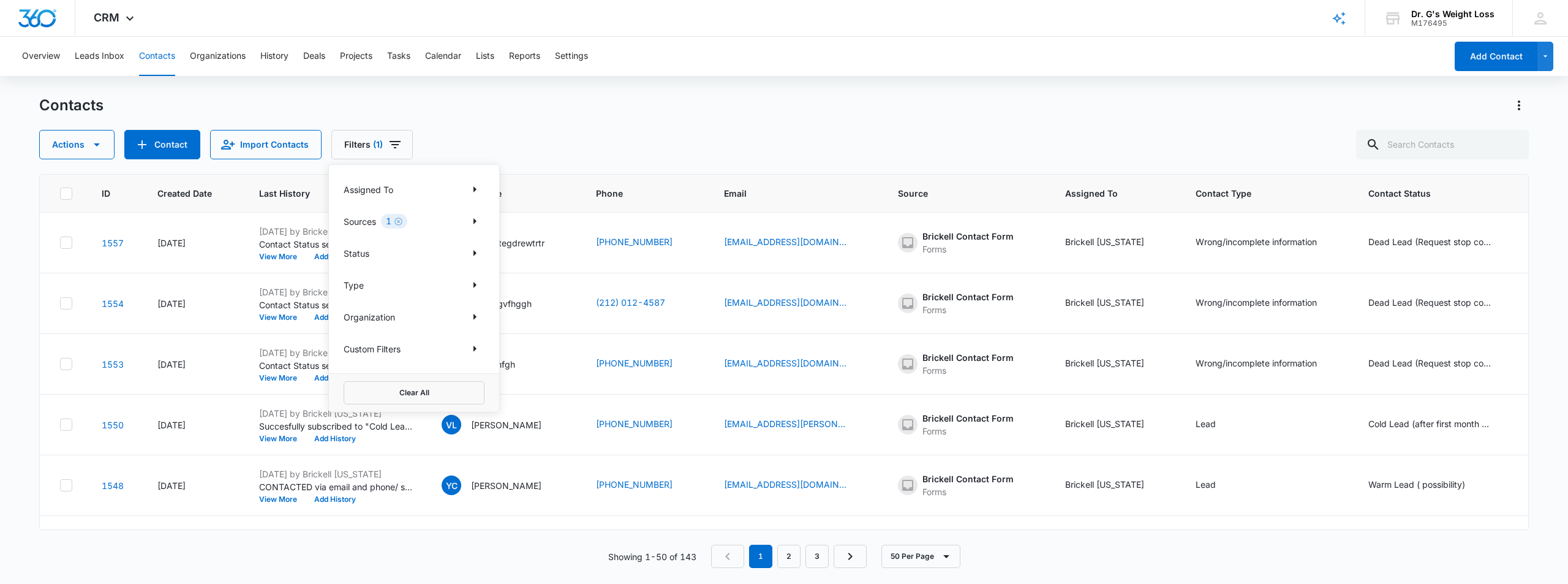
click at [402, 221] on icon "Clear" at bounding box center [399, 221] width 9 height 9
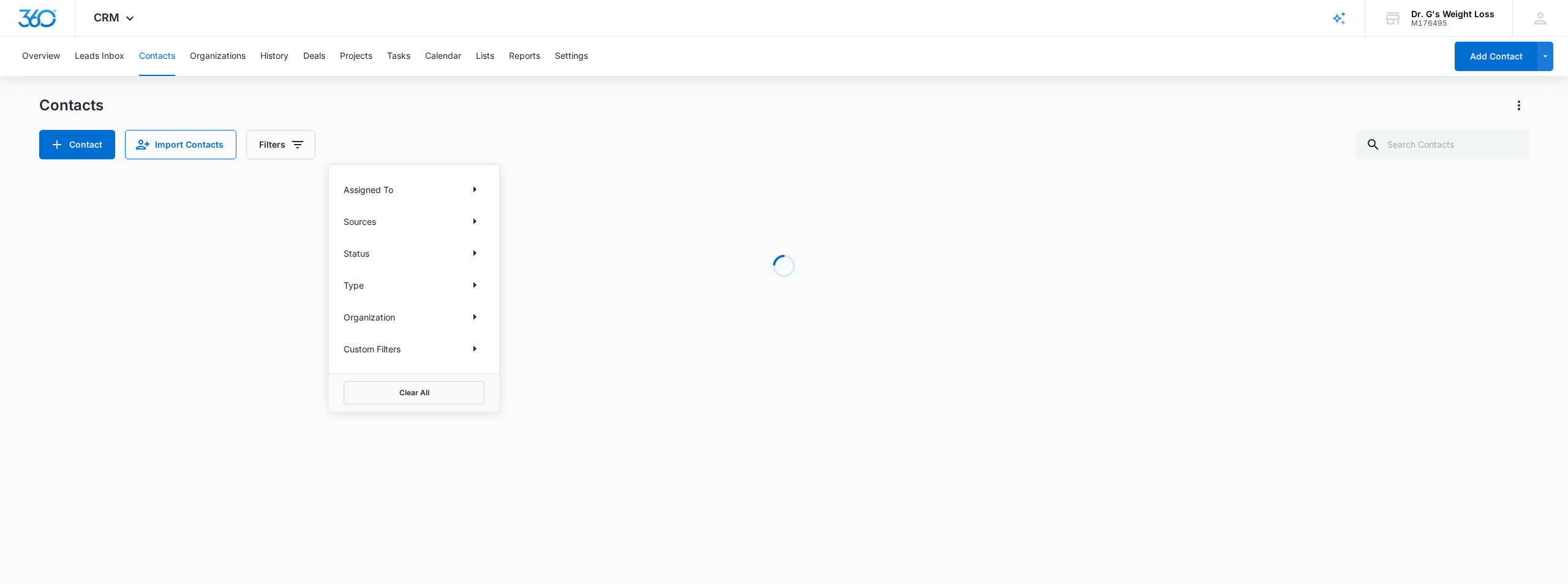
click at [551, 108] on div "Contacts" at bounding box center [783, 105] width 1490 height 19
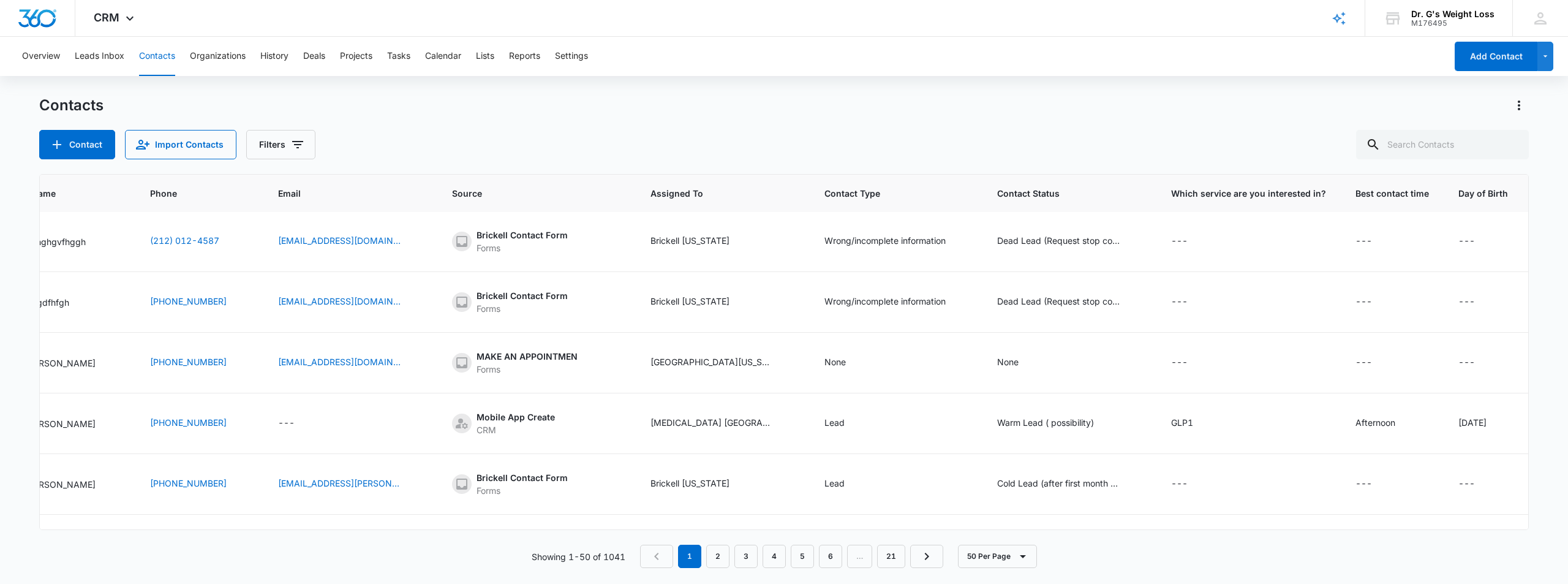
scroll to position [123, 489]
click at [825, 109] on div "Contacts" at bounding box center [783, 105] width 1490 height 19
